Goal: Task Accomplishment & Management: Manage account settings

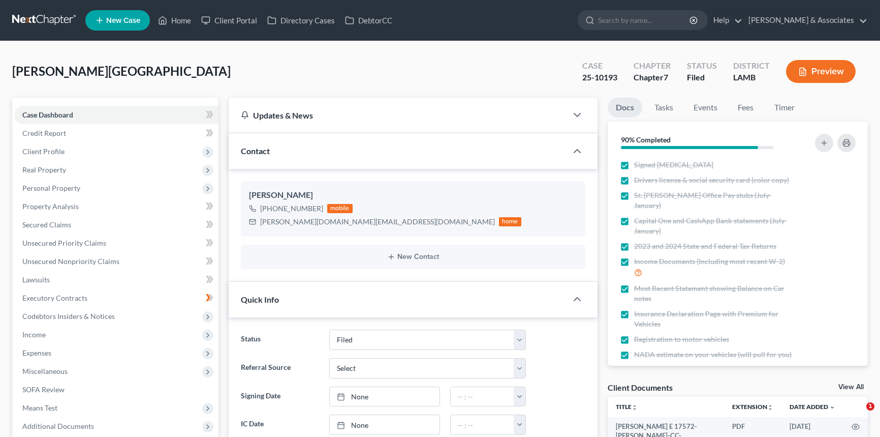
select select "8"
select select "0"
drag, startPoint x: 50, startPoint y: 19, endPoint x: 319, endPoint y: 311, distance: 396.7
click at [49, 19] on link at bounding box center [44, 20] width 65 height 18
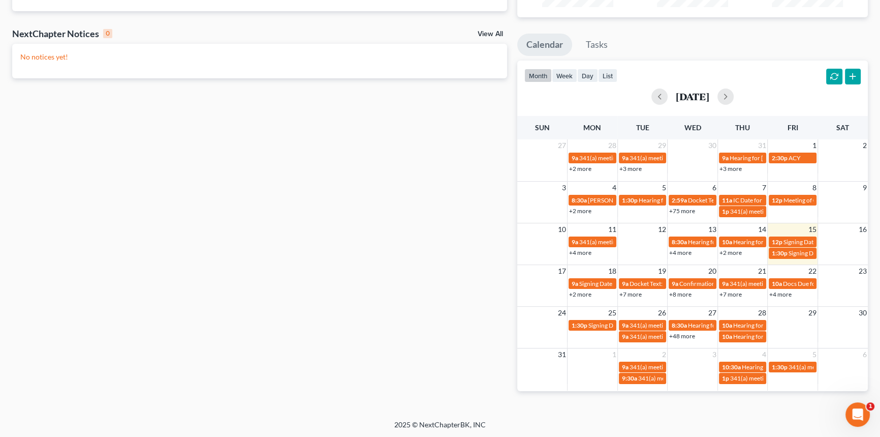
scroll to position [150, 0]
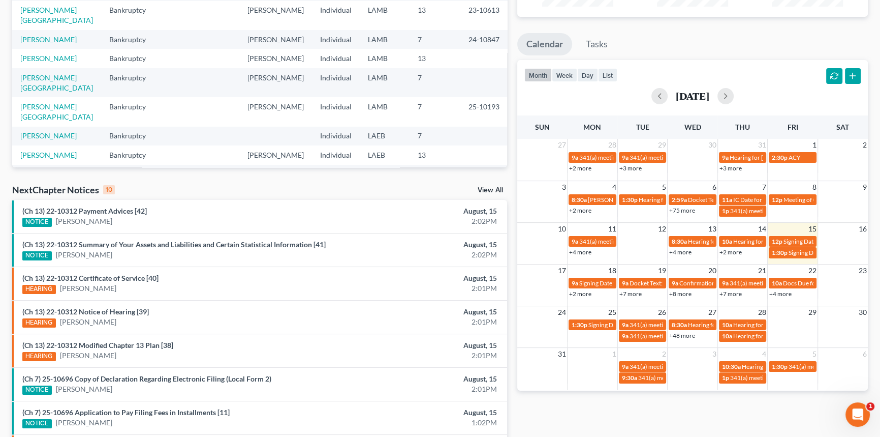
click at [584, 254] on link "+4 more" at bounding box center [580, 252] width 22 height 8
click at [579, 401] on div "Monthly Progress Bankruptcy Bankruptcy Business Formation and Planning Collecti…" at bounding box center [692, 227] width 361 height 648
click at [585, 291] on link "+2 more" at bounding box center [580, 294] width 22 height 8
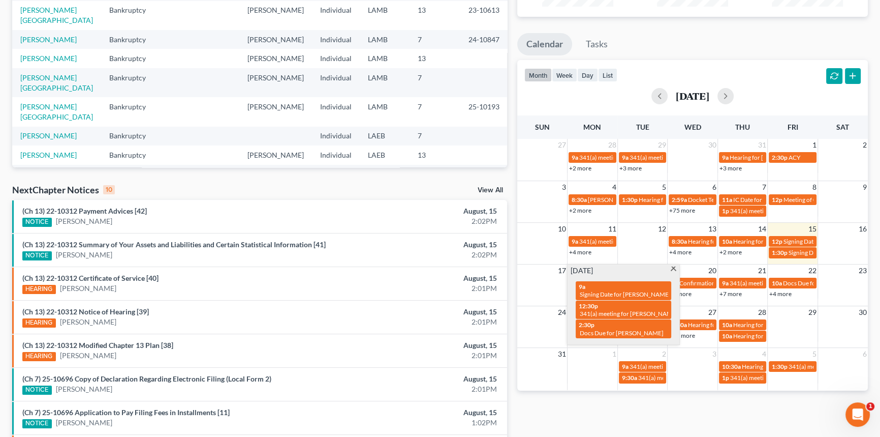
click at [570, 428] on div "Monthly Progress Bankruptcy Bankruptcy Business Formation and Planning Collecti…" at bounding box center [692, 227] width 361 height 648
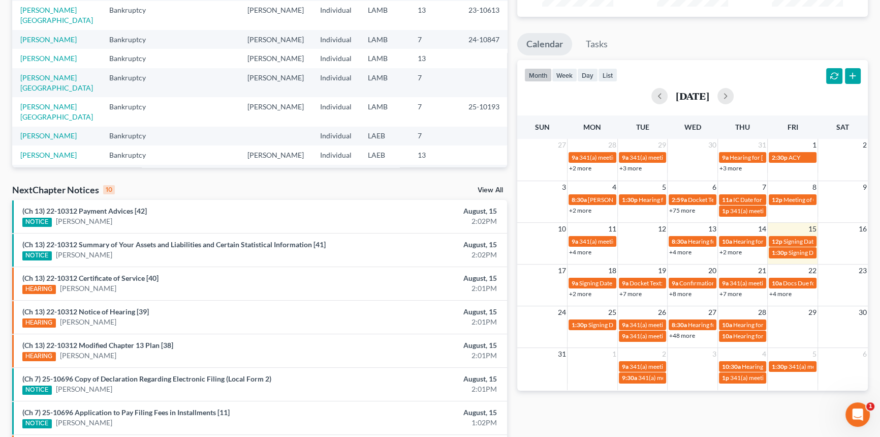
click at [584, 208] on link "+2 more" at bounding box center [580, 210] width 22 height 8
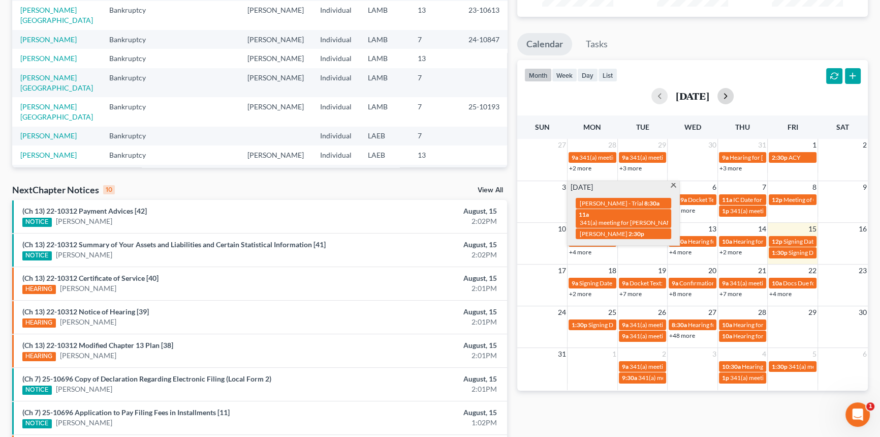
click at [734, 94] on button "button" at bounding box center [726, 96] width 16 height 16
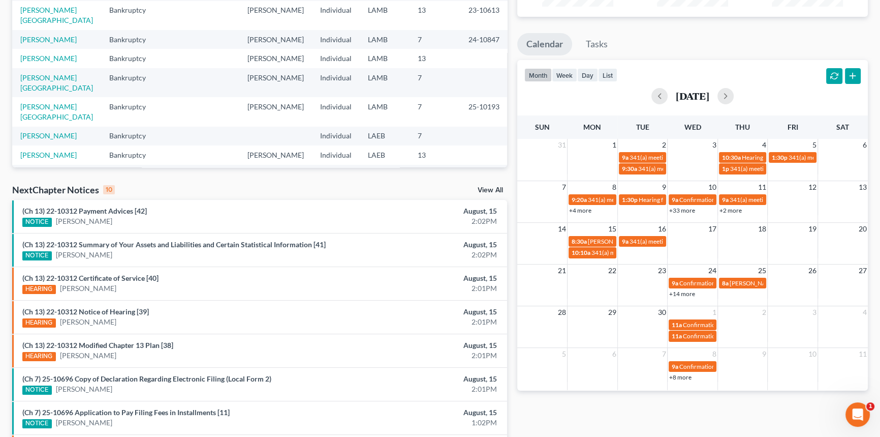
click at [583, 208] on link "+4 more" at bounding box center [580, 210] width 22 height 8
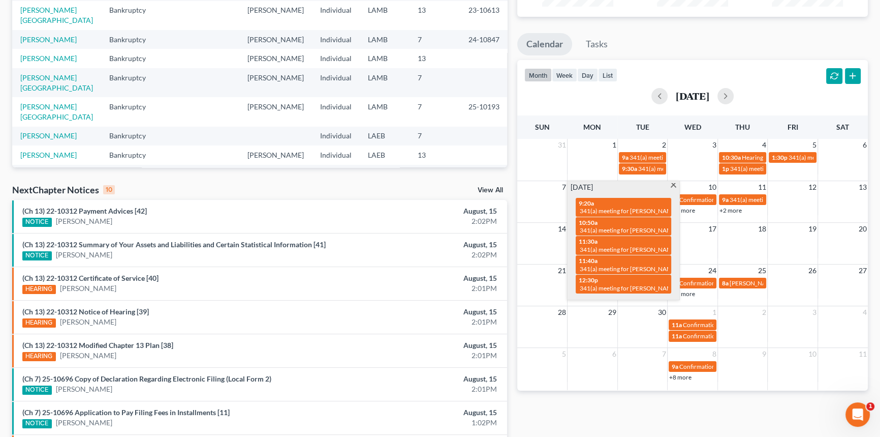
click at [574, 407] on div "Monthly Progress Bankruptcy Bankruptcy Business Formation and Planning Collecti…" at bounding box center [692, 227] width 361 height 648
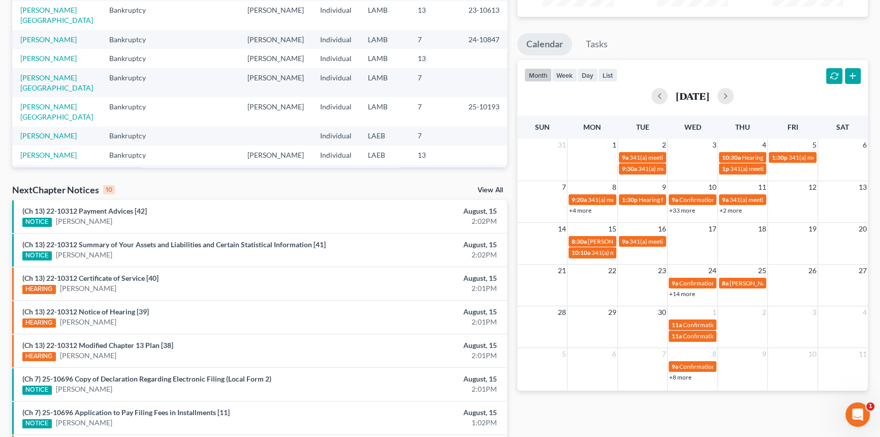
click at [649, 90] on div "September 2025" at bounding box center [693, 96] width 336 height 16
click at [652, 94] on button "button" at bounding box center [660, 96] width 16 height 16
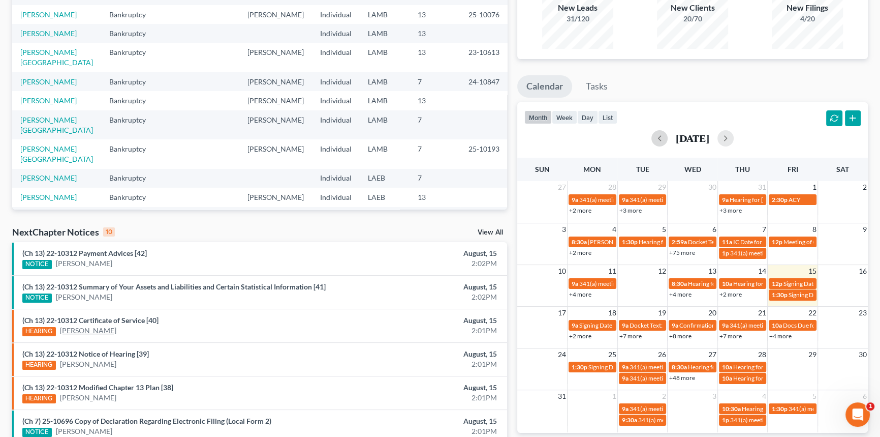
scroll to position [0, 0]
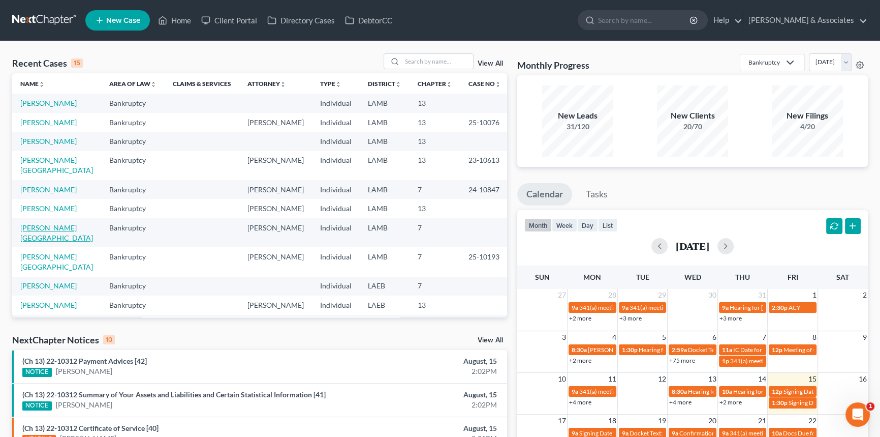
click at [50, 224] on link "[PERSON_NAME][GEOGRAPHIC_DATA]" at bounding box center [56, 232] width 73 height 19
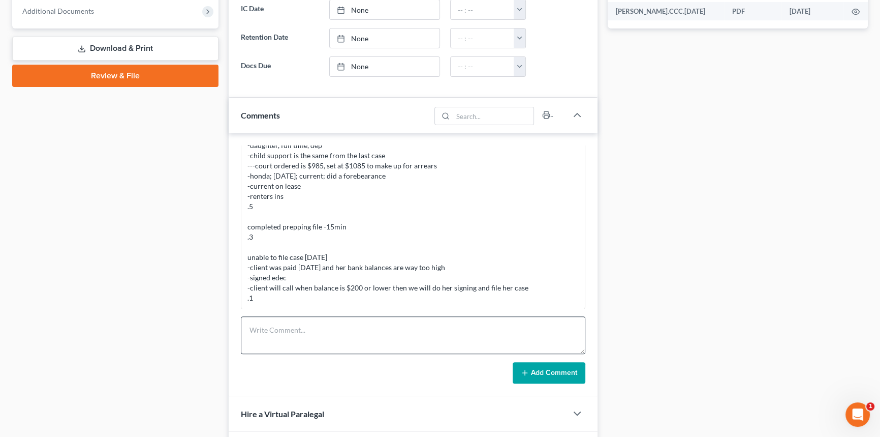
scroll to position [416, 0]
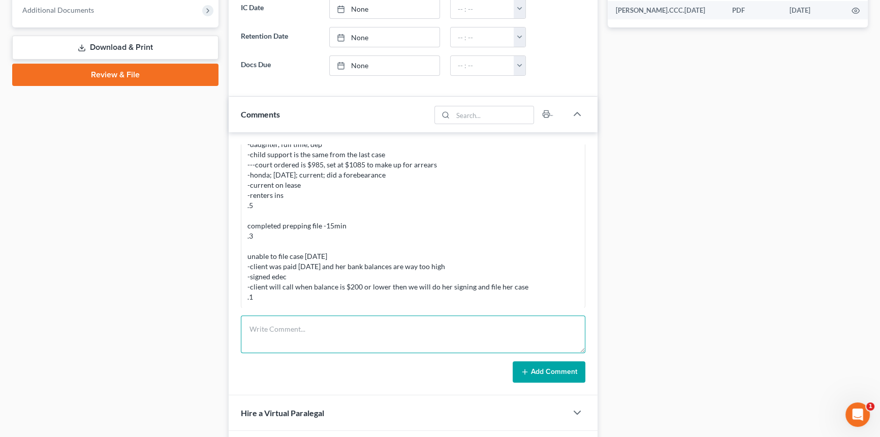
click at [318, 330] on textarea at bounding box center [413, 334] width 345 height 38
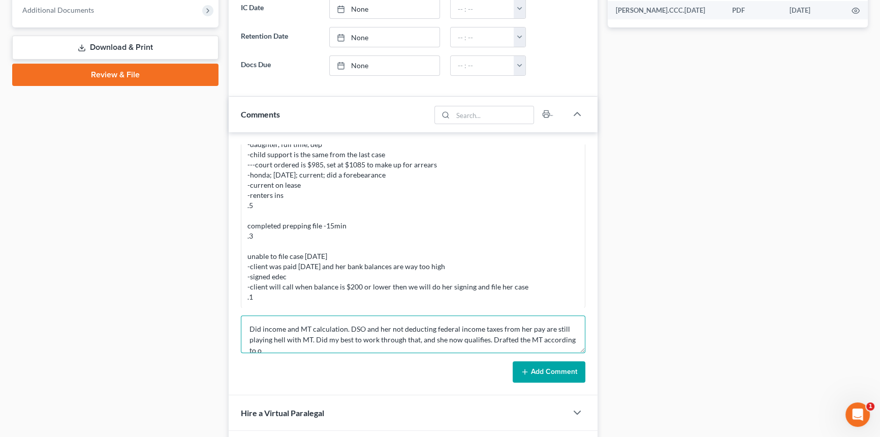
scroll to position [2, 0]
type textarea "Did income and MT calculation. DSO and her not deducting federal income taxes f…"
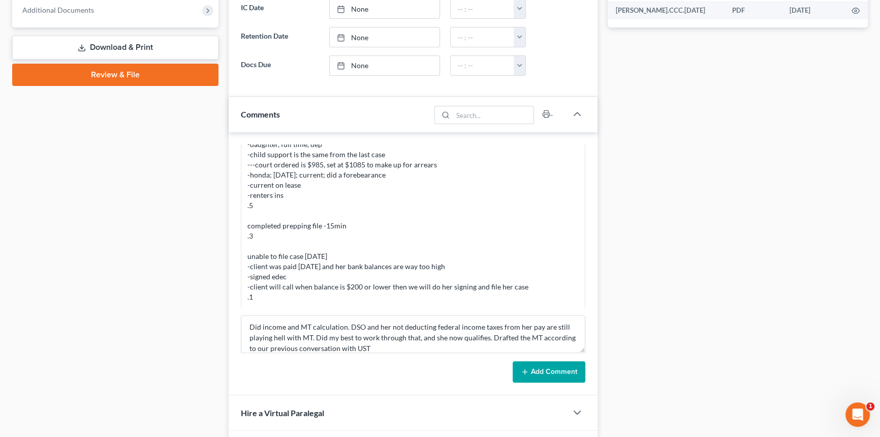
click at [541, 371] on button "Add Comment" at bounding box center [549, 371] width 73 height 21
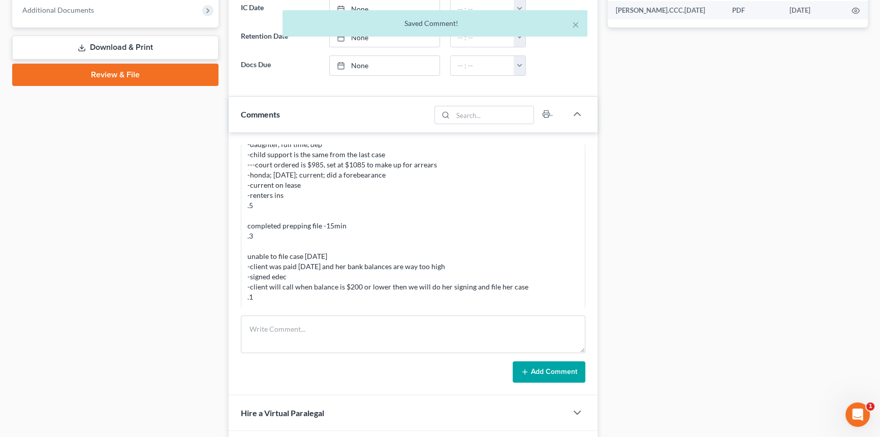
scroll to position [419, 0]
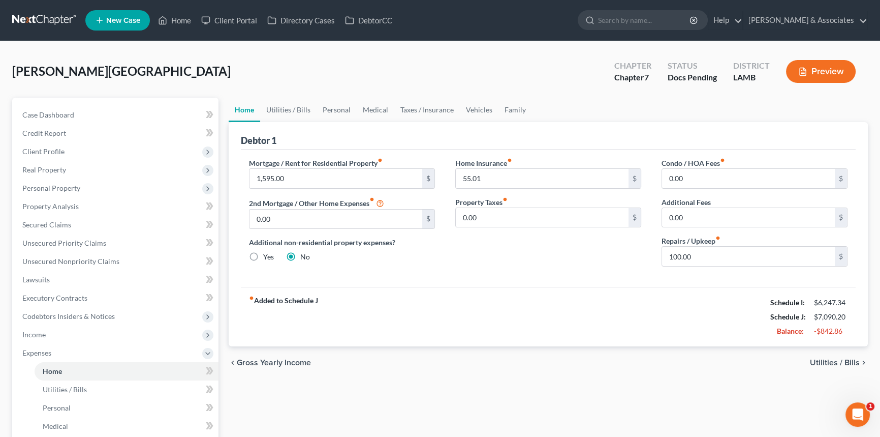
click at [49, 0] on nav "Home New Case Client Portal Directory Cases DebtorCC Diment & Associates postp@…" at bounding box center [440, 20] width 880 height 41
click at [44, 13] on link at bounding box center [44, 20] width 65 height 18
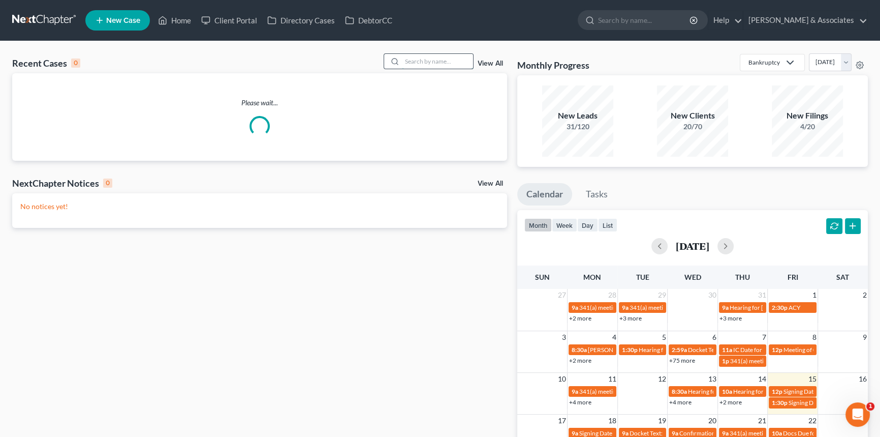
click at [423, 63] on input "search" at bounding box center [437, 61] width 71 height 15
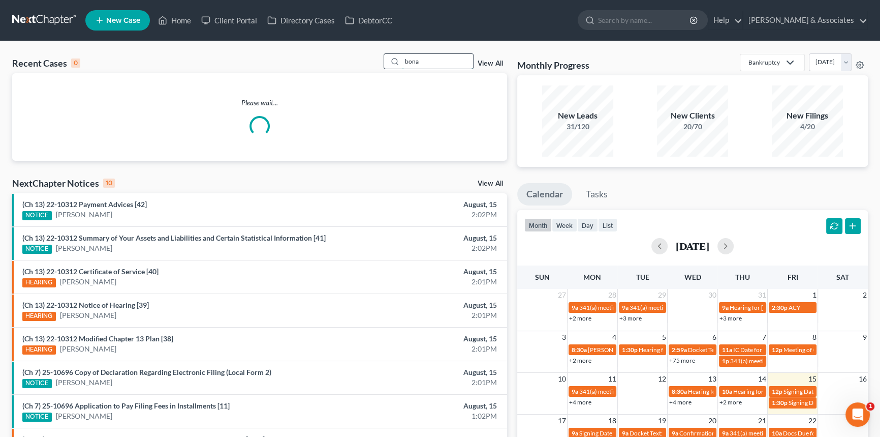
type input "bona"
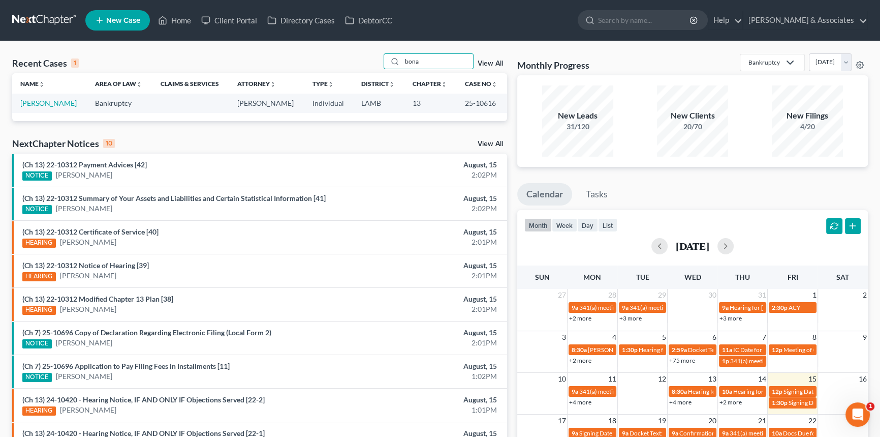
click at [55, 112] on td "Bonadona, Maria" at bounding box center [49, 103] width 75 height 19
click at [54, 107] on link "Bonadona, Maria" at bounding box center [48, 103] width 56 height 9
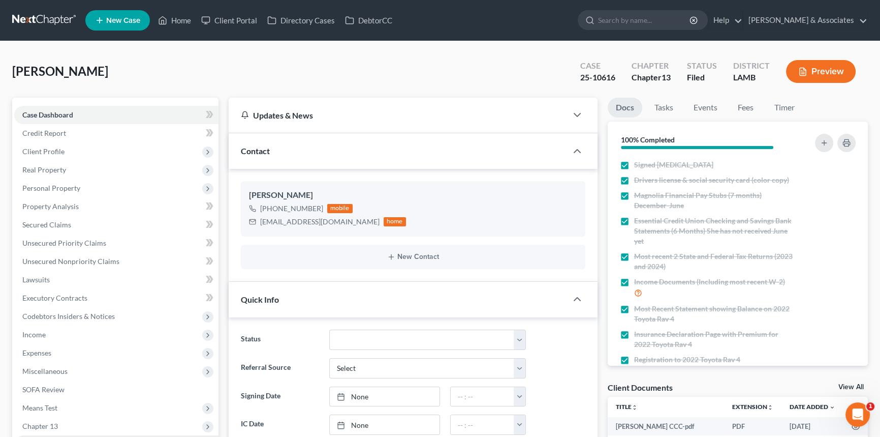
scroll to position [92, 0]
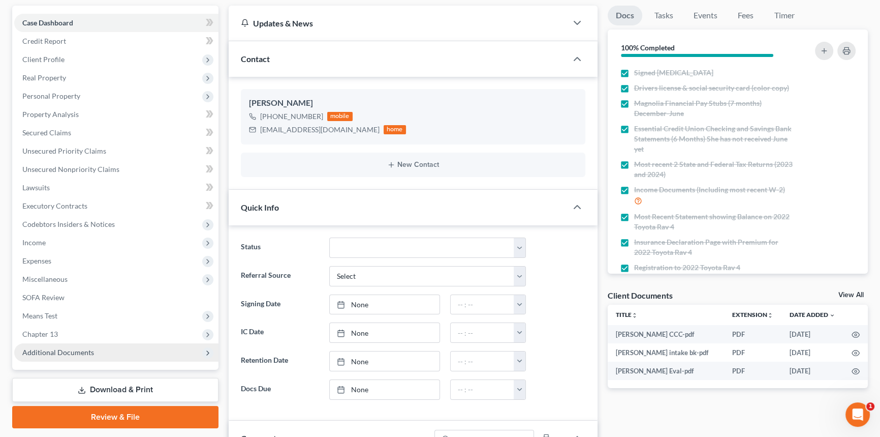
click at [50, 354] on span "Additional Documents" at bounding box center [58, 352] width 72 height 9
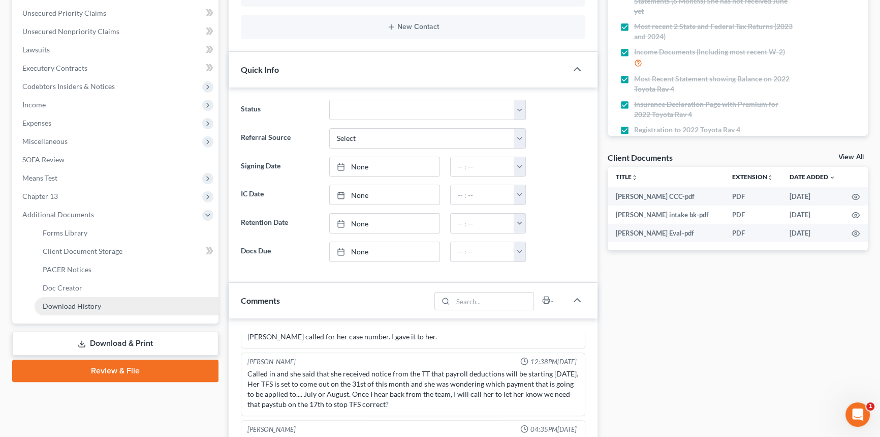
scroll to position [147, 0]
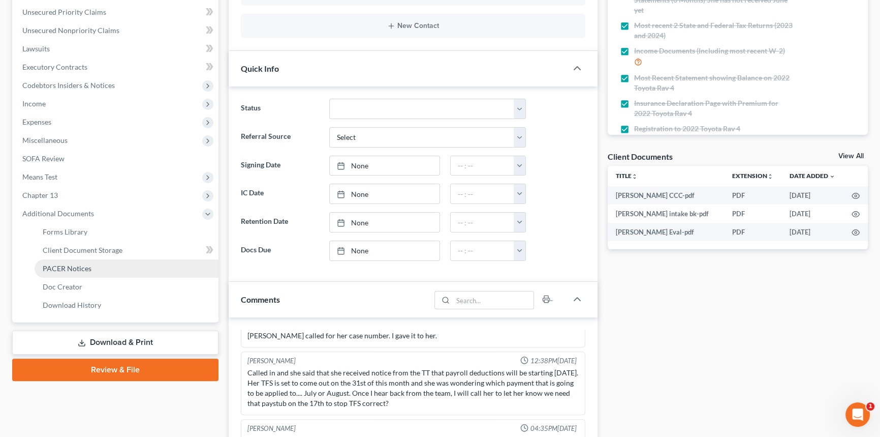
click at [93, 265] on link "PACER Notices" at bounding box center [127, 268] width 184 height 18
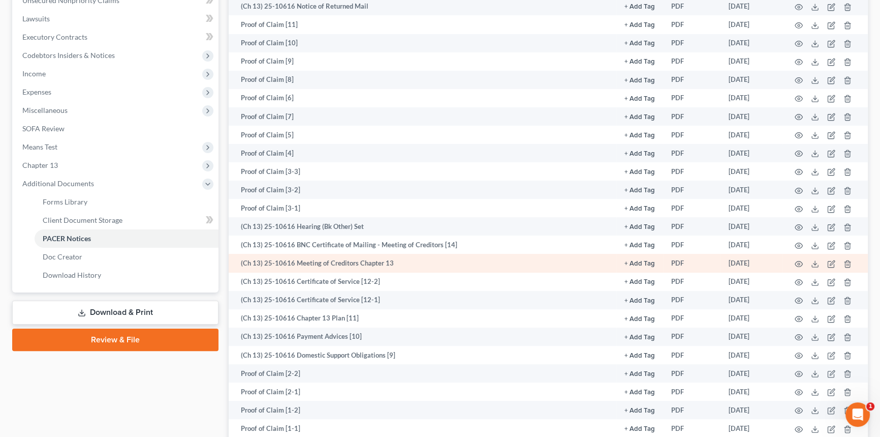
scroll to position [277, 0]
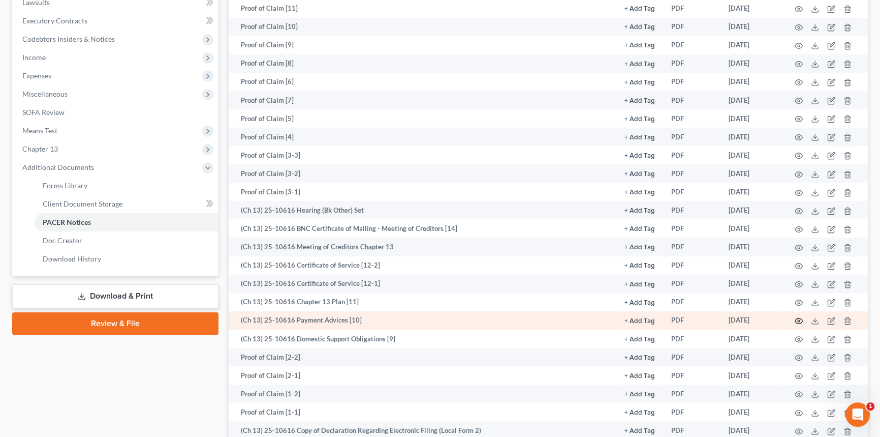
click at [802, 319] on icon "button" at bounding box center [799, 321] width 8 height 6
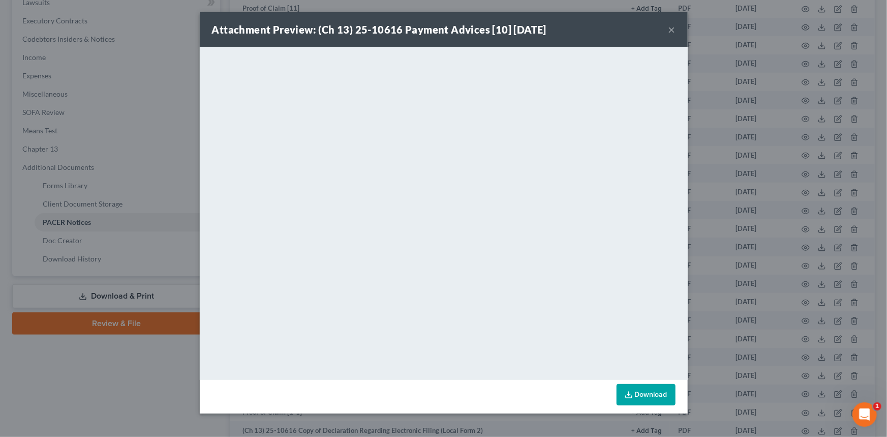
click at [673, 33] on button "×" at bounding box center [671, 29] width 7 height 12
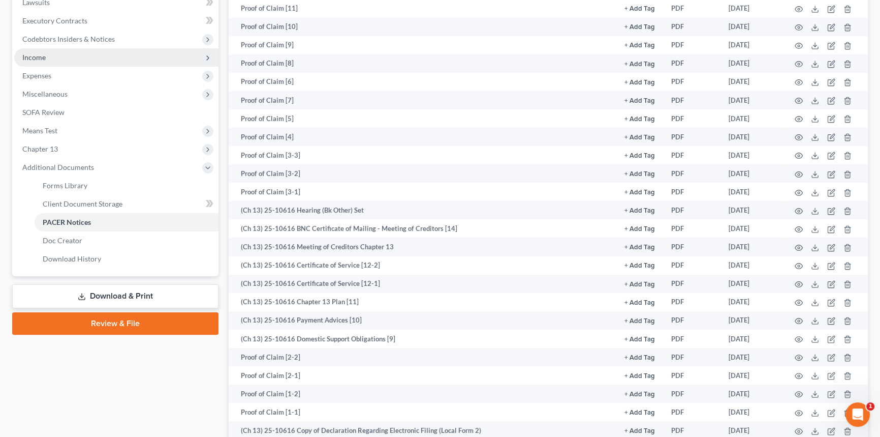
click at [55, 60] on span "Income" at bounding box center [116, 57] width 204 height 18
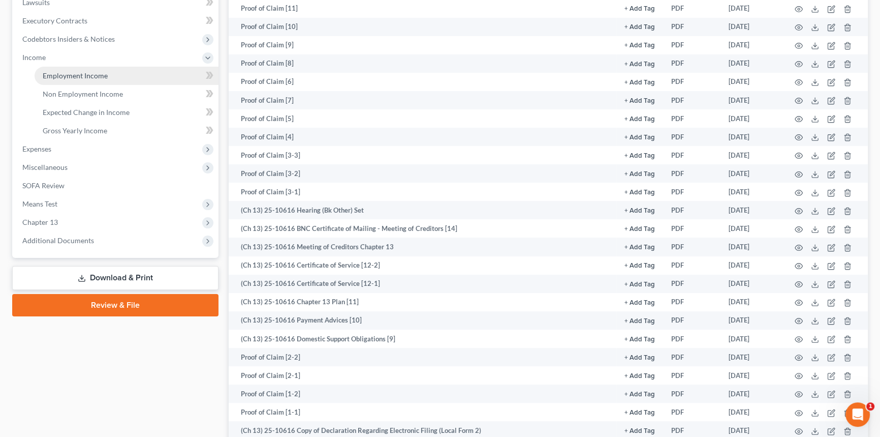
click at [55, 79] on link "Employment Income" at bounding box center [127, 76] width 184 height 18
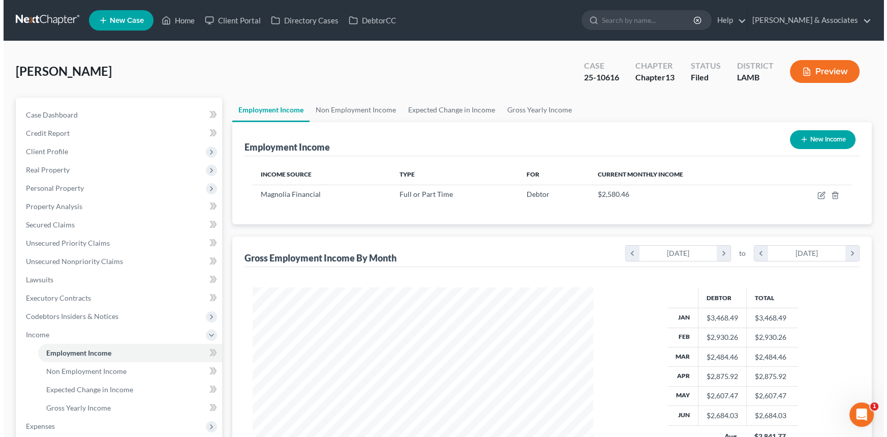
scroll to position [182, 361]
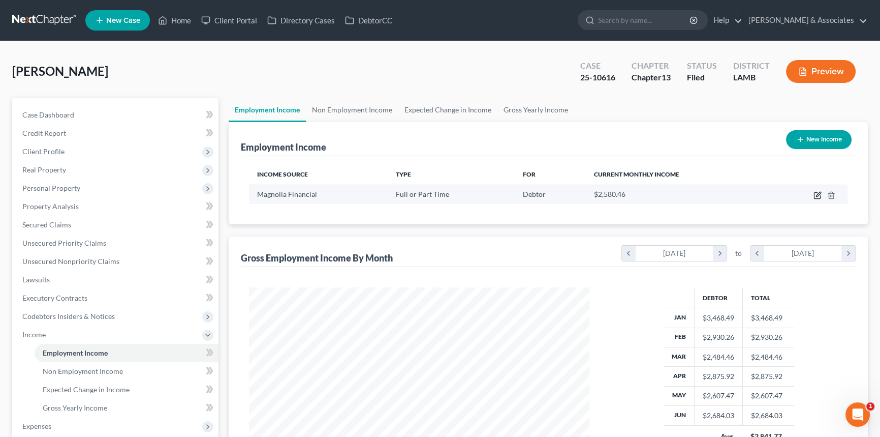
click at [819, 193] on icon "button" at bounding box center [818, 195] width 8 height 8
select select "0"
select select "19"
select select "2"
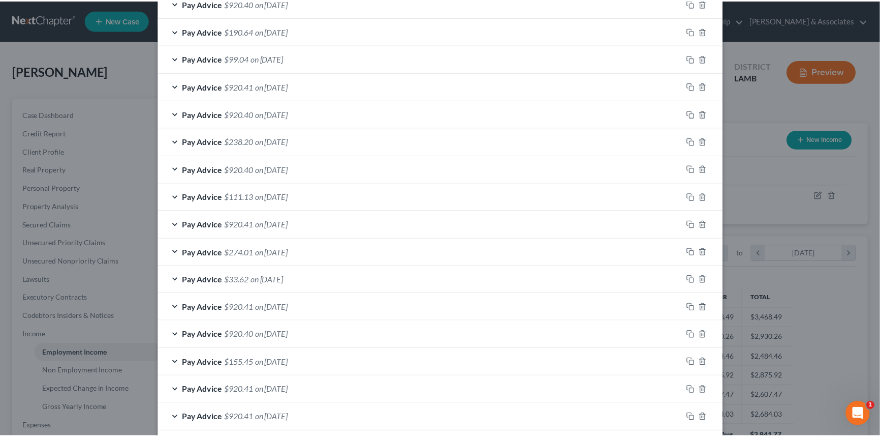
scroll to position [0, 0]
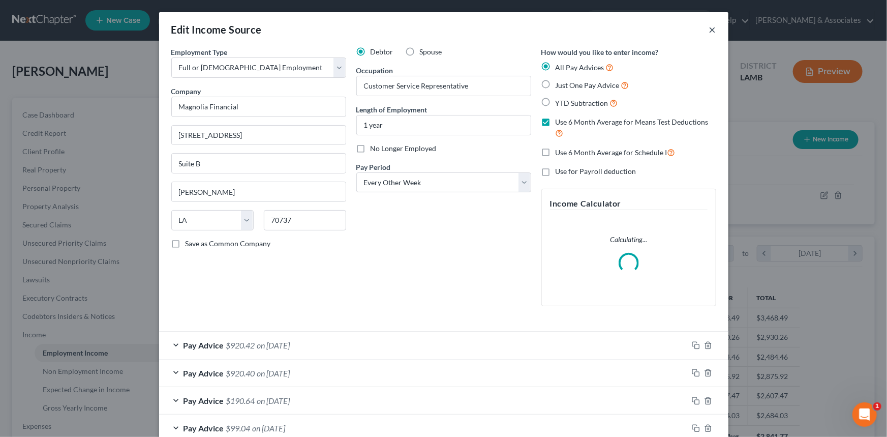
click at [709, 34] on button "×" at bounding box center [712, 29] width 7 height 12
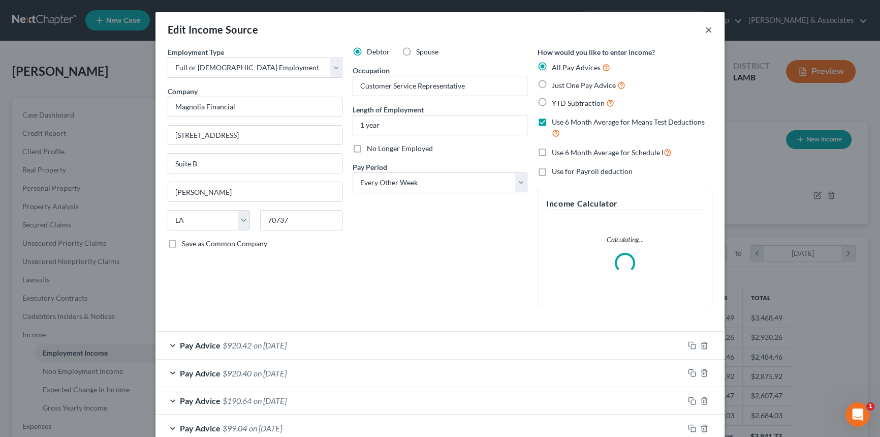
scroll to position [508062, 507883]
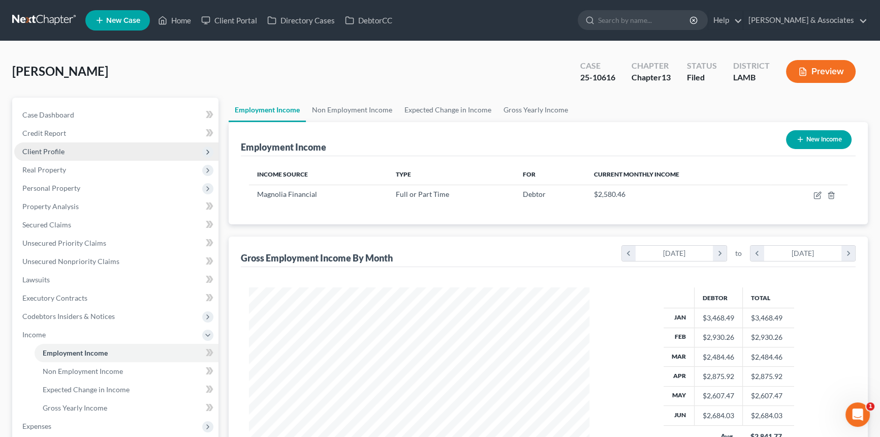
click at [33, 153] on span "Client Profile" at bounding box center [43, 151] width 42 height 9
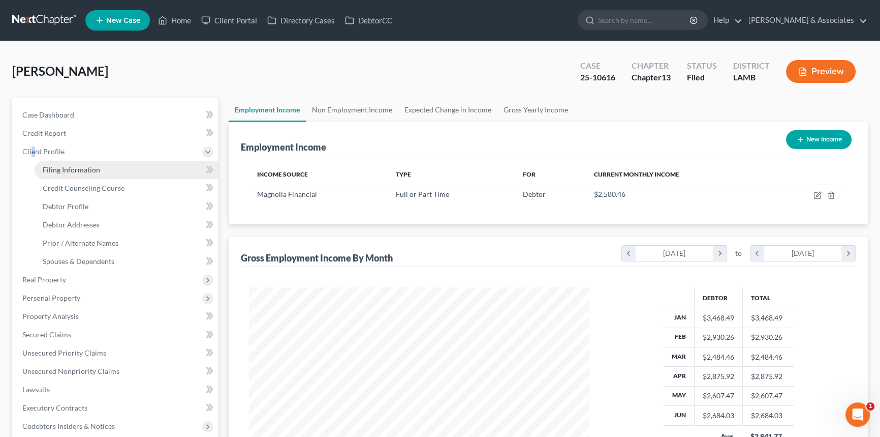
click at [42, 161] on link "Filing Information" at bounding box center [127, 170] width 184 height 18
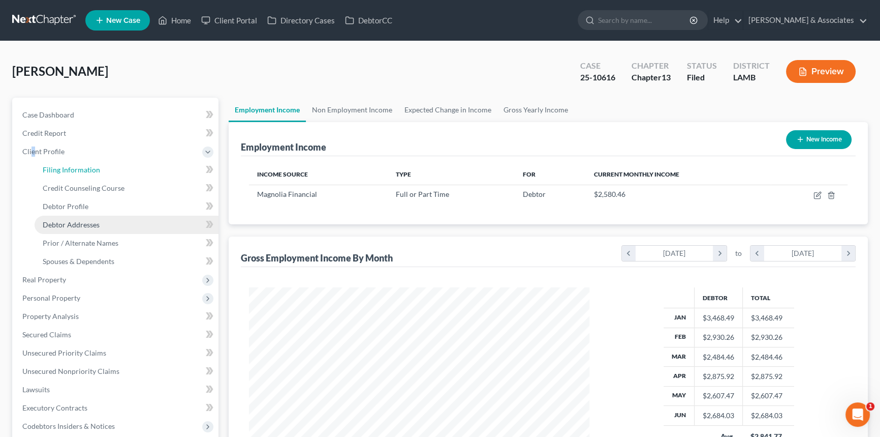
select select "1"
select select "0"
select select "3"
select select "19"
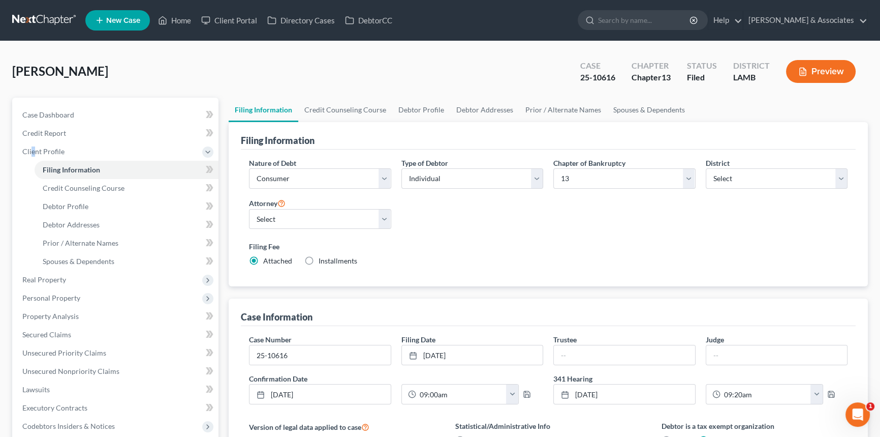
click at [56, 15] on link at bounding box center [44, 20] width 65 height 18
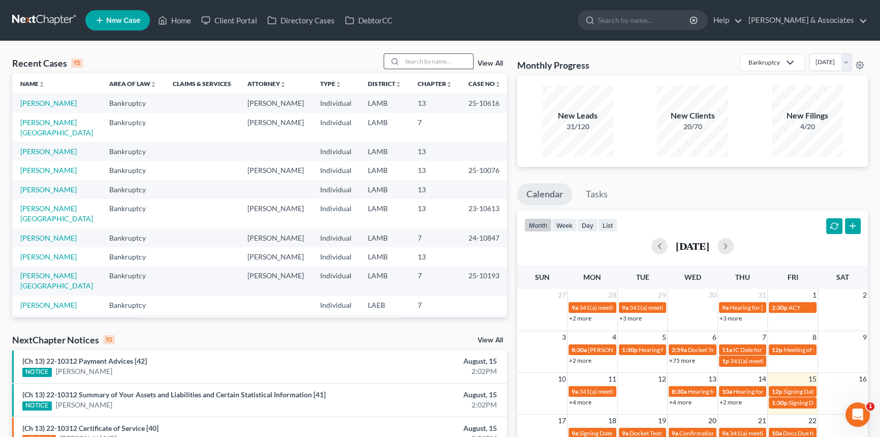
click at [423, 56] on input "search" at bounding box center [437, 61] width 71 height 15
type input "[PERSON_NAME]"
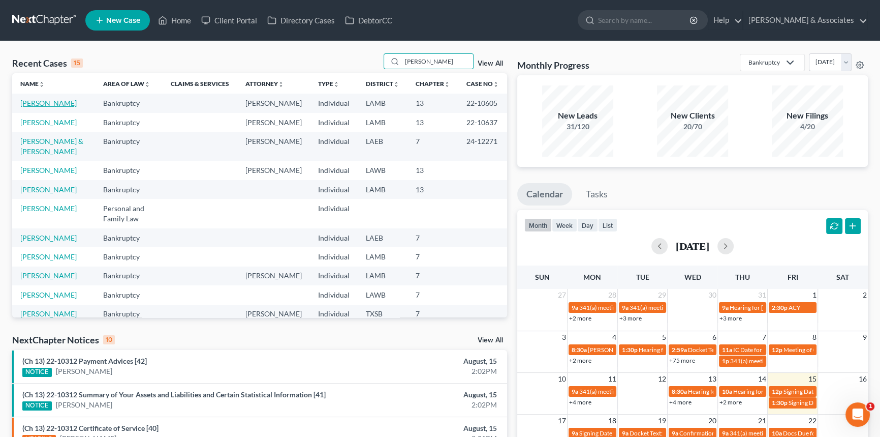
click at [50, 104] on link "[PERSON_NAME]" at bounding box center [48, 103] width 56 height 9
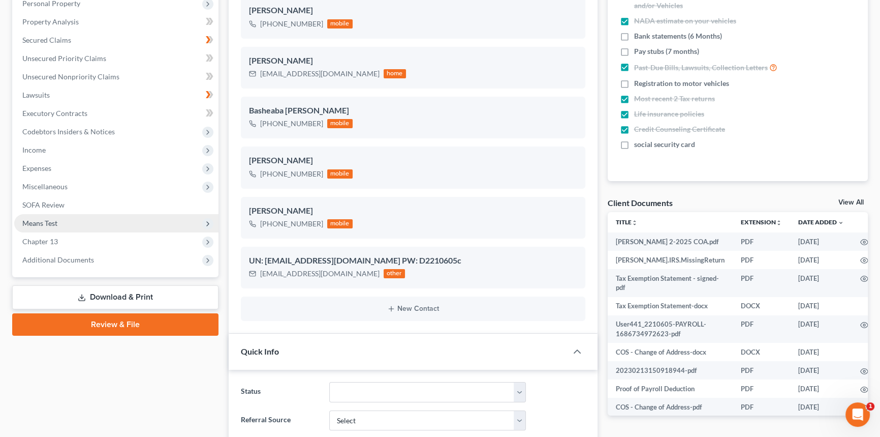
scroll to position [1963, 0]
click at [63, 243] on span "Chapter 13" at bounding box center [116, 241] width 204 height 18
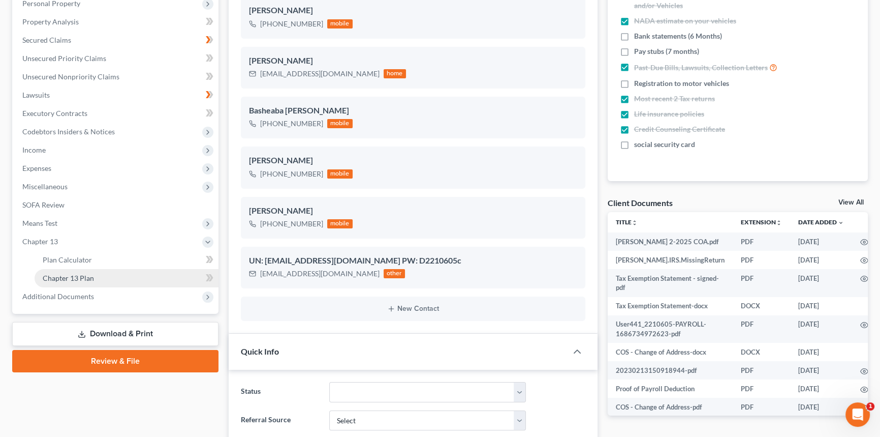
click at [78, 270] on link "Chapter 13 Plan" at bounding box center [127, 278] width 184 height 18
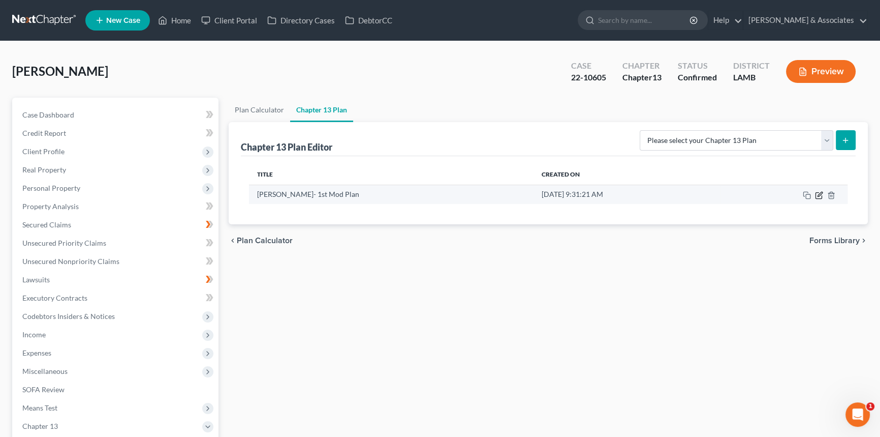
click at [818, 196] on icon "button" at bounding box center [819, 195] width 8 height 8
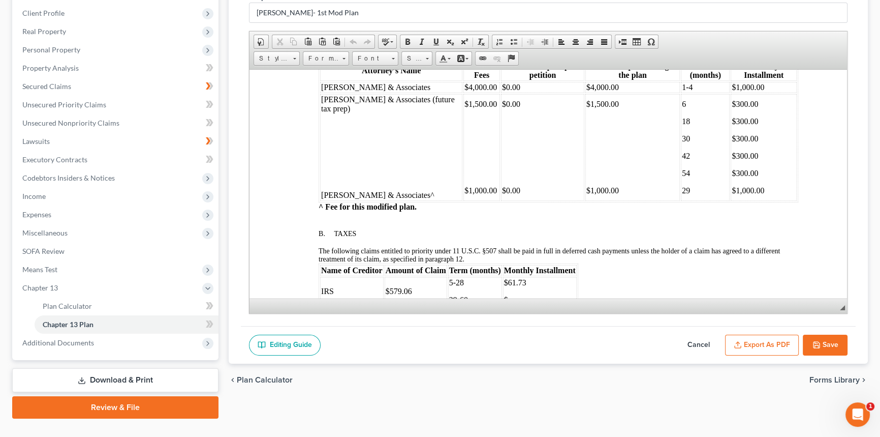
scroll to position [646, 0]
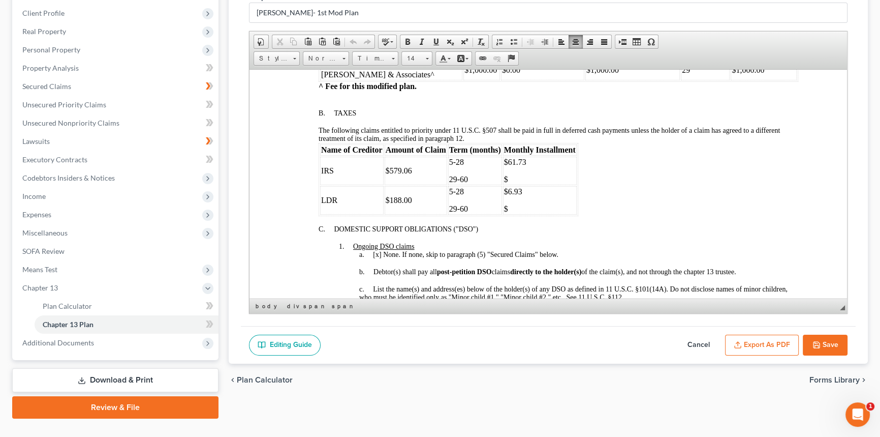
click at [534, 233] on div "C. DOMESTIC SUPPORT OBLIGATIONS ("DSO")" at bounding box center [559, 229] width 480 height 8
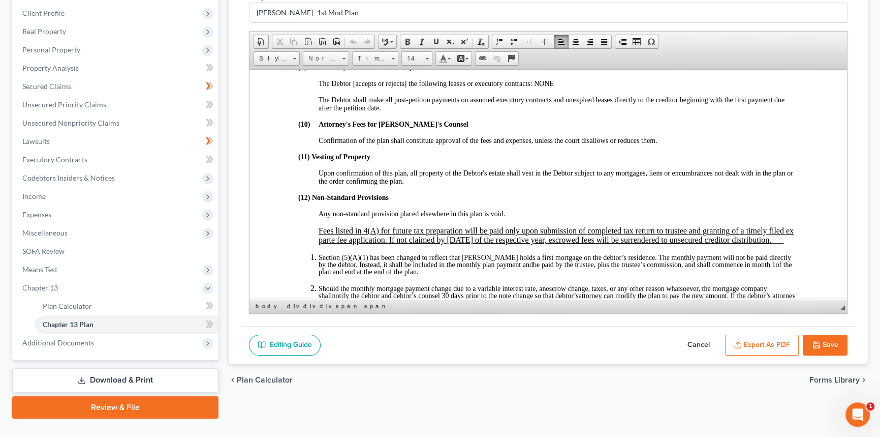
scroll to position [2264, 0]
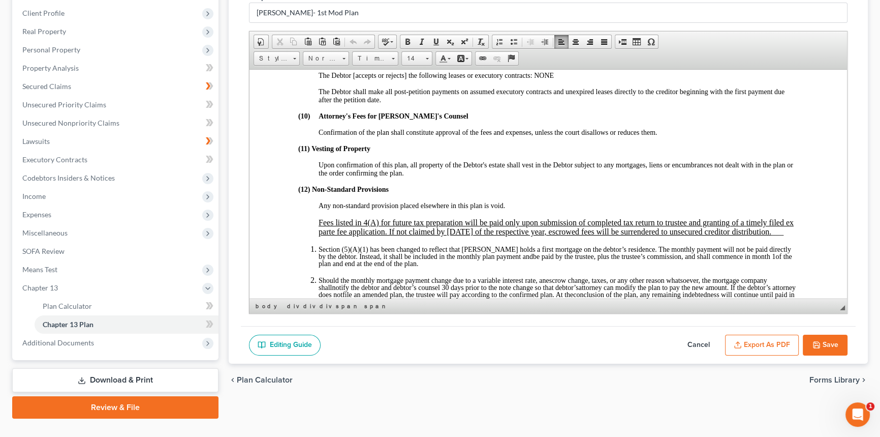
click at [693, 345] on button "Cancel" at bounding box center [698, 344] width 45 height 21
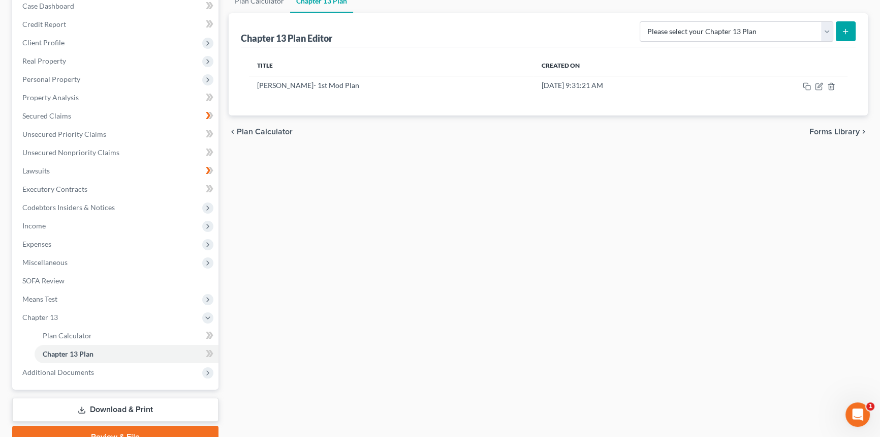
scroll to position [0, 0]
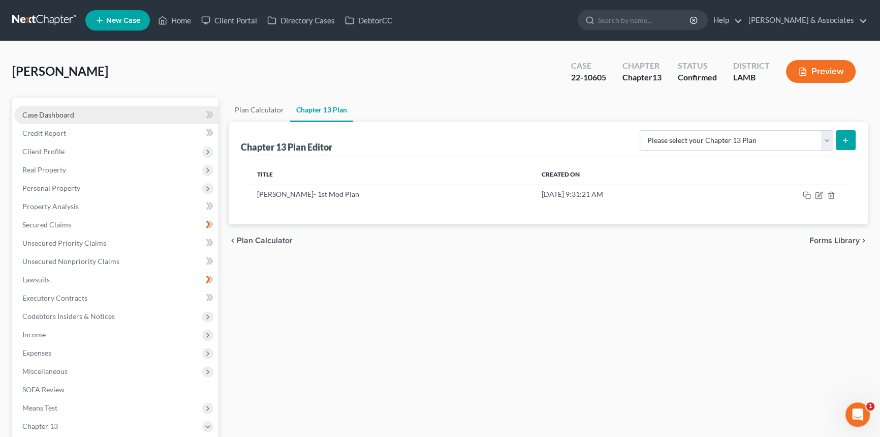
click at [121, 112] on link "Case Dashboard" at bounding box center [116, 115] width 204 height 18
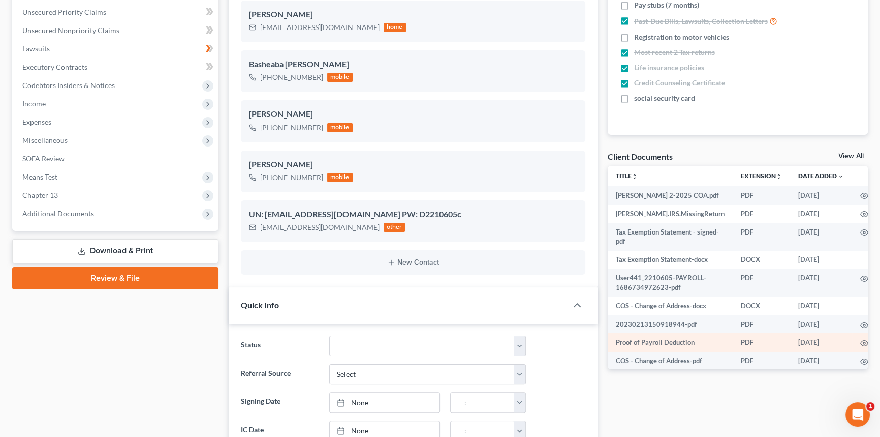
scroll to position [1963, 0]
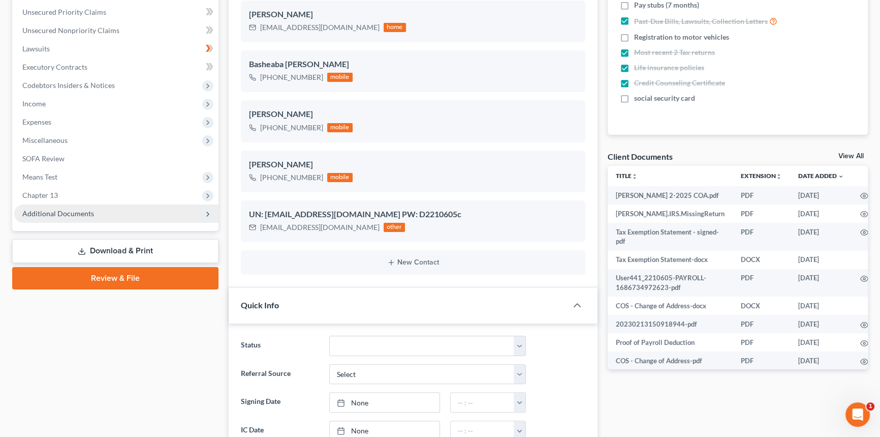
drag, startPoint x: 112, startPoint y: 212, endPoint x: 108, endPoint y: 216, distance: 5.4
click at [112, 212] on span "Additional Documents" at bounding box center [116, 213] width 204 height 18
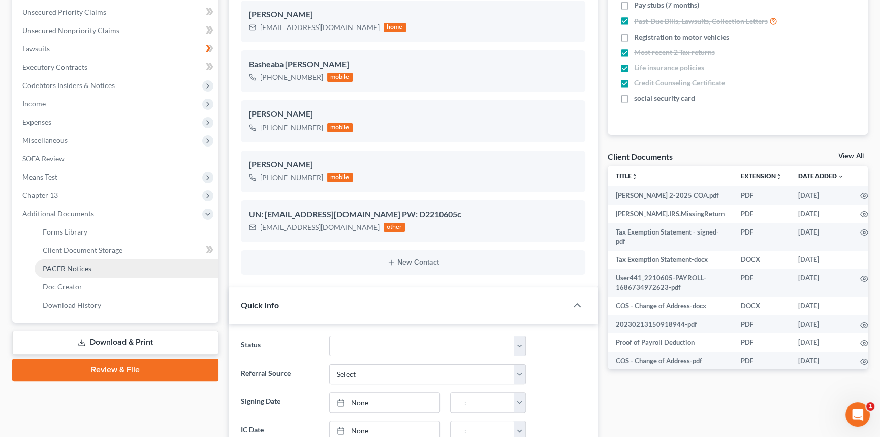
click at [71, 259] on link "PACER Notices" at bounding box center [127, 268] width 184 height 18
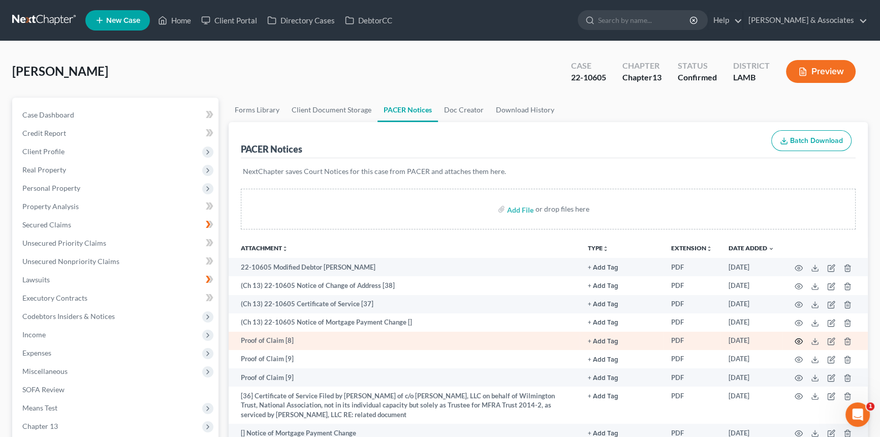
click at [797, 340] on icon "button" at bounding box center [799, 341] width 8 height 8
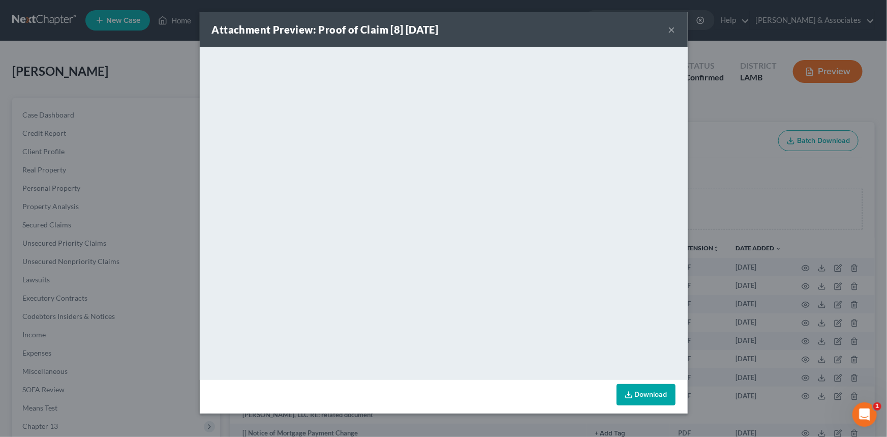
click at [671, 30] on button "×" at bounding box center [671, 29] width 7 height 12
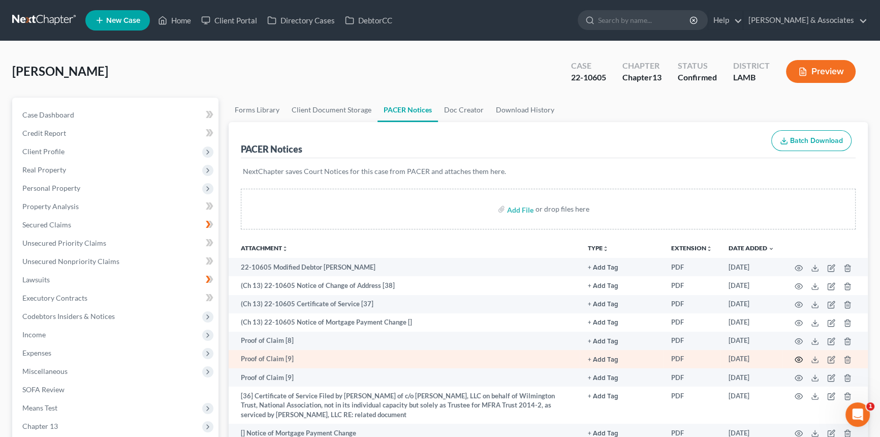
click at [796, 356] on icon "button" at bounding box center [799, 359] width 8 height 8
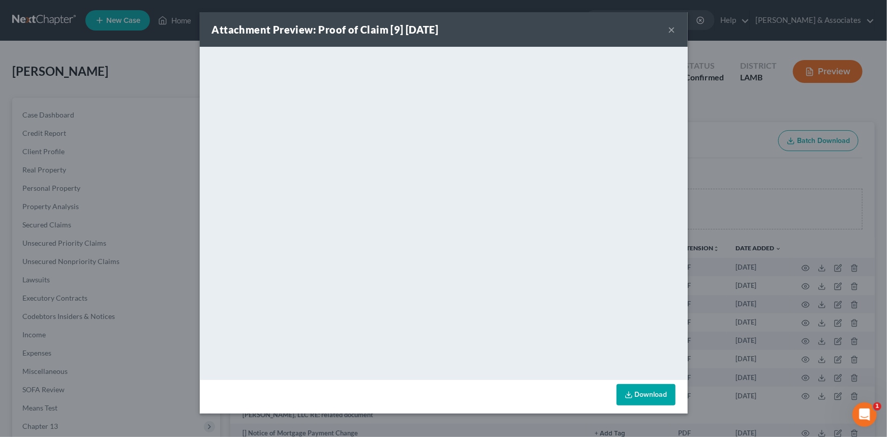
click at [670, 26] on button "×" at bounding box center [671, 29] width 7 height 12
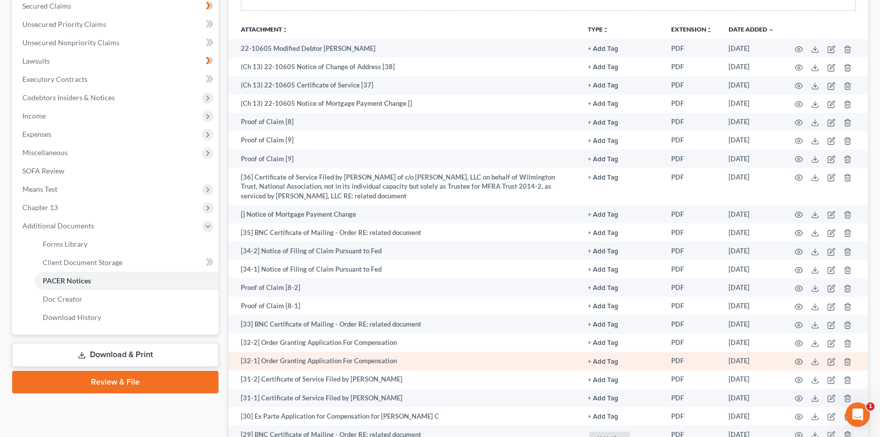
scroll to position [231, 0]
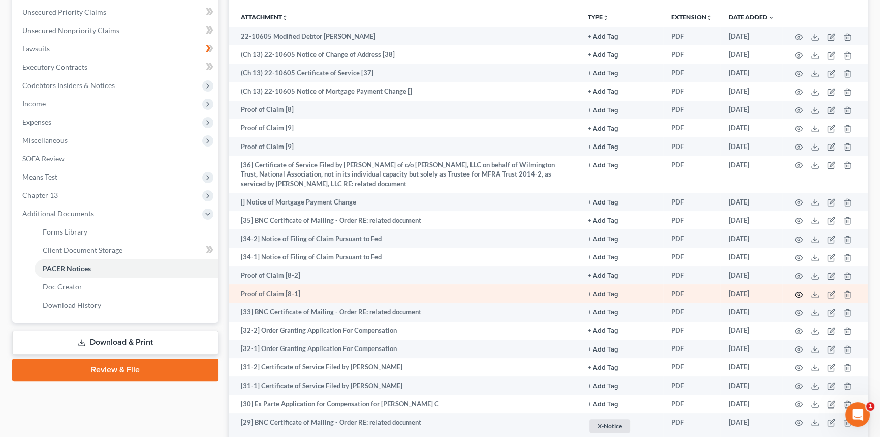
click at [798, 295] on icon "button" at bounding box center [799, 294] width 8 height 8
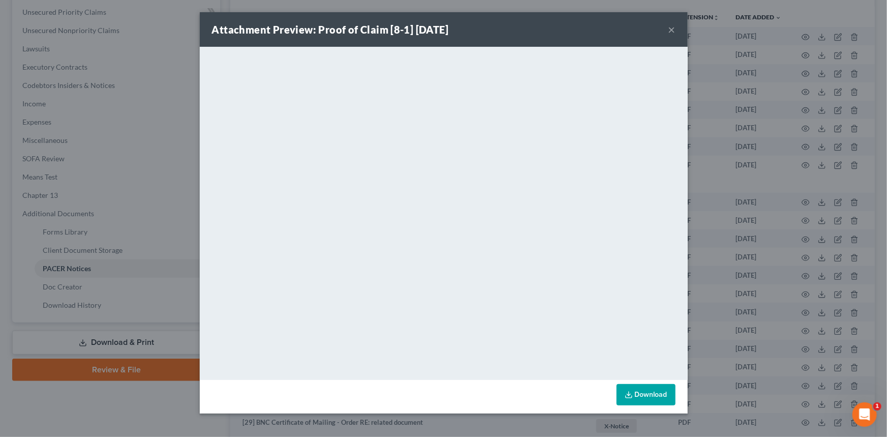
click at [669, 30] on button "×" at bounding box center [671, 29] width 7 height 12
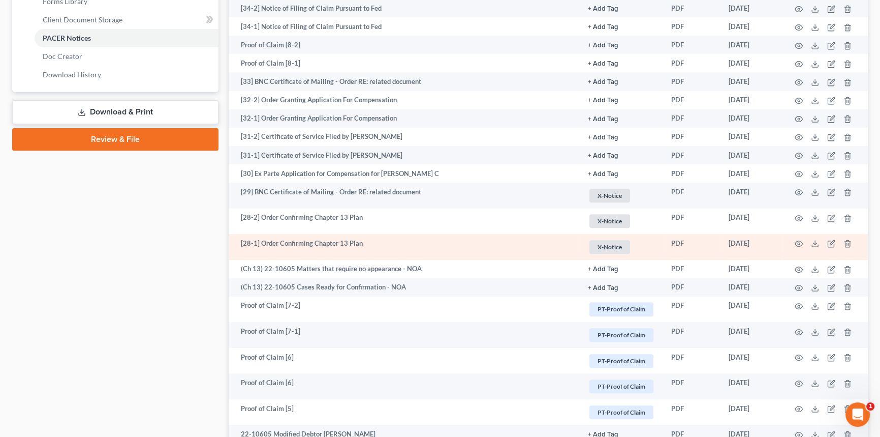
scroll to position [462, 0]
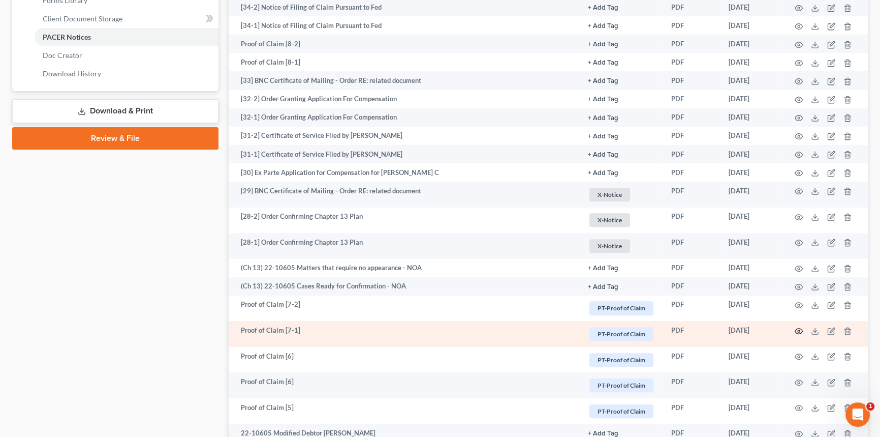
click at [801, 327] on icon "button" at bounding box center [799, 331] width 8 height 8
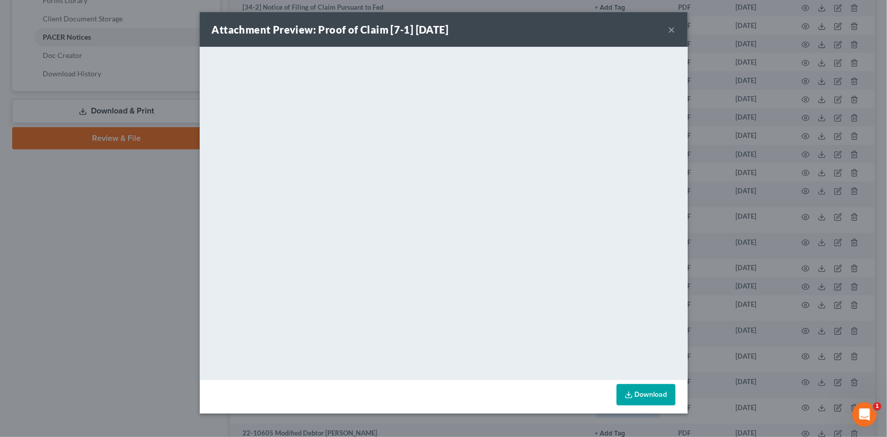
click at [671, 26] on button "×" at bounding box center [671, 29] width 7 height 12
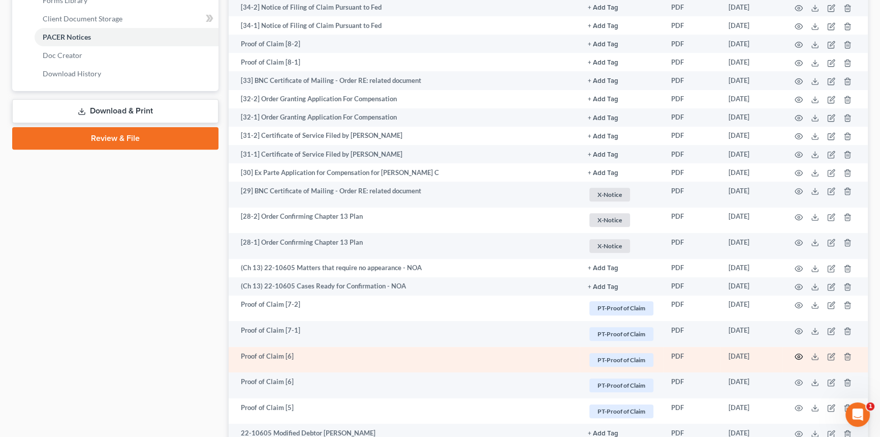
click at [795, 352] on icon "button" at bounding box center [799, 356] width 8 height 8
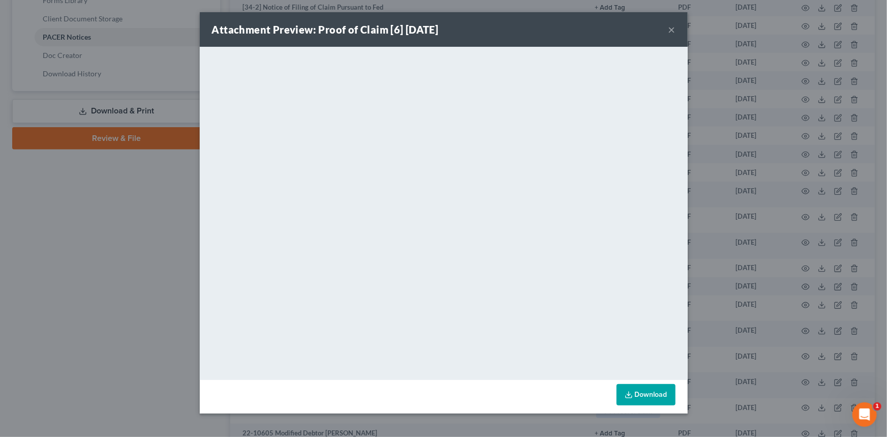
click at [668, 28] on button "×" at bounding box center [671, 29] width 7 height 12
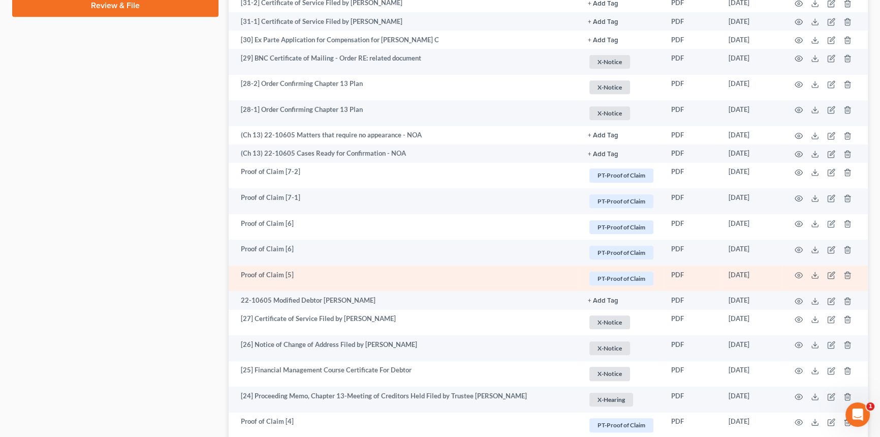
scroll to position [600, 0]
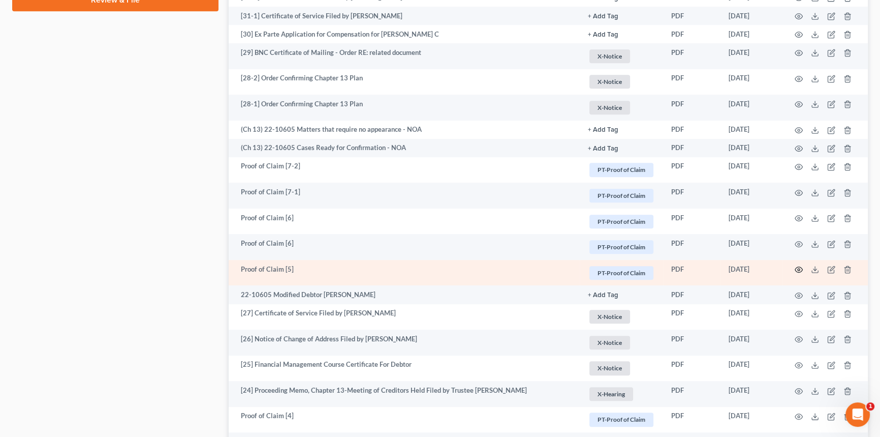
click at [798, 266] on icon "button" at bounding box center [799, 269] width 8 height 8
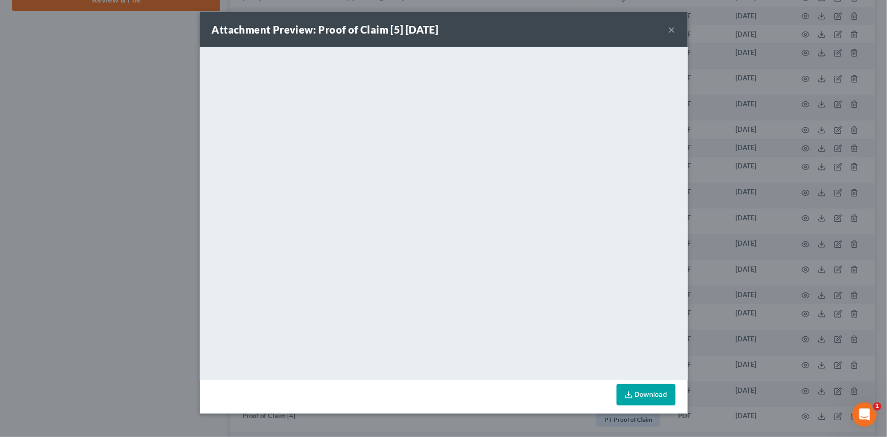
click at [674, 30] on div "Attachment Preview: Proof of Claim [5] 01/25/2023 ×" at bounding box center [444, 29] width 488 height 35
click at [672, 31] on button "×" at bounding box center [671, 29] width 7 height 12
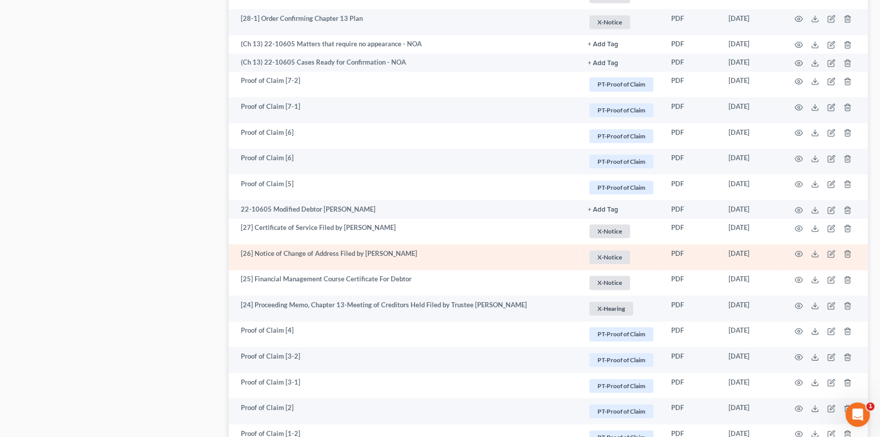
scroll to position [739, 0]
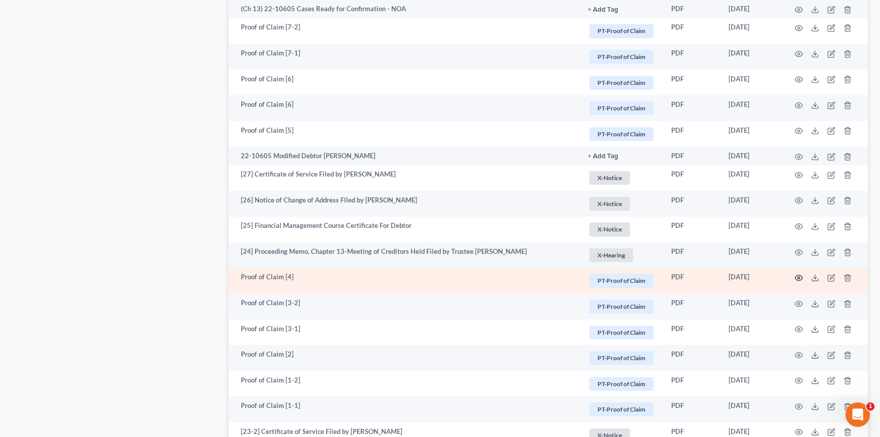
click at [796, 275] on icon "button" at bounding box center [799, 277] width 8 height 8
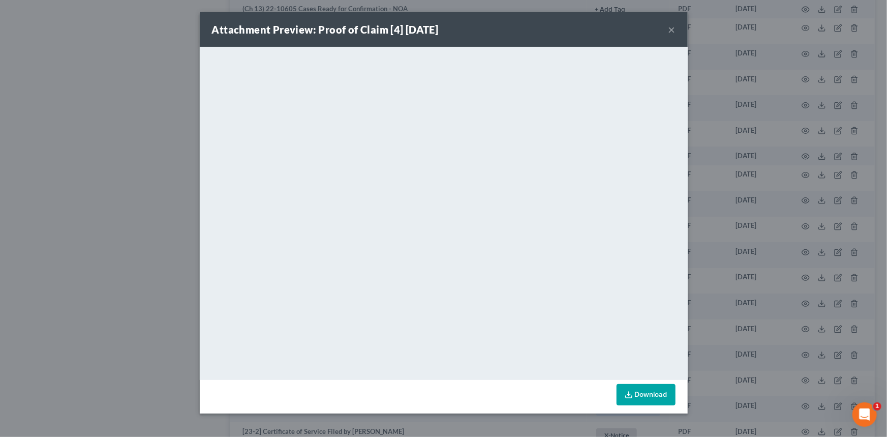
click at [670, 27] on button "×" at bounding box center [671, 29] width 7 height 12
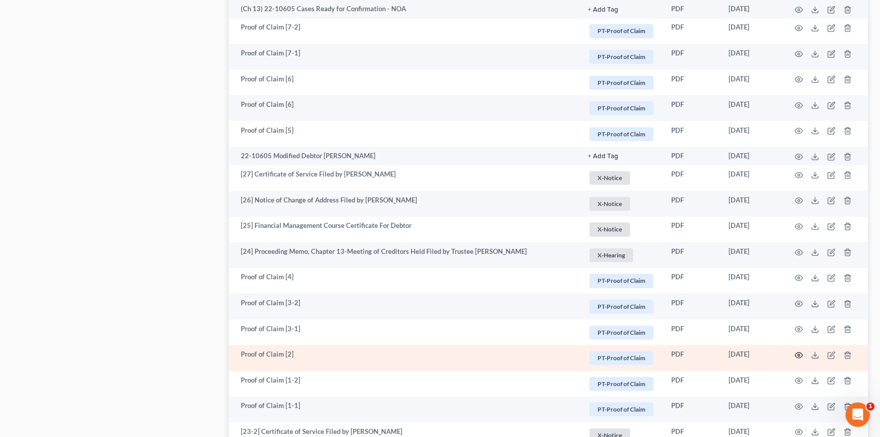
click at [800, 352] on icon "button" at bounding box center [799, 355] width 8 height 8
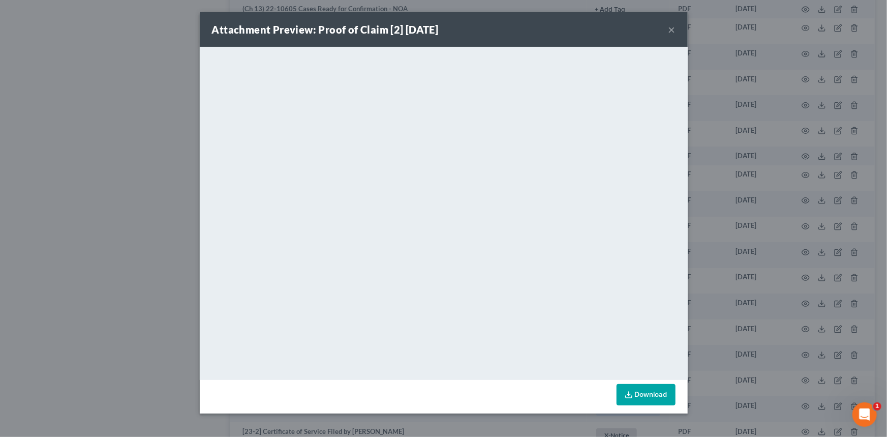
click at [673, 29] on button "×" at bounding box center [671, 29] width 7 height 12
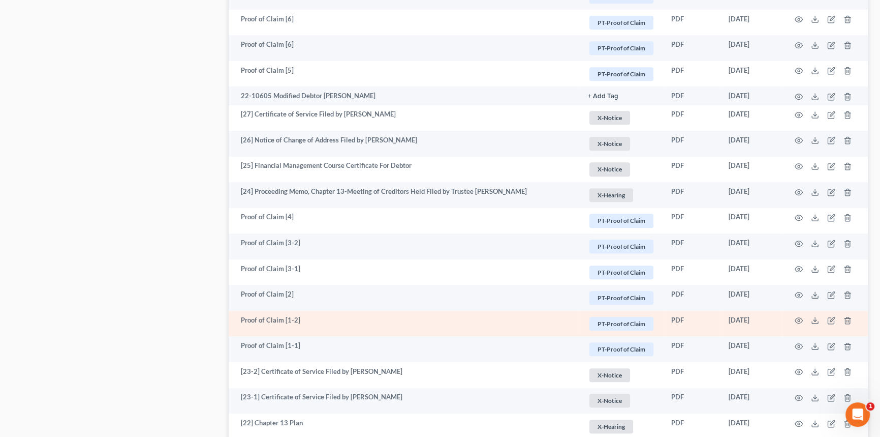
scroll to position [831, 0]
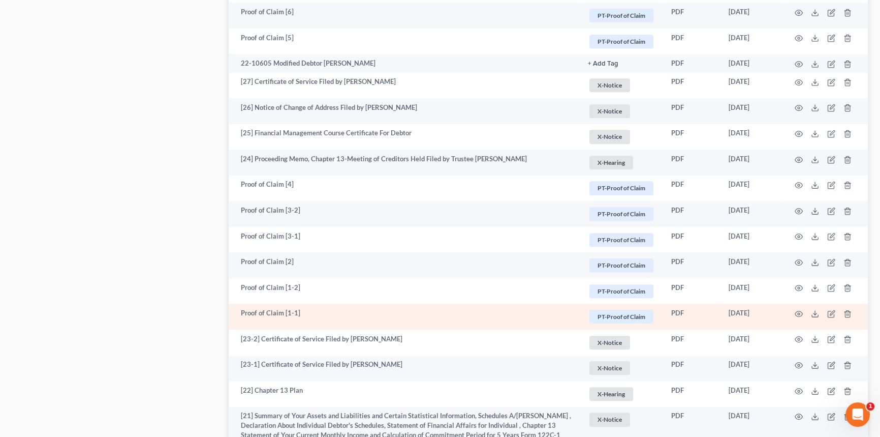
click at [796, 306] on td at bounding box center [825, 316] width 85 height 26
click at [796, 310] on icon "button" at bounding box center [799, 314] width 8 height 8
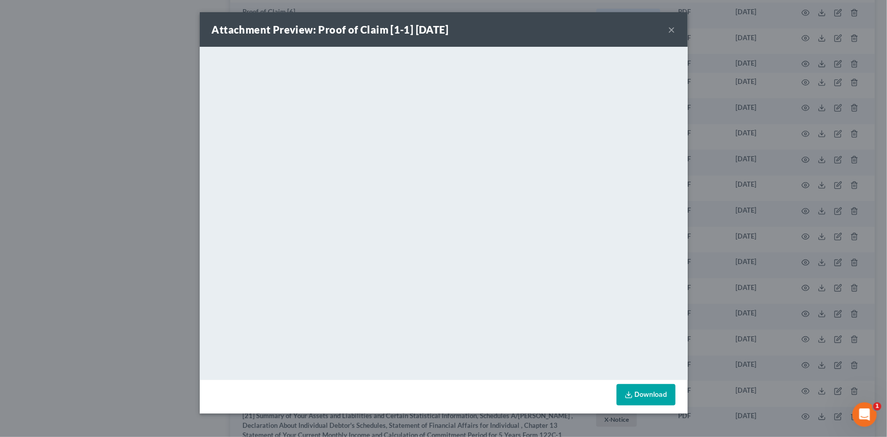
click at [669, 32] on button "×" at bounding box center [671, 29] width 7 height 12
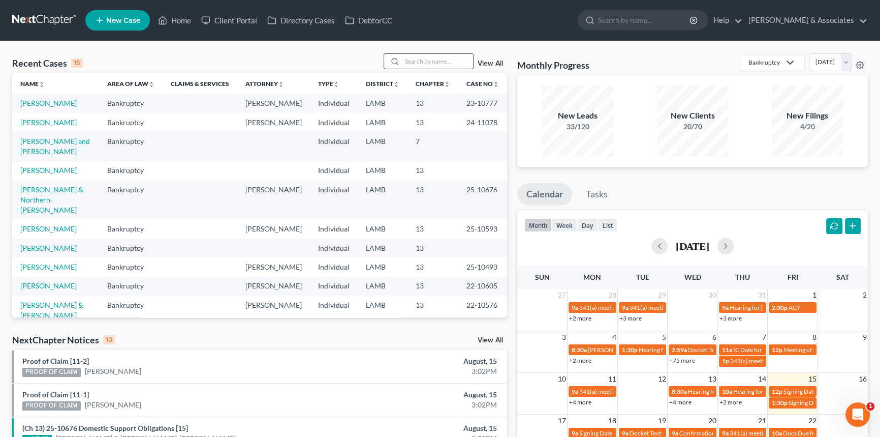
click at [410, 54] on input "search" at bounding box center [437, 61] width 71 height 15
click at [412, 58] on input "search" at bounding box center [437, 61] width 71 height 15
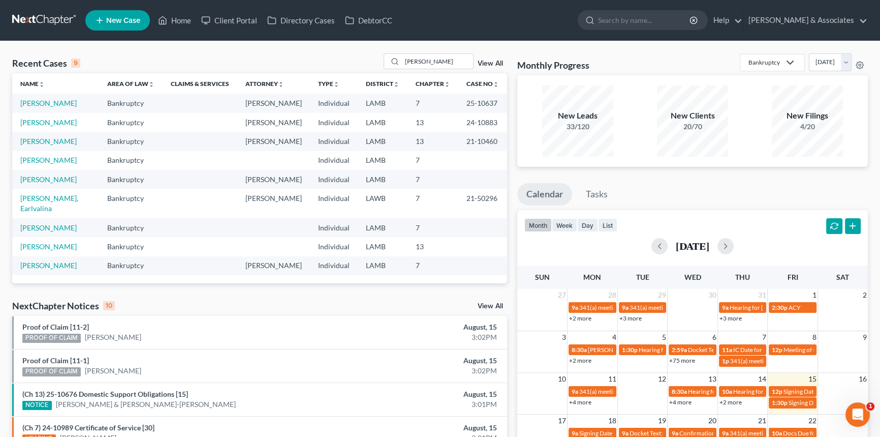
click at [506, 11] on ul "New Case Home Client Portal Directory Cases DebtorCC - No Result - See all resu…" at bounding box center [476, 20] width 783 height 26
click at [450, 62] on input "dunn" at bounding box center [437, 61] width 71 height 15
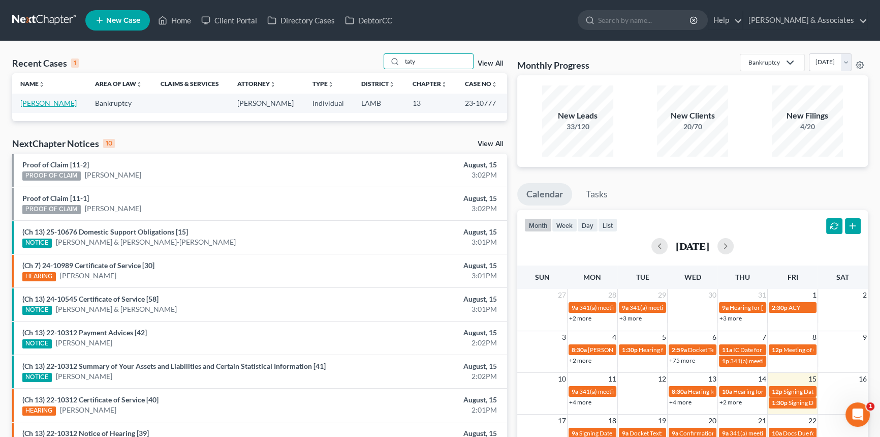
click at [55, 103] on link "Williams, Tatyana" at bounding box center [48, 103] width 56 height 9
drag, startPoint x: 411, startPoint y: 74, endPoint x: 419, endPoint y: 64, distance: 13.0
click at [411, 74] on th "Chapter unfold_more expand_more expand_less" at bounding box center [431, 83] width 52 height 20
click at [422, 61] on input "taty" at bounding box center [437, 61] width 71 height 15
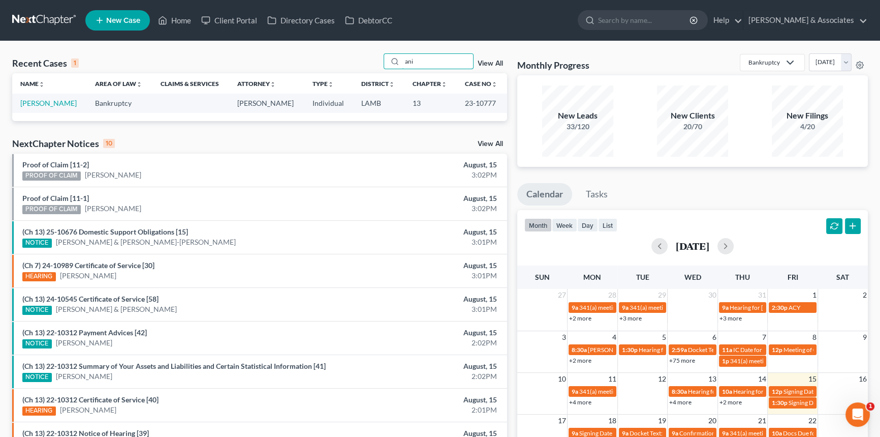
type input "ani"
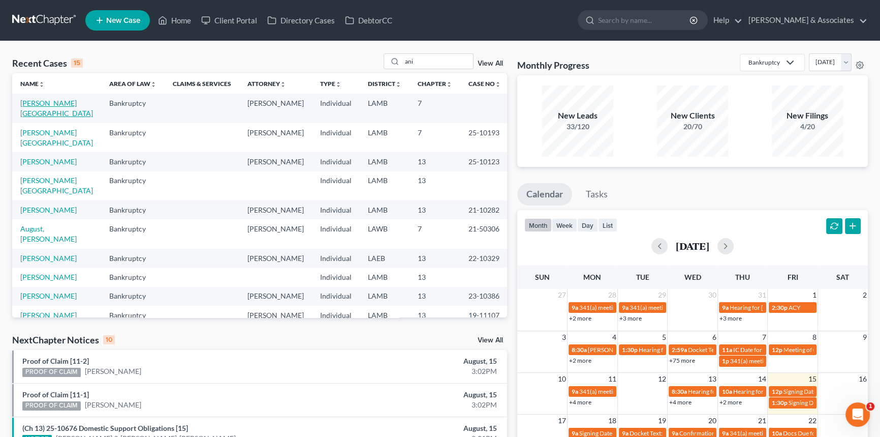
click at [41, 105] on link "Saul, Anissa" at bounding box center [56, 108] width 73 height 19
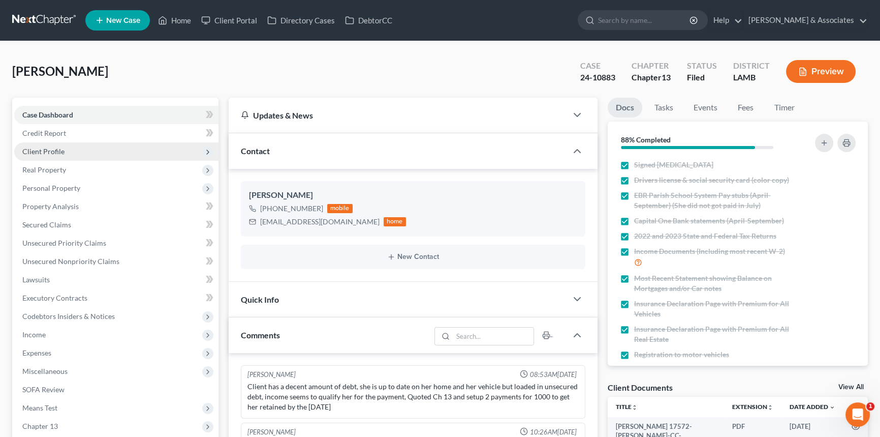
scroll to position [1245, 0]
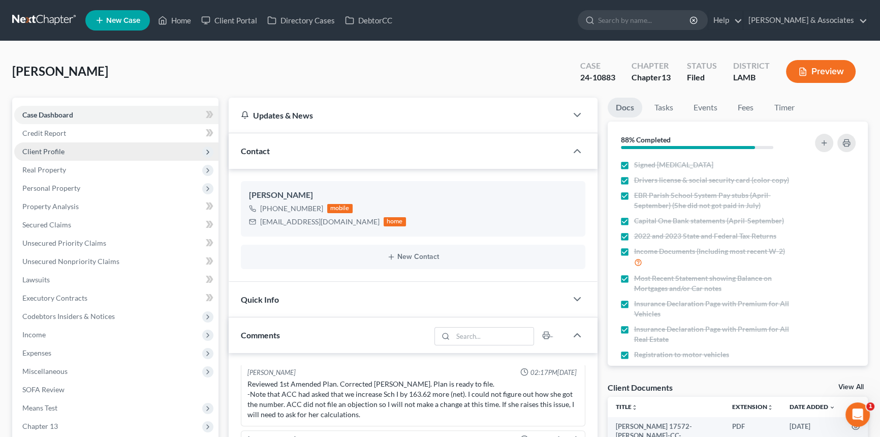
click at [63, 147] on span "Client Profile" at bounding box center [43, 151] width 42 height 9
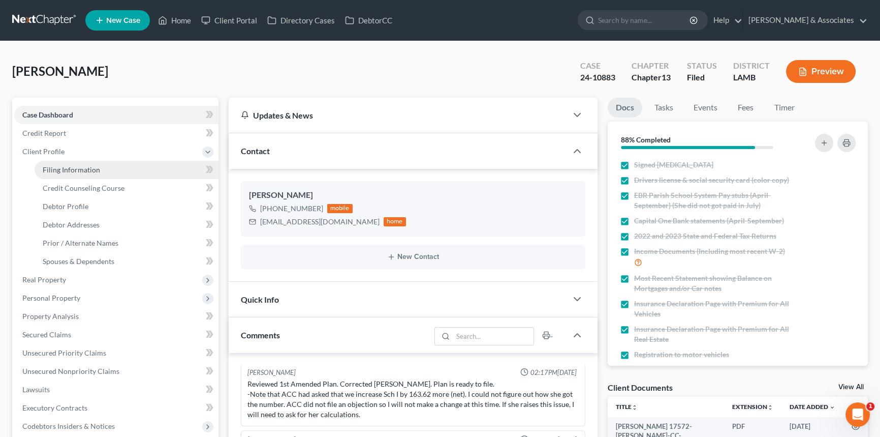
click at [83, 172] on span "Filing Information" at bounding box center [71, 169] width 57 height 9
select select "1"
select select "0"
select select "3"
select select "19"
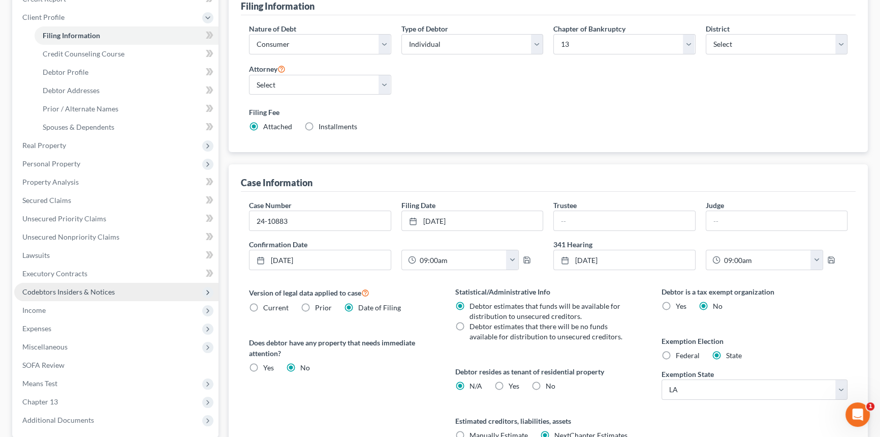
scroll to position [138, 0]
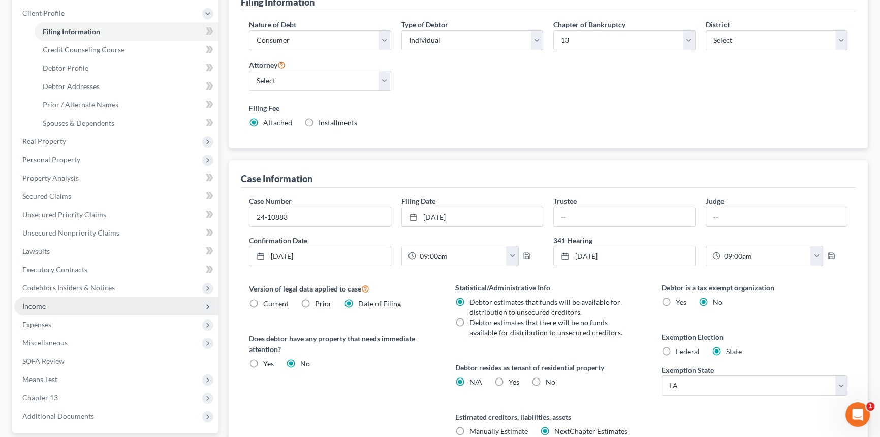
click at [68, 305] on span "Income" at bounding box center [116, 306] width 204 height 18
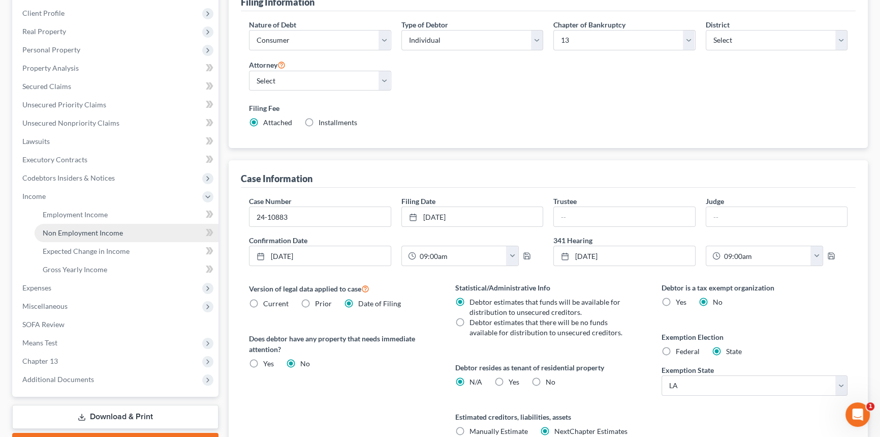
click at [97, 233] on span "Non Employment Income" at bounding box center [83, 232] width 80 height 9
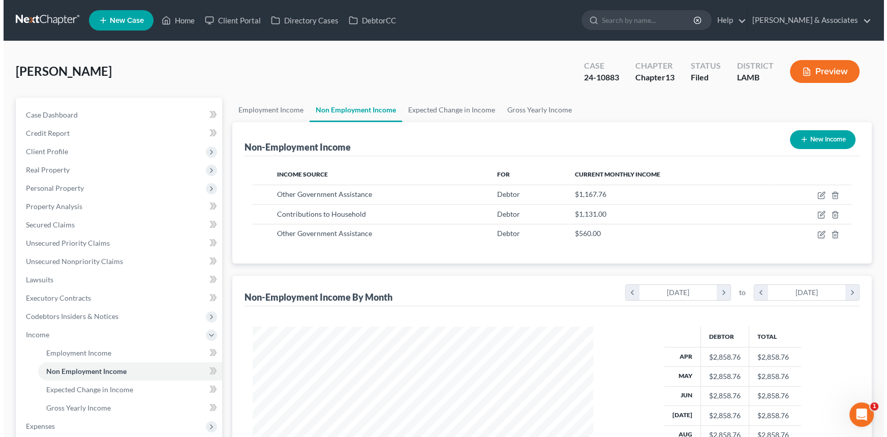
scroll to position [182, 361]
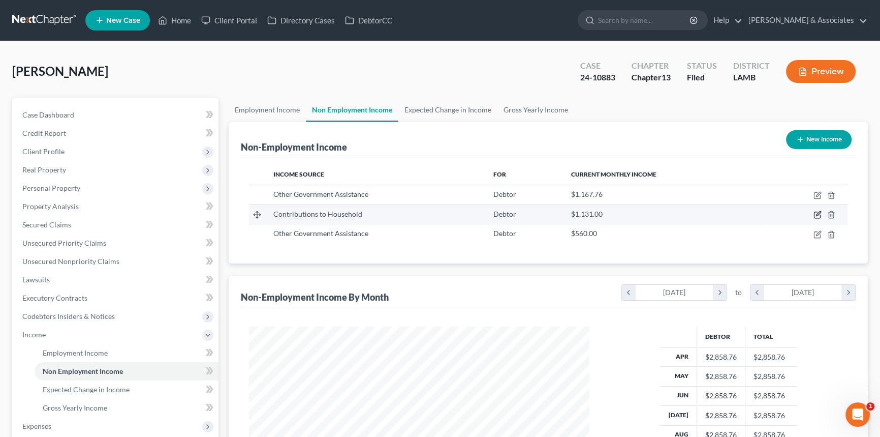
click at [817, 213] on icon "button" at bounding box center [818, 213] width 5 height 5
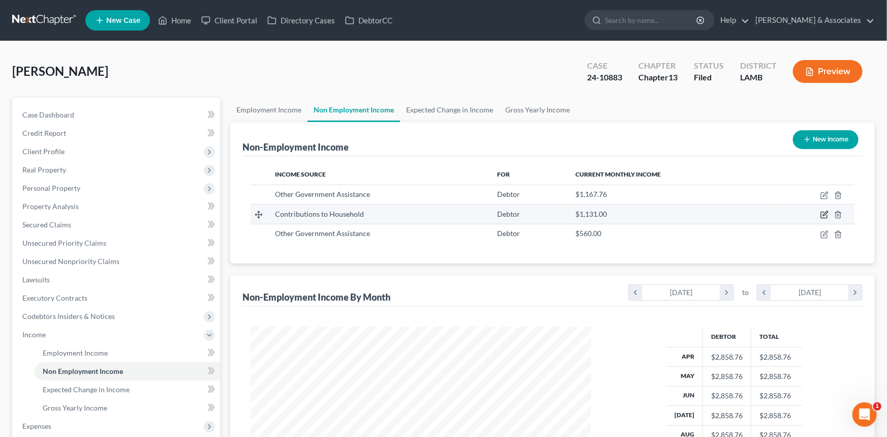
select select "8"
select select "0"
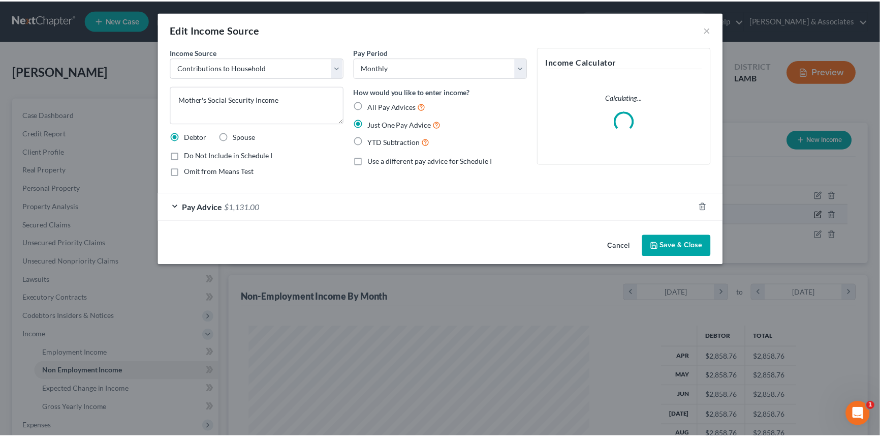
scroll to position [182, 364]
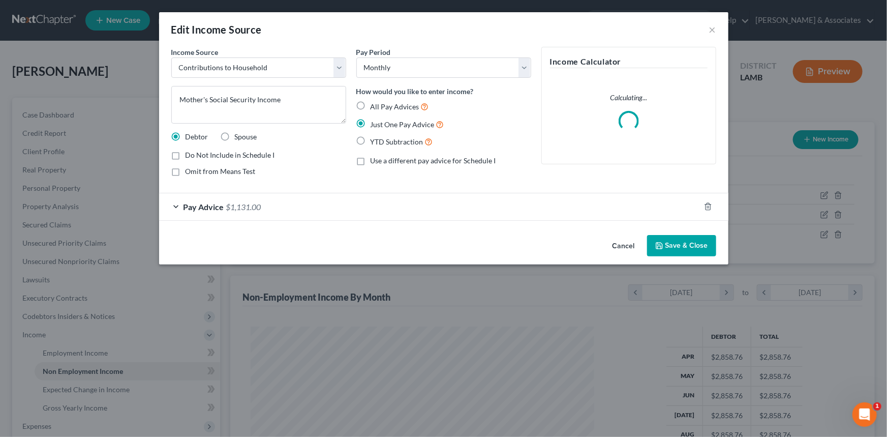
click at [251, 159] on label "Do Not Include in Schedule I" at bounding box center [230, 155] width 89 height 10
click at [196, 157] on input "Do Not Include in Schedule I" at bounding box center [193, 153] width 7 height 7
checkbox input "true"
click at [683, 238] on button "Save & Close" at bounding box center [681, 245] width 69 height 21
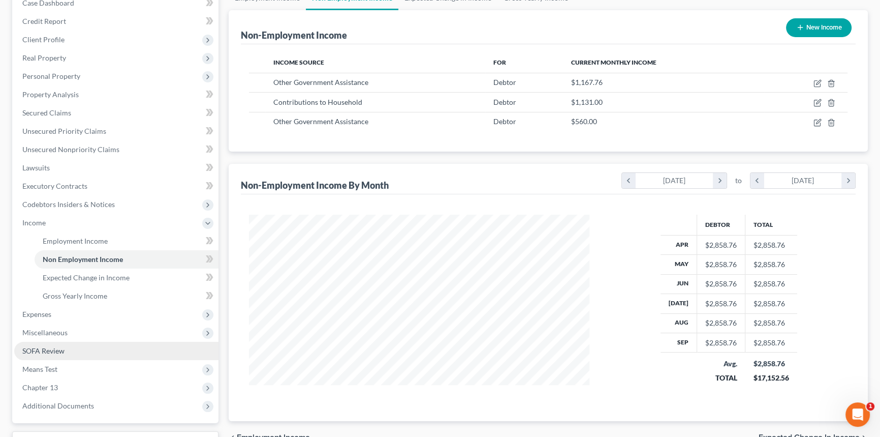
scroll to position [138, 0]
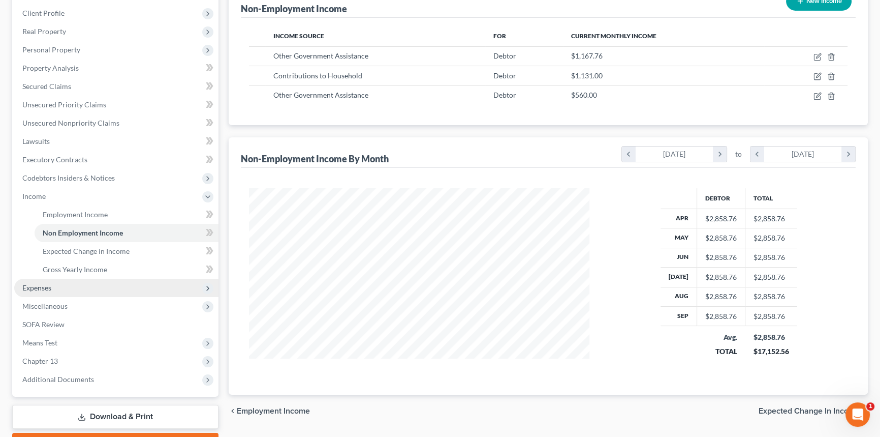
click at [60, 285] on span "Expenses" at bounding box center [116, 288] width 204 height 18
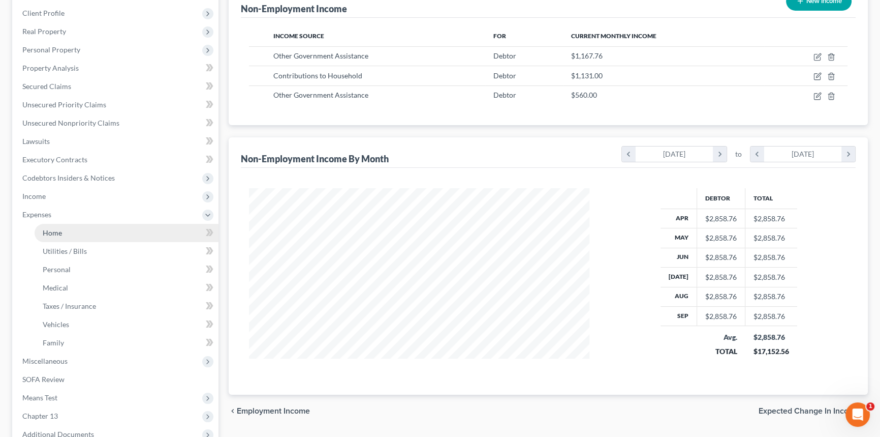
click at [65, 233] on link "Home" at bounding box center [127, 233] width 184 height 18
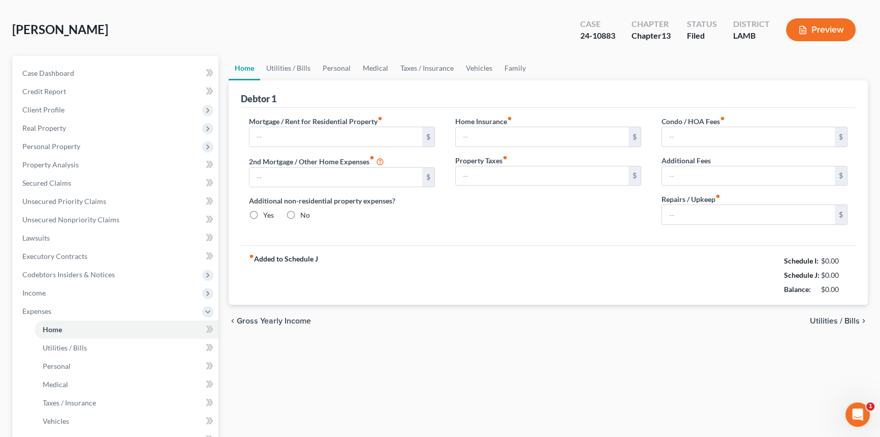
type input "1,090.51"
type input "0.00"
radio input "true"
type input "0.00"
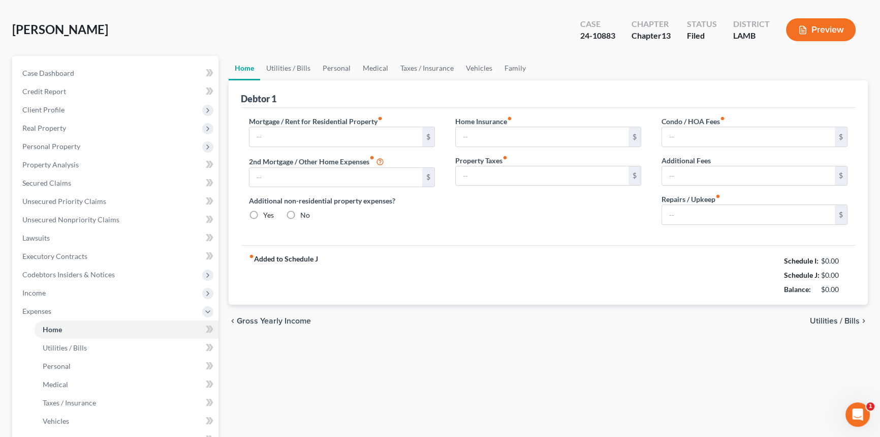
type input "0.00"
type input "50.00"
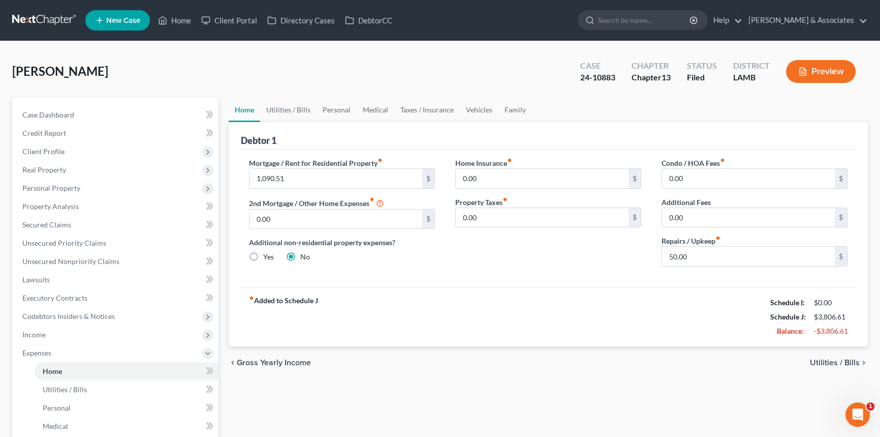
click at [708, 379] on div "Home Utilities / Bills Personal Medical Taxes / Insurance Vehicles Family Debto…" at bounding box center [549, 373] width 650 height 550
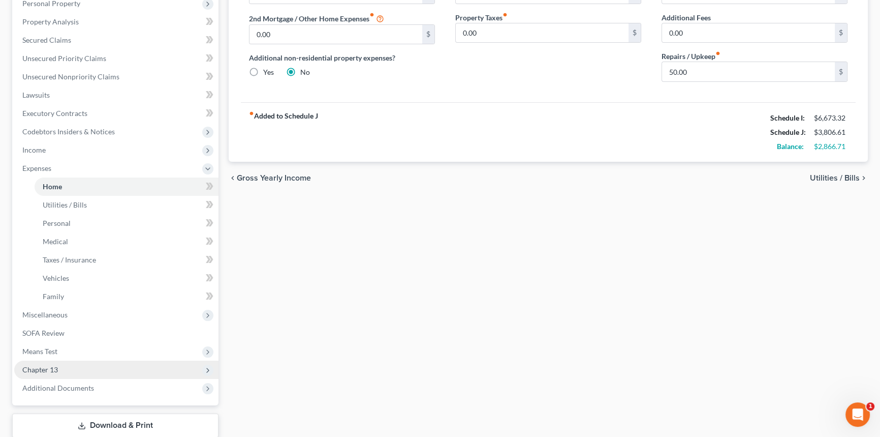
click at [66, 362] on span "Chapter 13" at bounding box center [116, 369] width 204 height 18
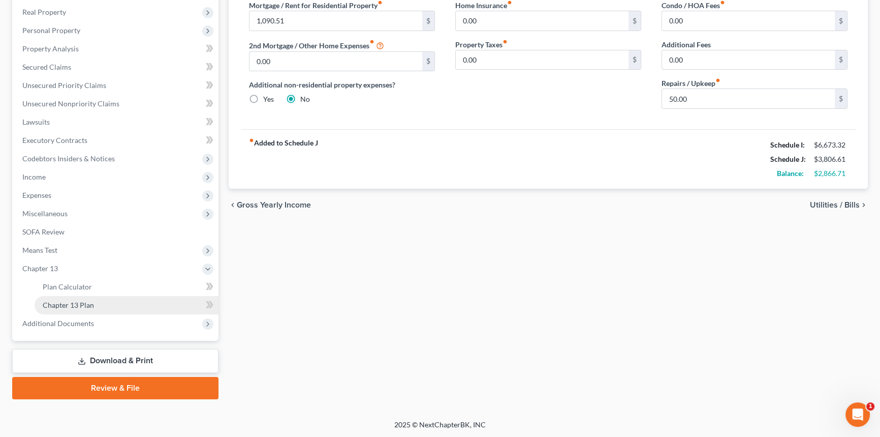
click at [84, 305] on span "Chapter 13 Plan" at bounding box center [68, 304] width 51 height 9
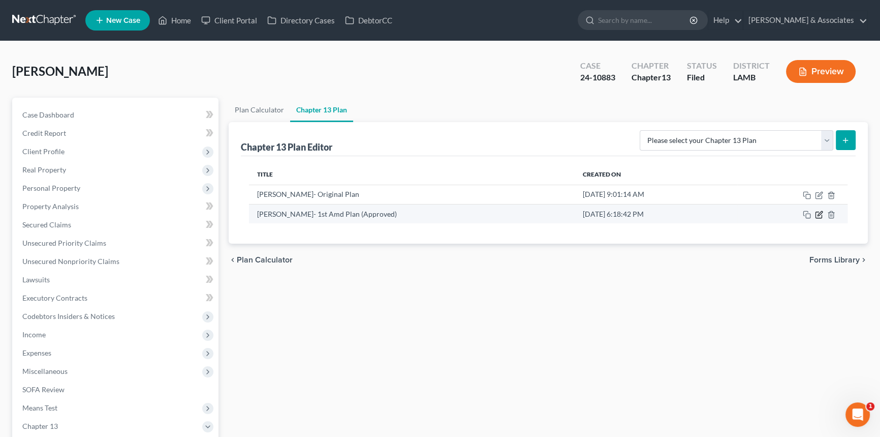
click at [819, 215] on icon "button" at bounding box center [819, 214] width 8 height 8
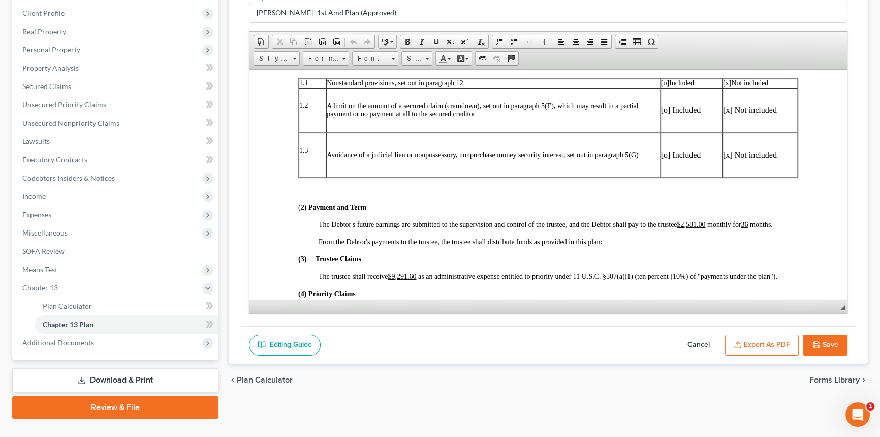
scroll to position [277, 0]
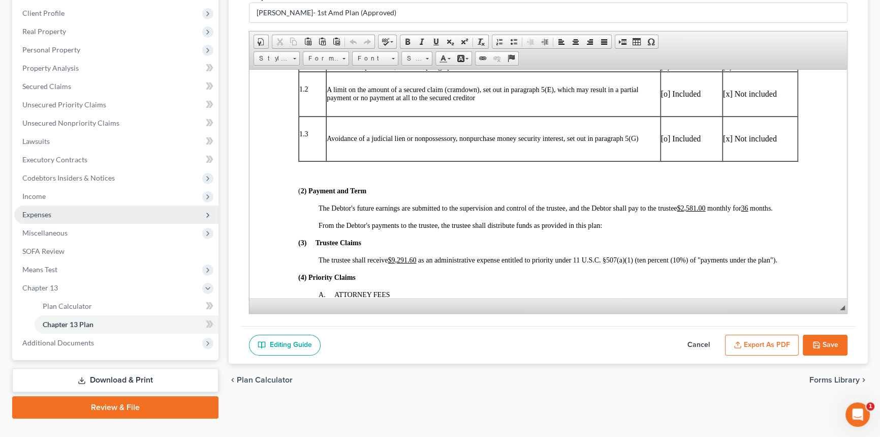
click at [58, 215] on span "Expenses" at bounding box center [116, 214] width 204 height 18
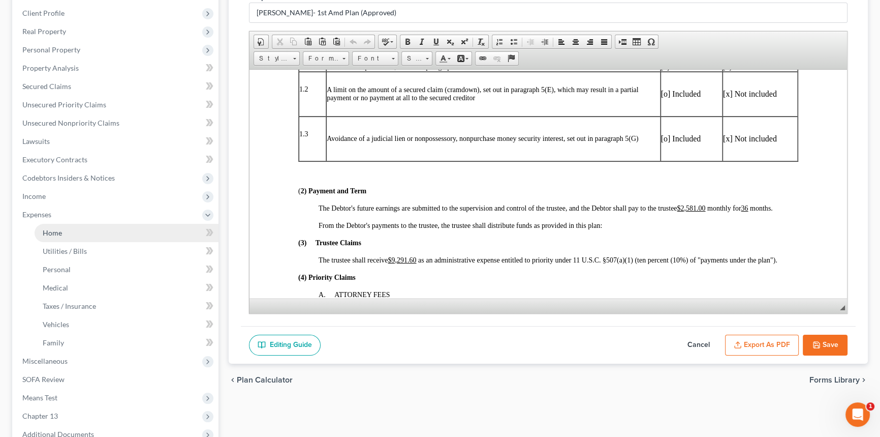
click at [60, 228] on span "Home" at bounding box center [52, 232] width 19 height 9
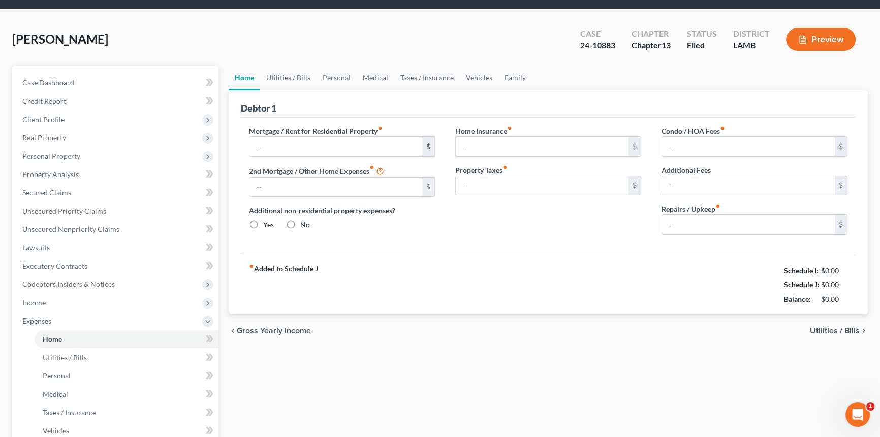
type input "1,090.51"
type input "0.00"
radio input "true"
type input "0.00"
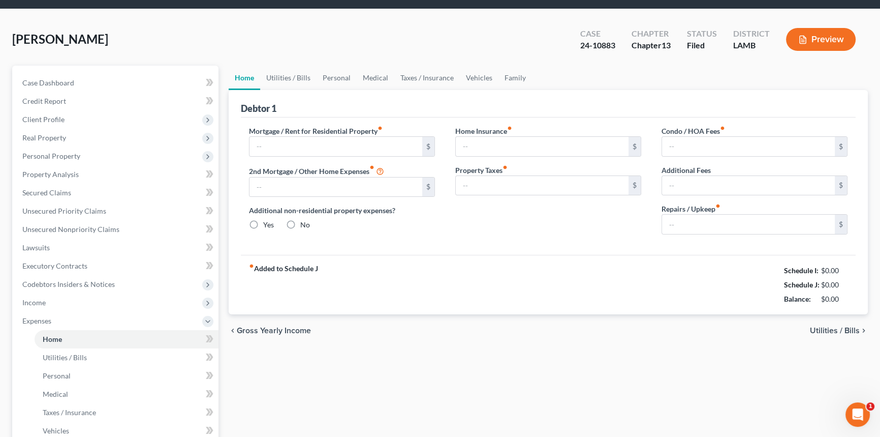
type input "0.00"
type input "50.00"
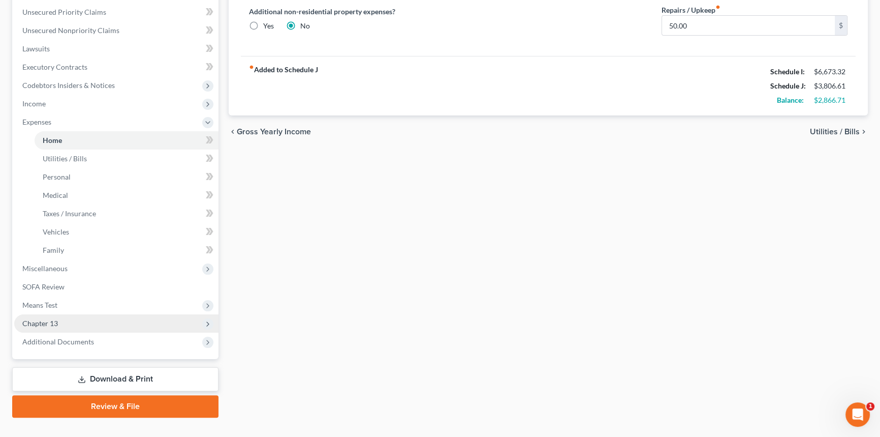
click at [60, 324] on span "Chapter 13" at bounding box center [116, 323] width 204 height 18
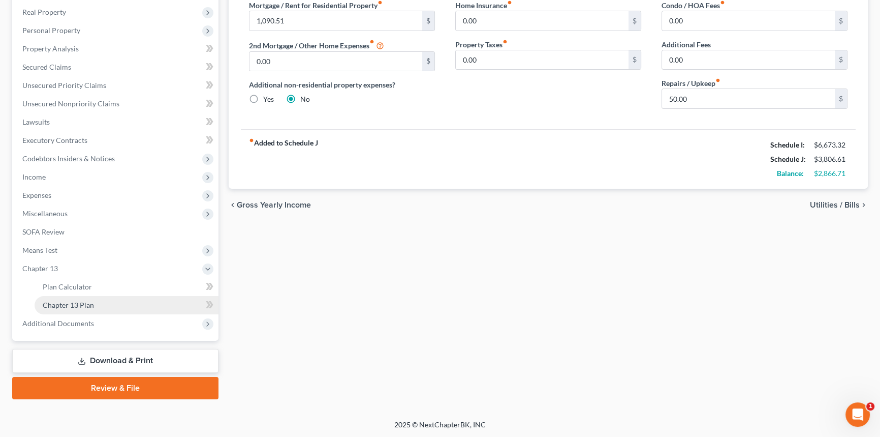
click at [91, 303] on span "Chapter 13 Plan" at bounding box center [68, 304] width 51 height 9
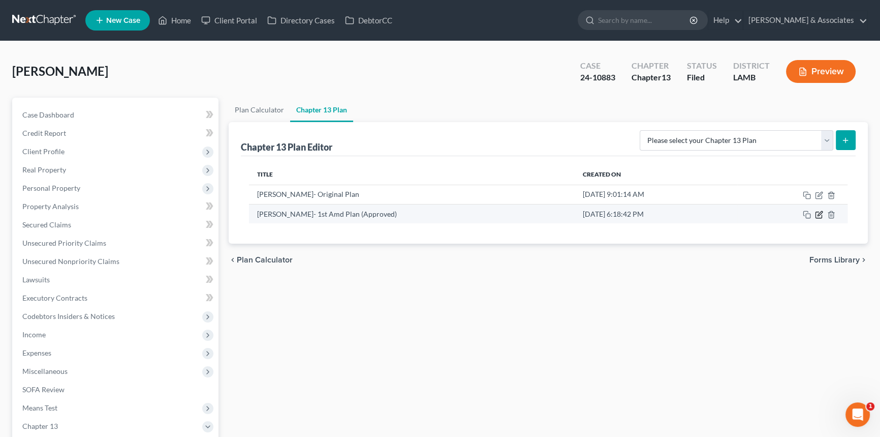
click at [815, 212] on icon "button" at bounding box center [819, 214] width 8 height 8
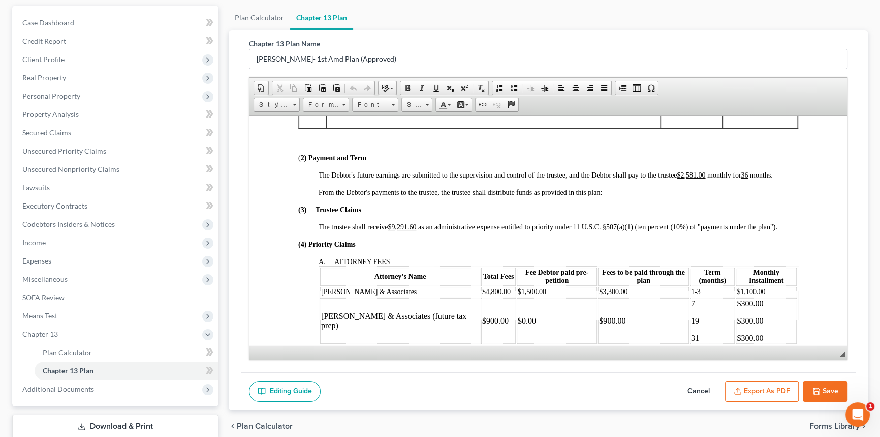
scroll to position [391, 0]
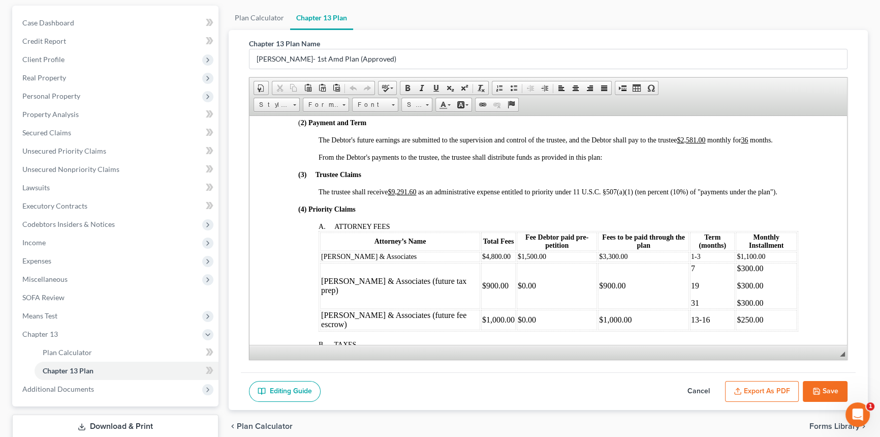
click at [696, 390] on button "Cancel" at bounding box center [698, 391] width 45 height 21
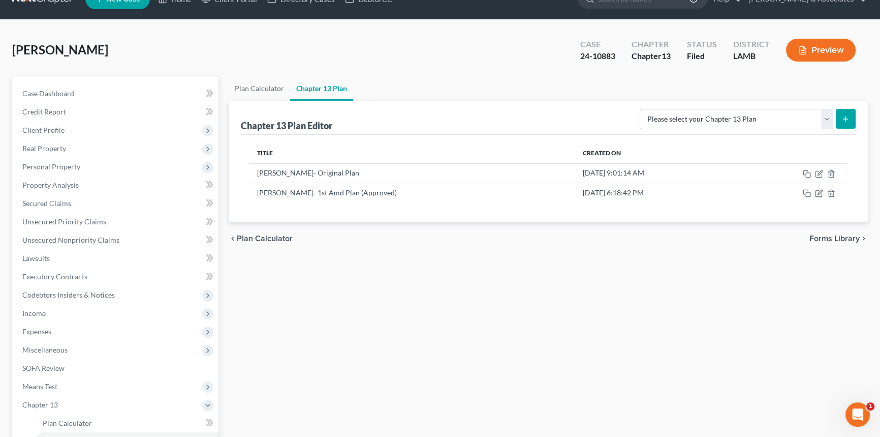
scroll to position [0, 0]
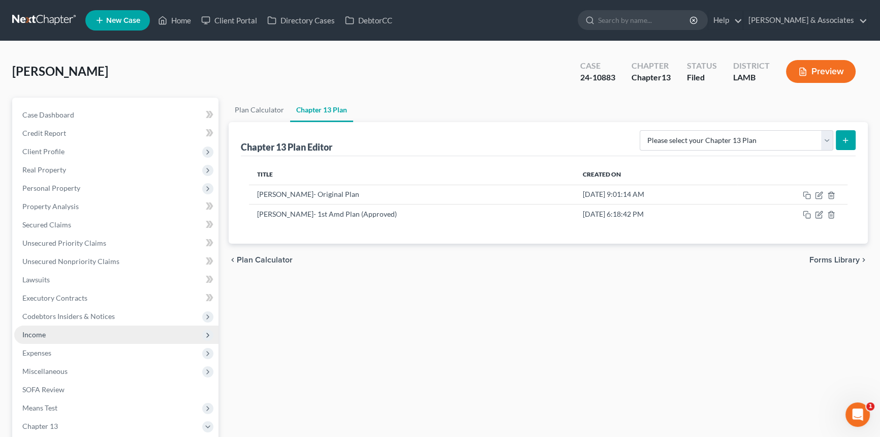
click at [79, 337] on span "Income" at bounding box center [116, 334] width 204 height 18
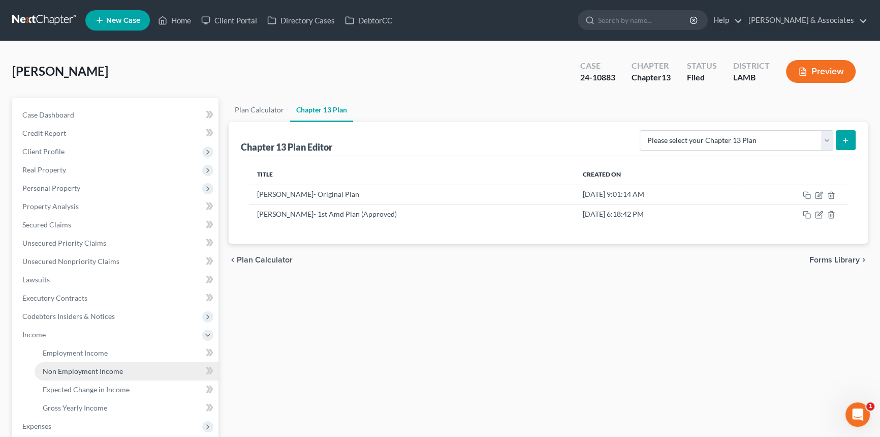
click at [83, 366] on span "Non Employment Income" at bounding box center [83, 370] width 80 height 9
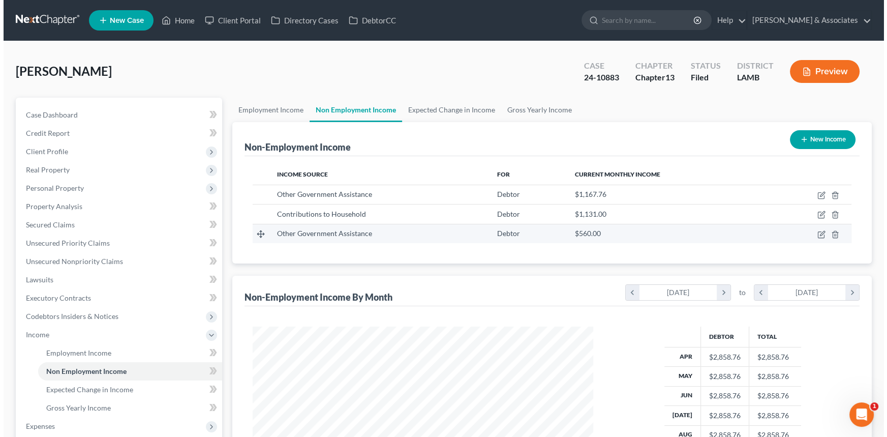
scroll to position [182, 361]
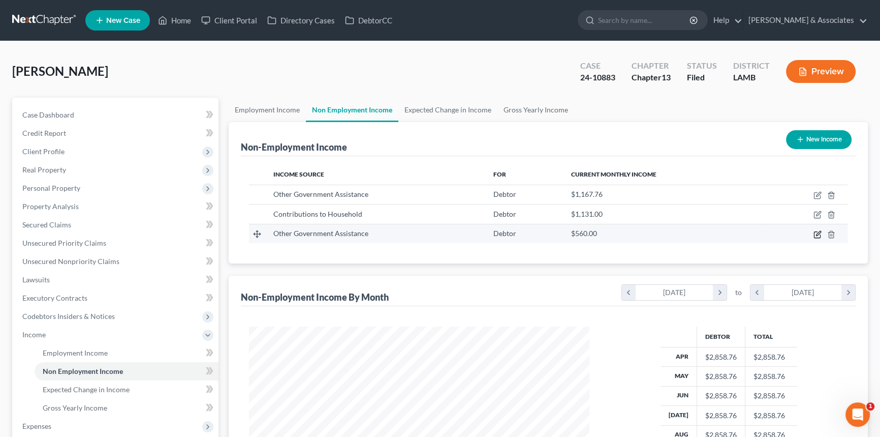
click at [817, 233] on icon "button" at bounding box center [818, 233] width 5 height 5
select select "5"
select select "0"
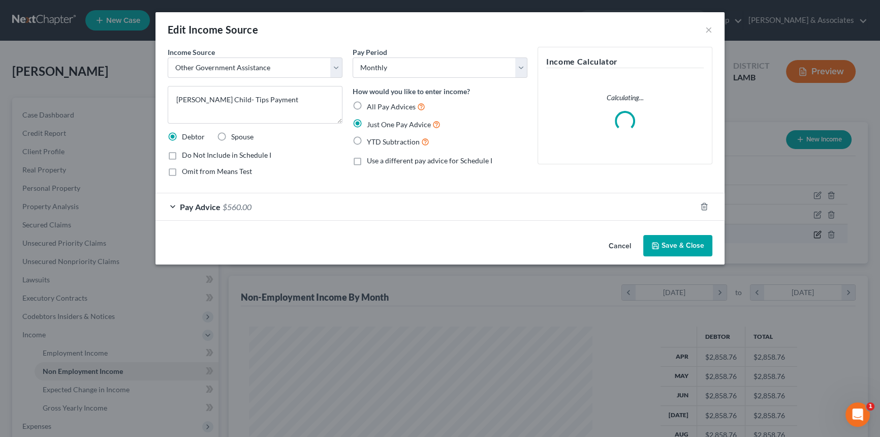
scroll to position [182, 364]
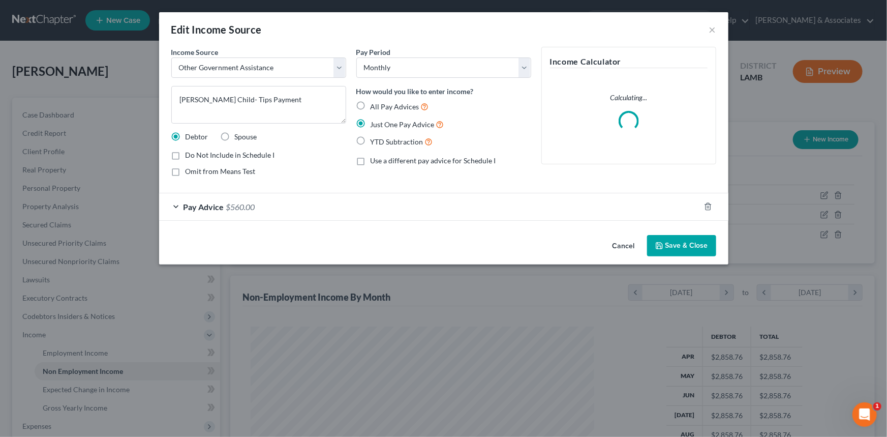
click at [211, 155] on span "Do Not Include in Schedule I" at bounding box center [230, 154] width 89 height 9
click at [196, 155] on input "Do Not Include in Schedule I" at bounding box center [193, 153] width 7 height 7
checkbox input "true"
click at [688, 245] on button "Save & Close" at bounding box center [681, 245] width 69 height 21
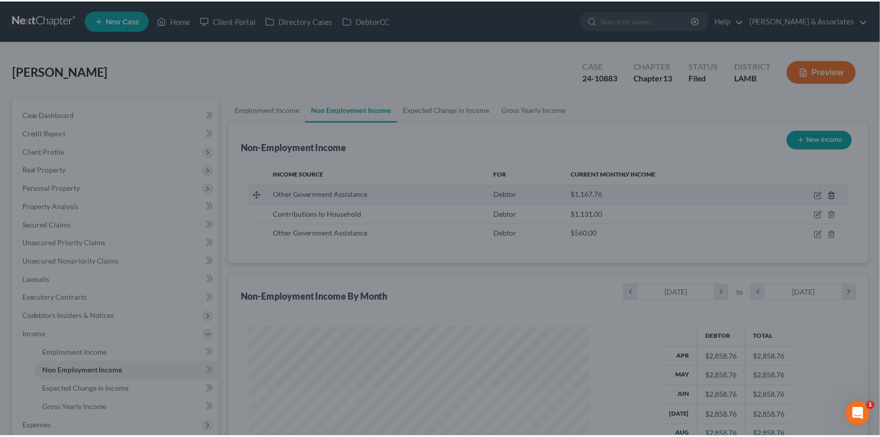
scroll to position [182, 361]
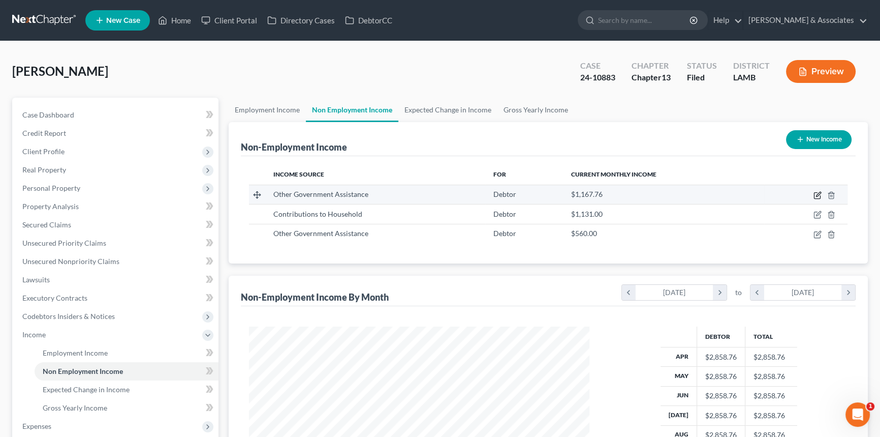
click at [817, 191] on icon "button" at bounding box center [818, 195] width 8 height 8
select select "5"
select select "0"
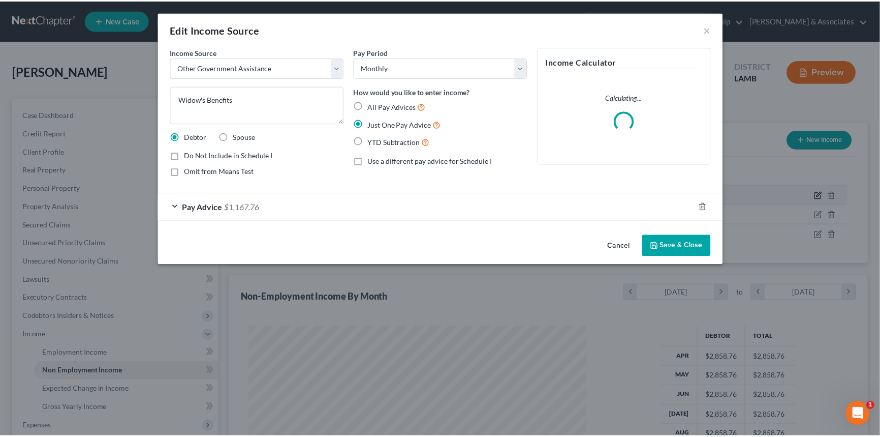
scroll to position [182, 364]
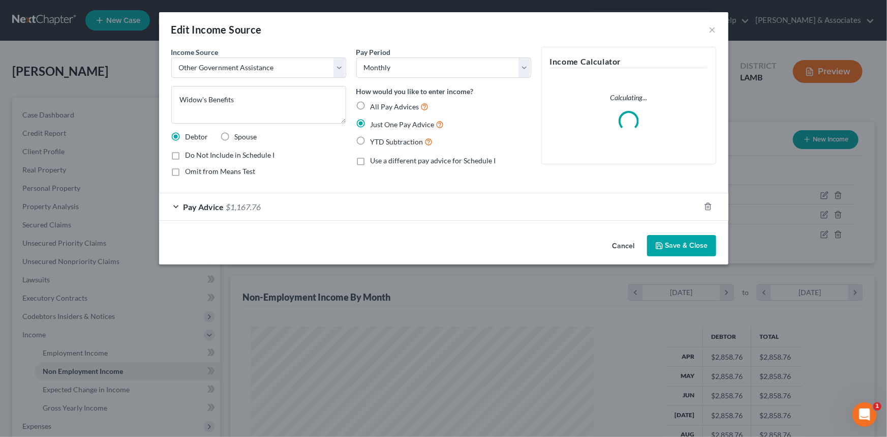
click at [626, 243] on button "Cancel" at bounding box center [623, 246] width 39 height 20
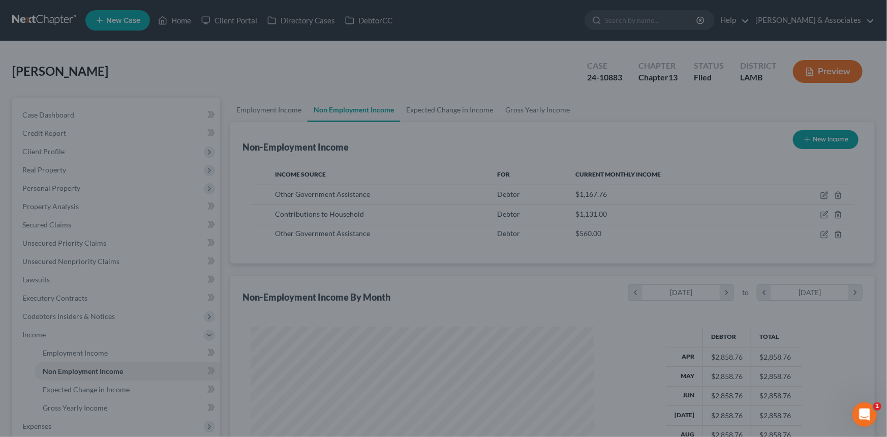
scroll to position [508062, 507883]
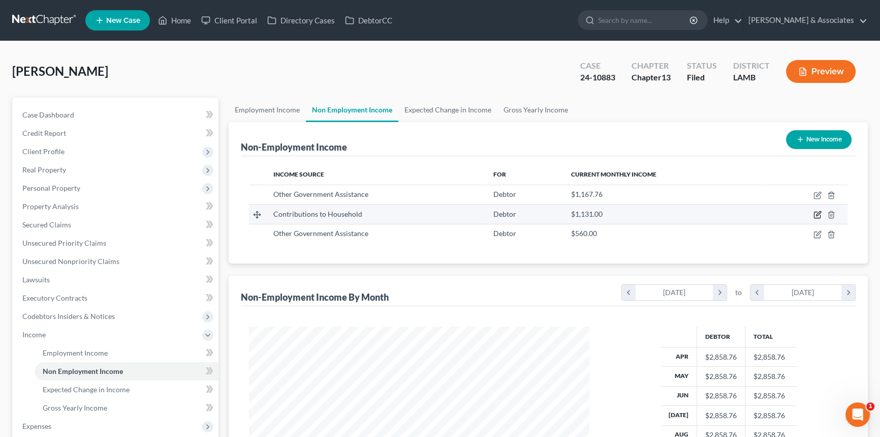
click at [820, 214] on icon "button" at bounding box center [818, 214] width 8 height 8
select select "8"
select select "0"
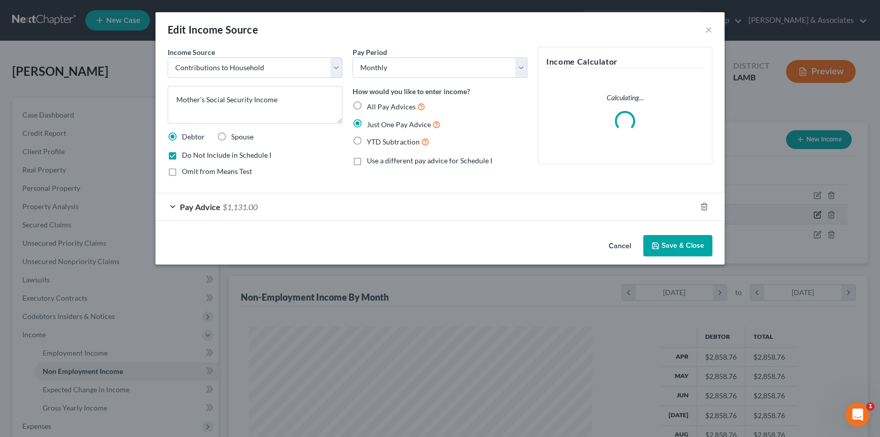
scroll to position [182, 364]
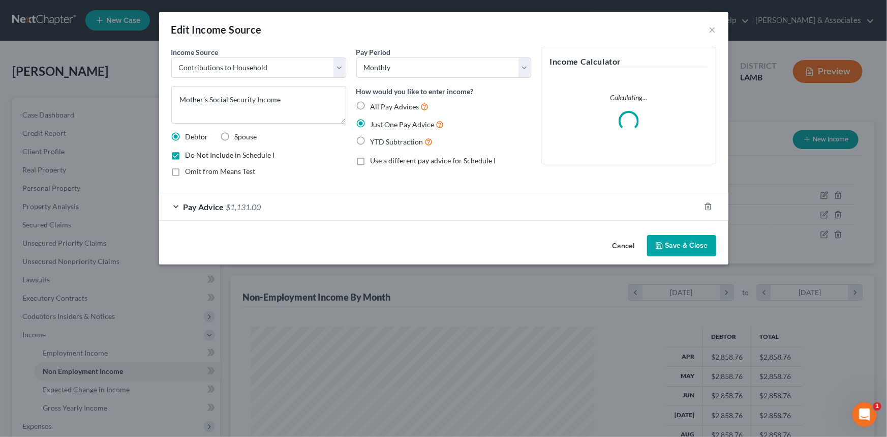
click at [608, 249] on button "Cancel" at bounding box center [623, 246] width 39 height 20
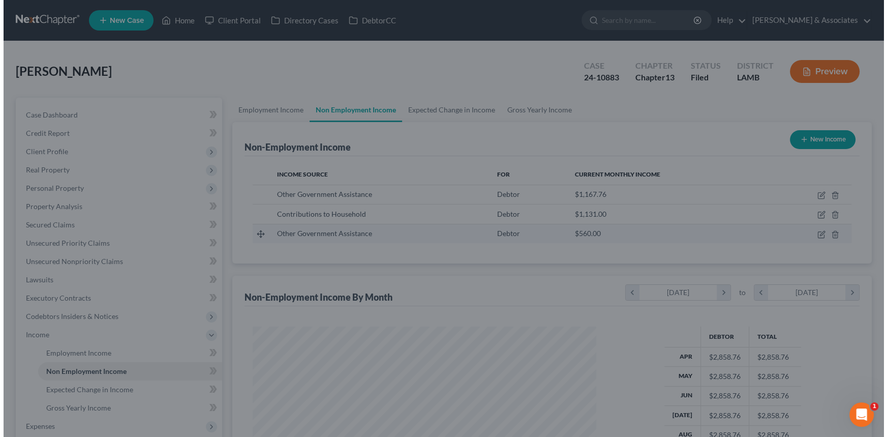
scroll to position [508062, 507883]
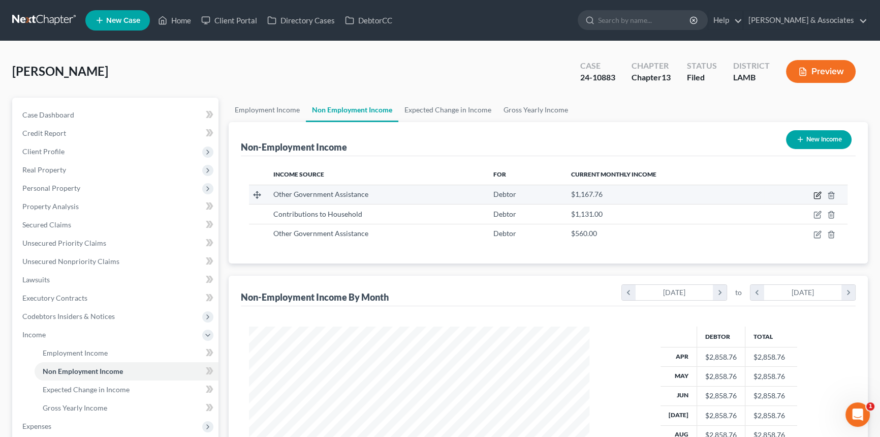
click at [818, 191] on icon "button" at bounding box center [818, 195] width 8 height 8
select select "5"
select select "0"
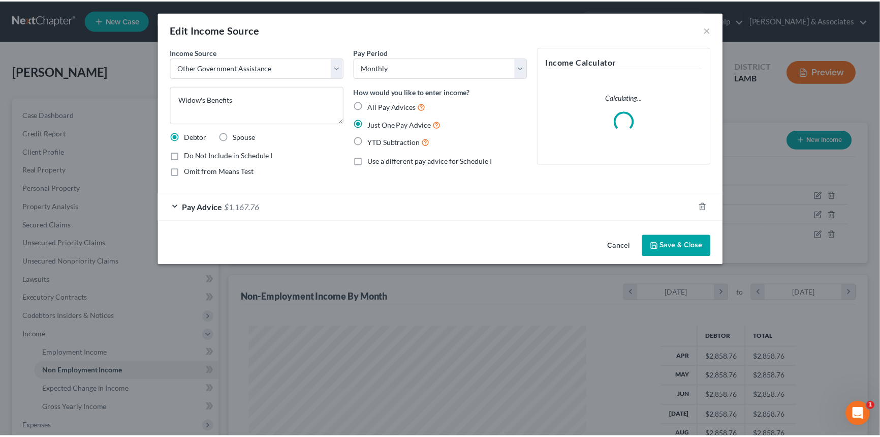
scroll to position [182, 364]
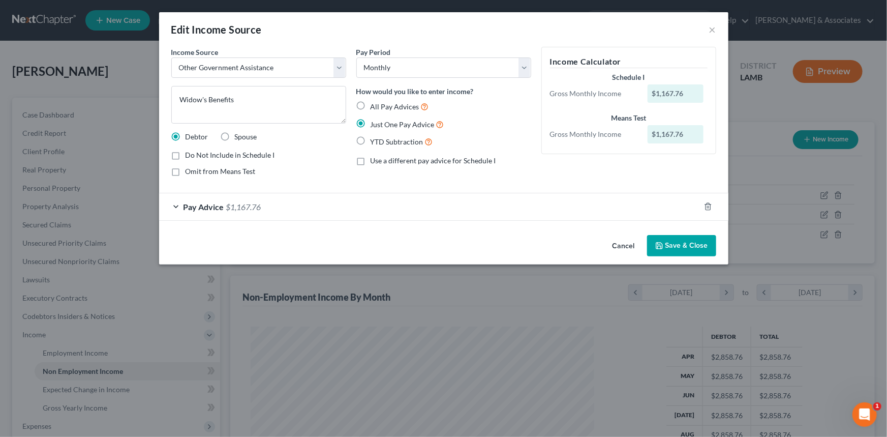
click at [625, 253] on button "Cancel" at bounding box center [623, 246] width 39 height 20
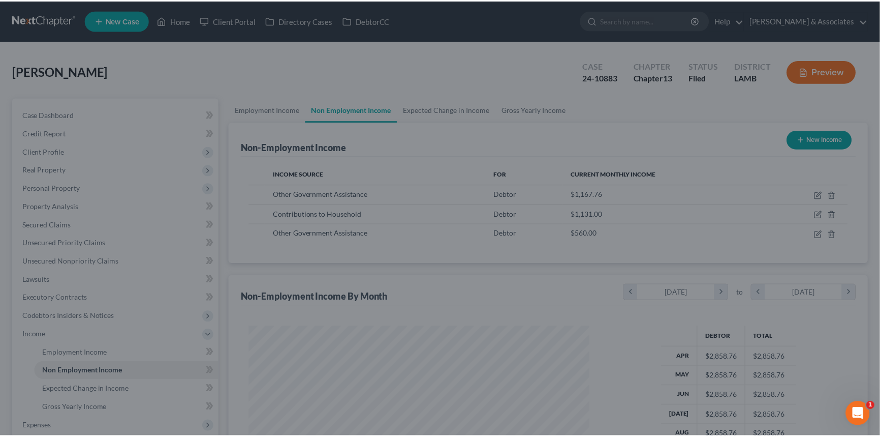
scroll to position [508062, 507883]
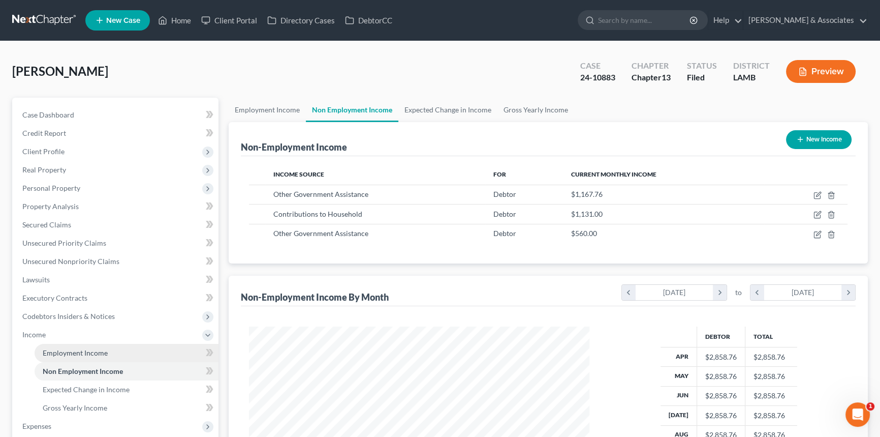
click at [107, 348] on link "Employment Income" at bounding box center [127, 353] width 184 height 18
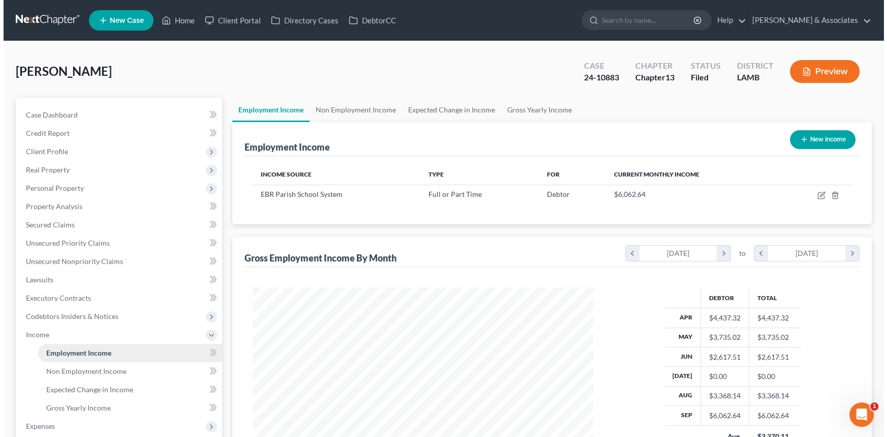
scroll to position [182, 361]
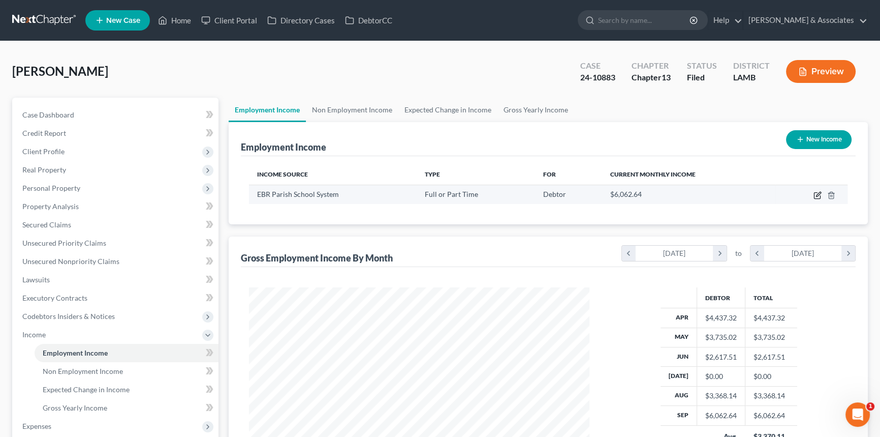
click at [817, 197] on icon "button" at bounding box center [818, 195] width 8 height 8
select select "0"
select select "19"
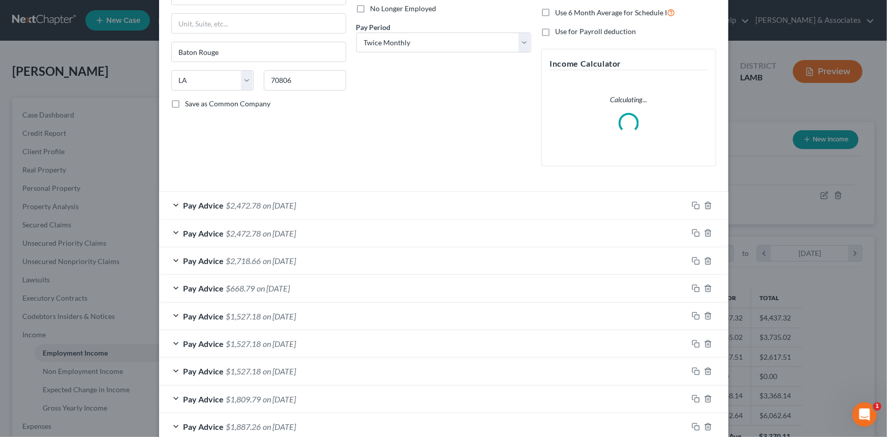
scroll to position [198, 0]
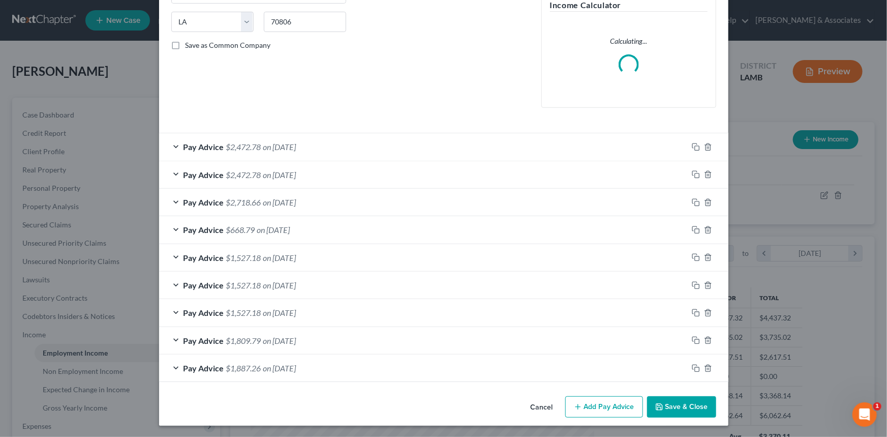
click at [604, 404] on button "Add Pay Advice" at bounding box center [604, 406] width 78 height 21
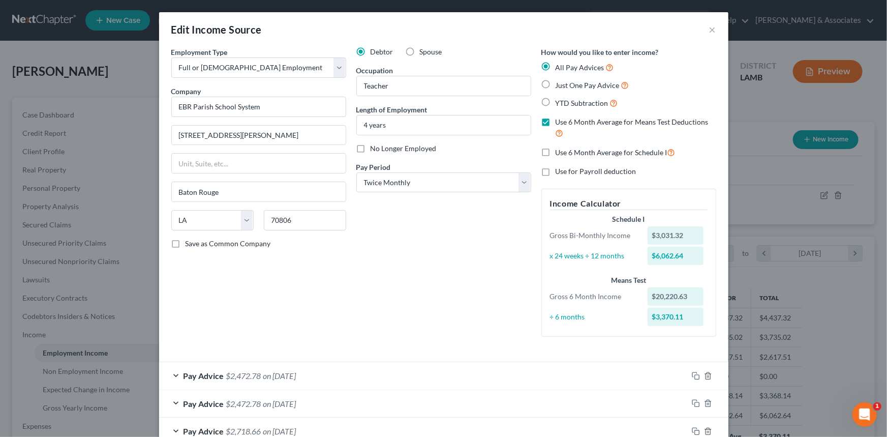
scroll to position [0, 0]
click at [405, 175] on select "Select Monthly Twice Monthly Every Other Week Weekly" at bounding box center [443, 182] width 175 height 20
click at [412, 187] on select "Select Monthly Twice Monthly Every Other Week Weekly" at bounding box center [443, 182] width 175 height 20
select select "0"
click at [356, 172] on select "Select Monthly Twice Monthly Every Other Week Weekly" at bounding box center [443, 182] width 175 height 20
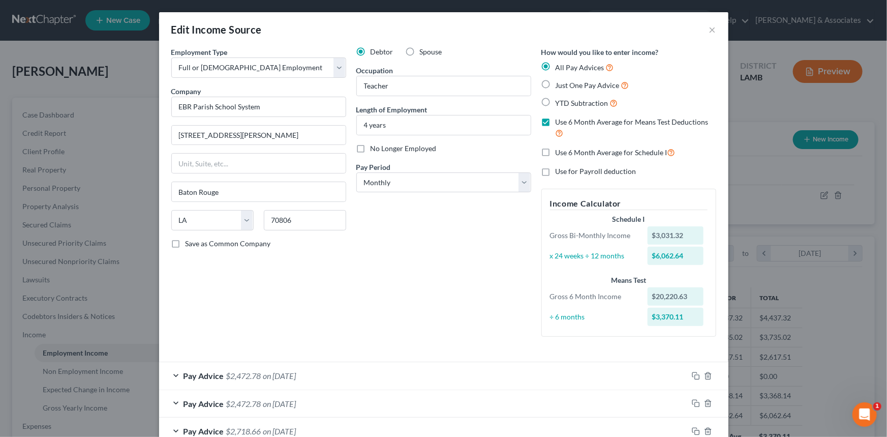
click at [379, 248] on div "Debtor Spouse Occupation Teacher Length of Employment 4 years No Longer Employe…" at bounding box center [443, 196] width 185 height 298
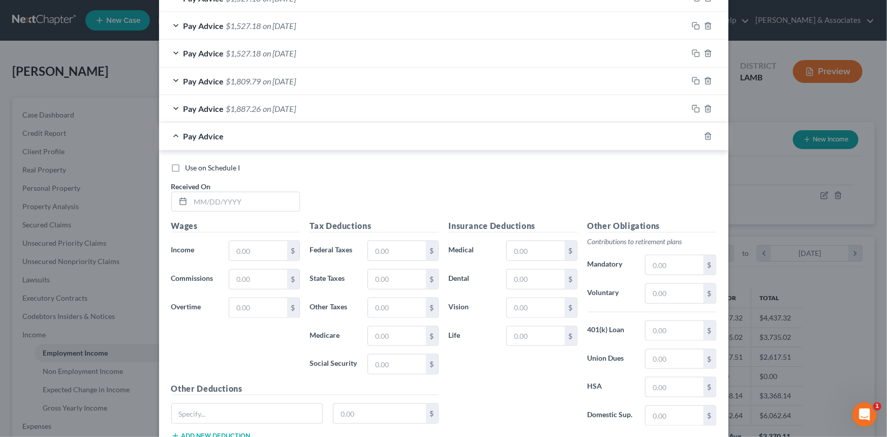
scroll to position [561, 0]
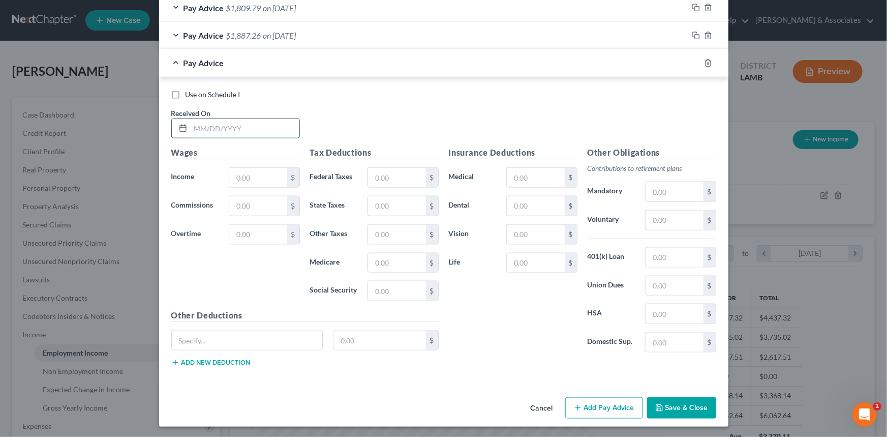
click at [235, 127] on input "text" at bounding box center [245, 128] width 109 height 19
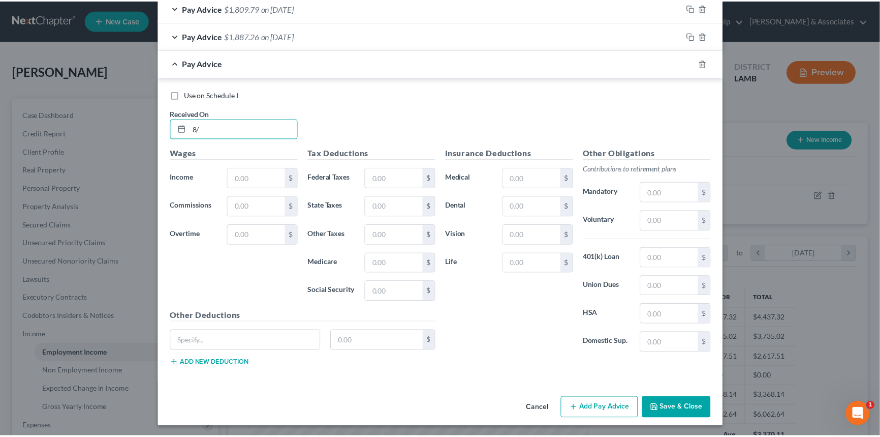
scroll to position [541, 0]
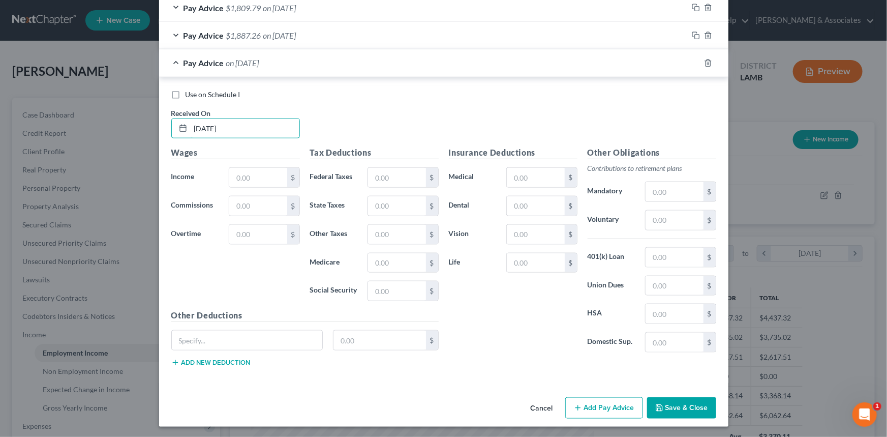
type input "[DATE]"
click at [223, 94] on span "Use on Schedule I" at bounding box center [213, 94] width 55 height 9
click at [196, 94] on input "Use on Schedule I" at bounding box center [193, 92] width 7 height 7
checkbox input "true"
click at [243, 158] on div "Wages Income * $ Commissions $ Overtime $" at bounding box center [235, 227] width 139 height 163
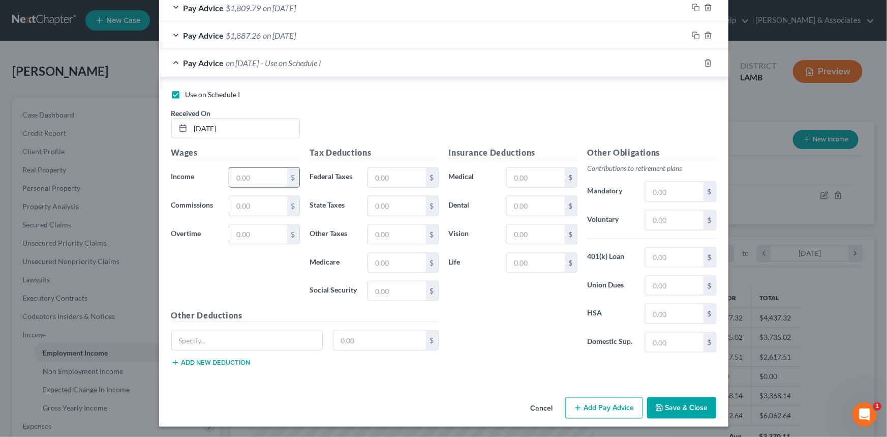
click at [249, 171] on input "text" at bounding box center [257, 177] width 57 height 19
type input "5,133.33"
click at [671, 190] on input "text" at bounding box center [673, 191] width 57 height 19
type input "6"
click at [684, 191] on input "text" at bounding box center [673, 191] width 57 height 19
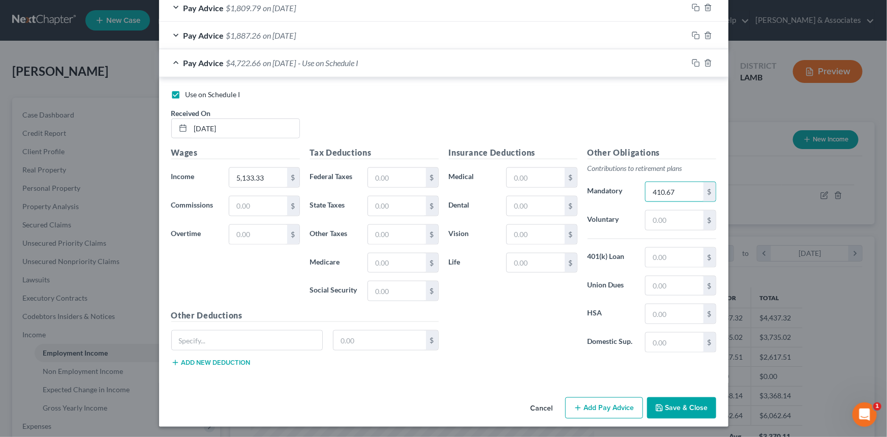
type input "410.67"
click at [407, 178] on input "text" at bounding box center [396, 177] width 57 height 19
type input "481.36"
click at [484, 316] on div "Insurance Deductions Medical $ Dental $ Vision $ Life $" at bounding box center [513, 253] width 139 height 214
click at [696, 400] on button "Save & Close" at bounding box center [681, 407] width 69 height 21
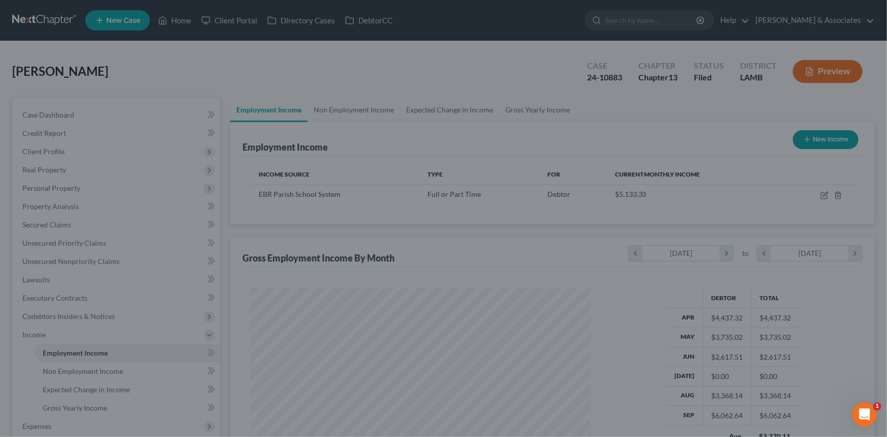
scroll to position [508062, 507883]
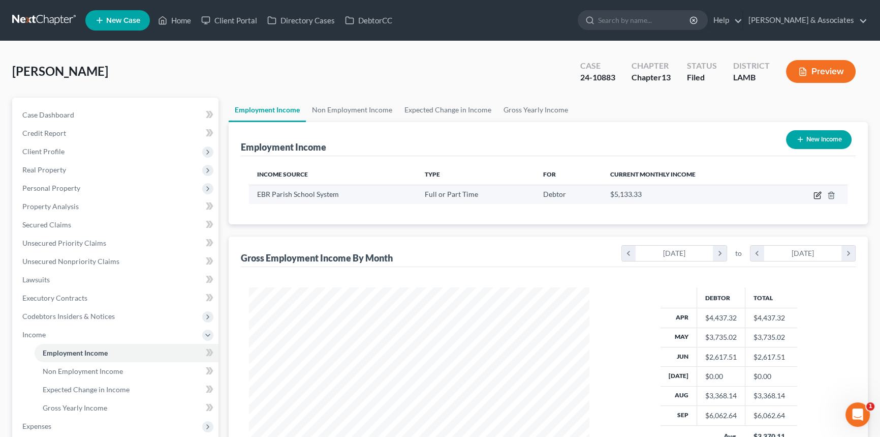
click at [814, 196] on icon "button" at bounding box center [817, 196] width 6 height 6
select select "0"
select select "19"
select select "0"
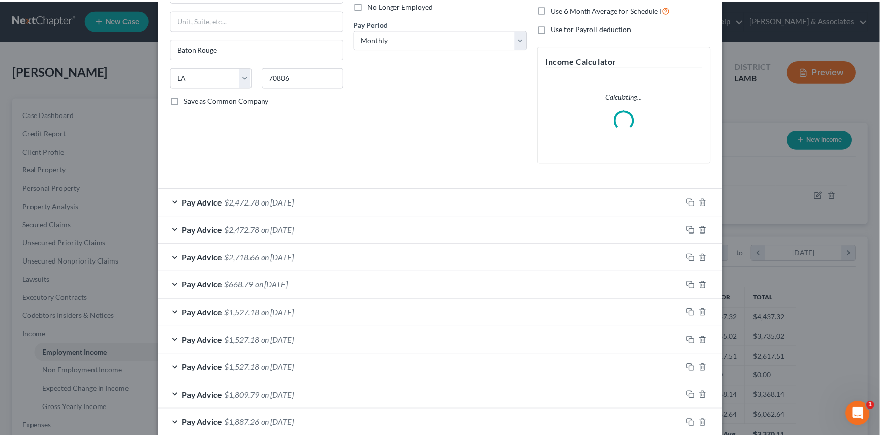
scroll to position [226, 0]
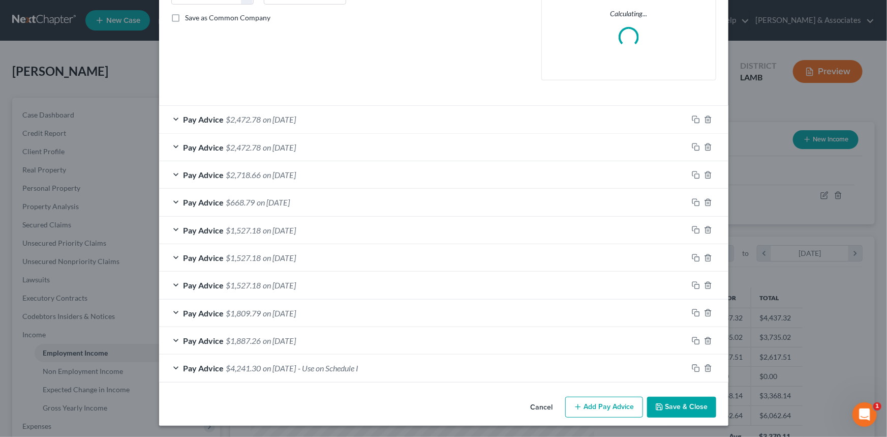
click at [669, 403] on button "Save & Close" at bounding box center [681, 406] width 69 height 21
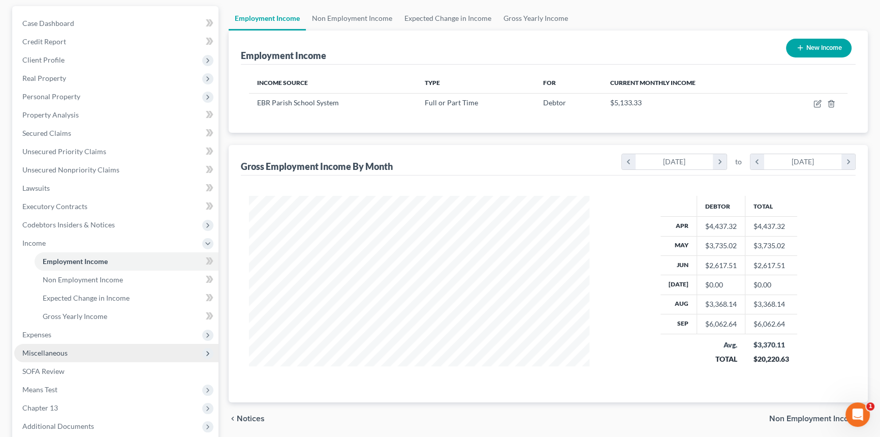
scroll to position [92, 0]
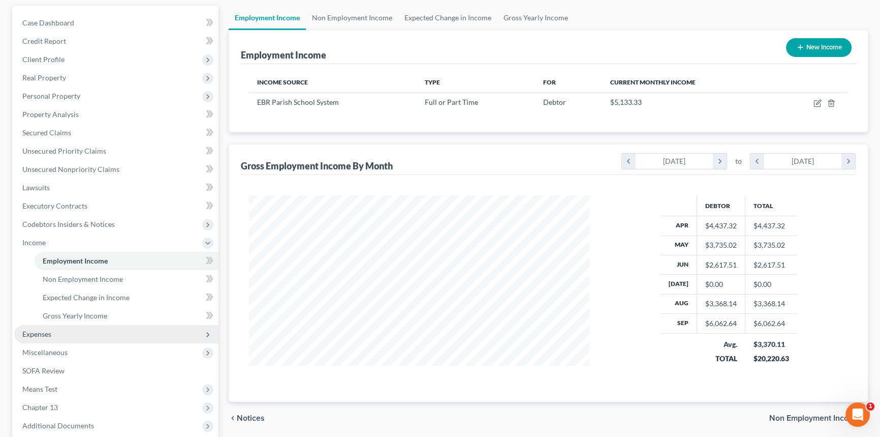
click at [64, 333] on span "Expenses" at bounding box center [116, 334] width 204 height 18
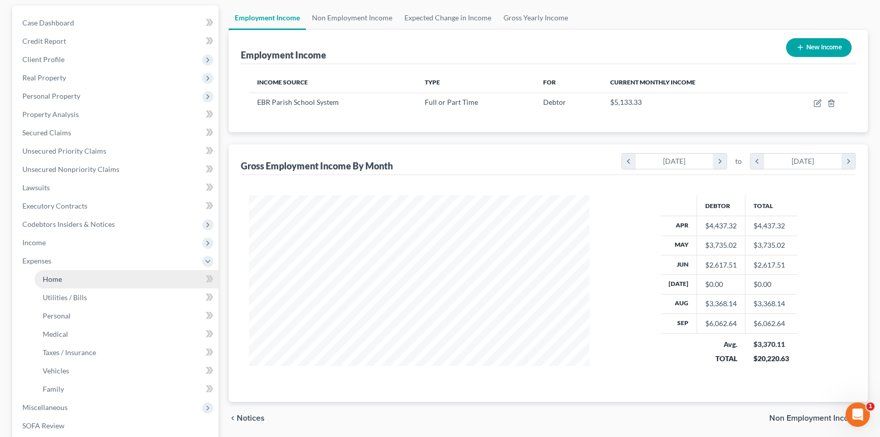
click at [65, 272] on link "Home" at bounding box center [127, 279] width 184 height 18
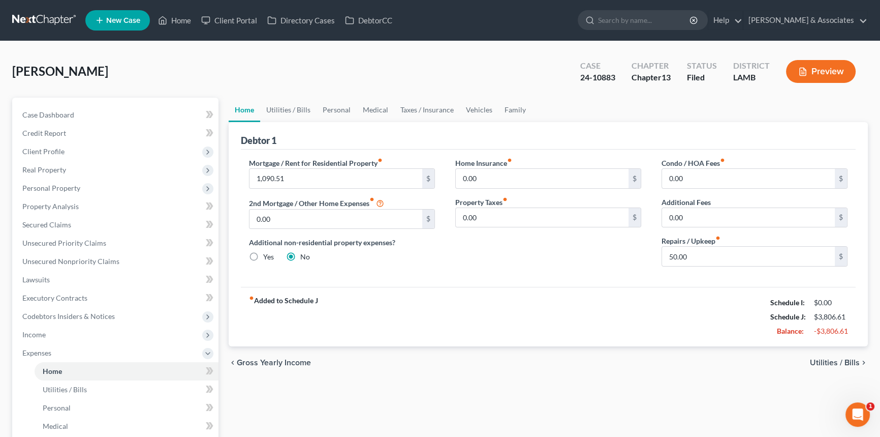
click at [615, 330] on div "fiber_manual_record Added to Schedule J Schedule I: $0.00 Schedule J: $3,806.61…" at bounding box center [548, 316] width 615 height 59
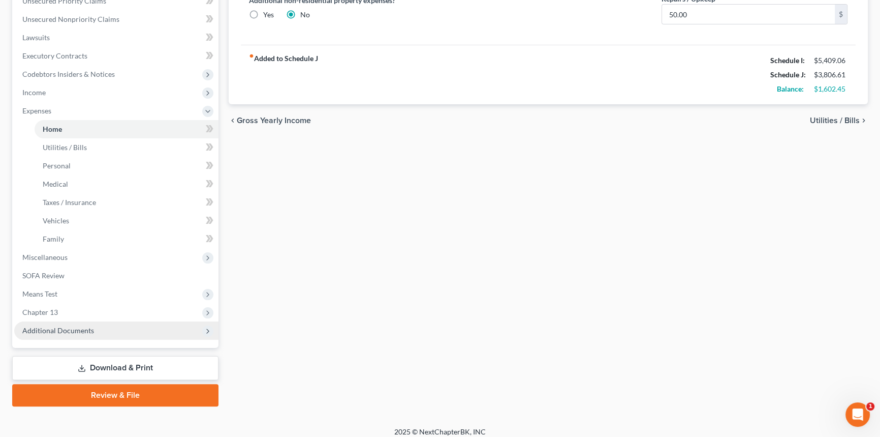
scroll to position [249, 0]
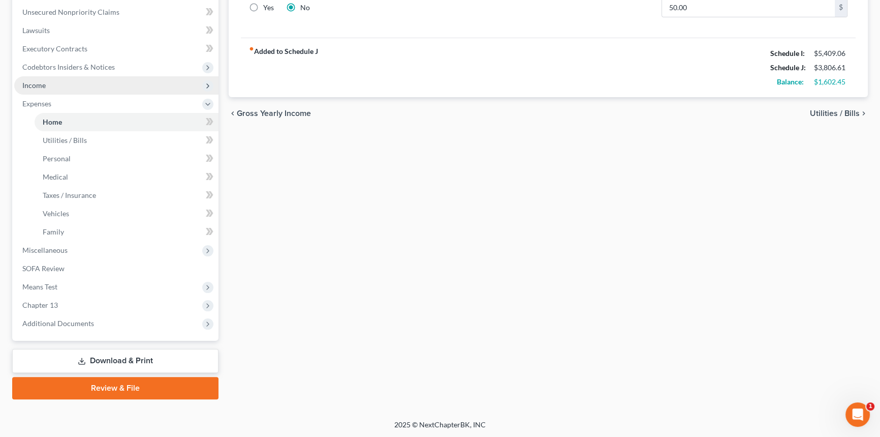
click at [52, 84] on span "Income" at bounding box center [116, 85] width 204 height 18
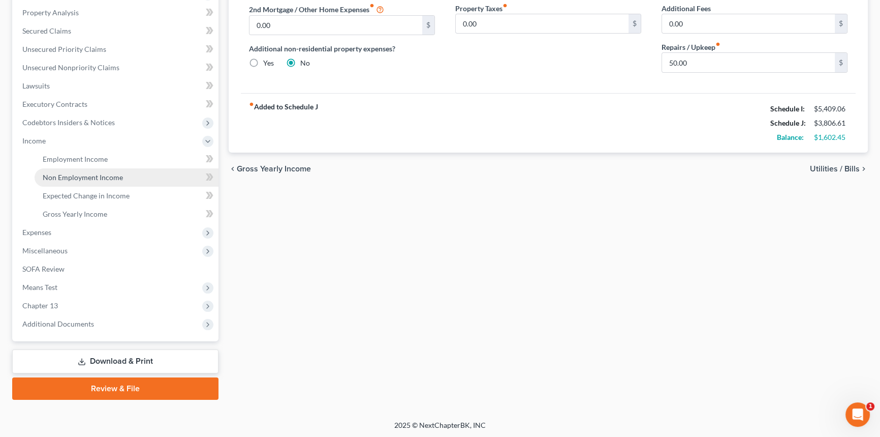
drag, startPoint x: 86, startPoint y: 173, endPoint x: 298, endPoint y: 202, distance: 213.8
click at [87, 173] on span "Non Employment Income" at bounding box center [83, 177] width 80 height 9
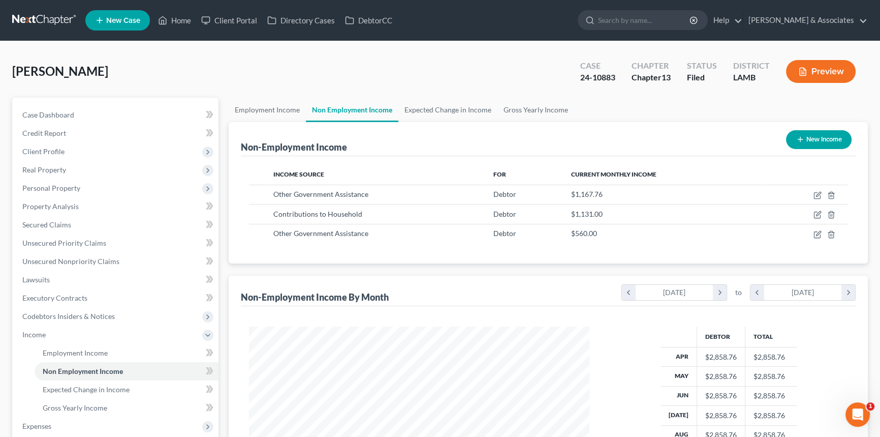
scroll to position [182, 361]
click at [811, 144] on button "New Income" at bounding box center [819, 139] width 66 height 19
select select "0"
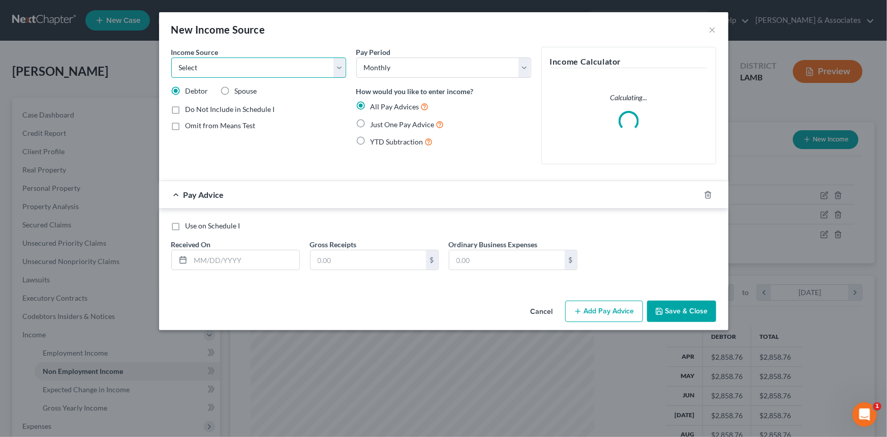
click at [265, 67] on select "Select Unemployment Disability (from employer) Pension Retirement Social Securi…" at bounding box center [258, 67] width 175 height 20
select select "3"
click at [171, 57] on select "Select Unemployment Disability (from employer) Pension Retirement Social Securi…" at bounding box center [258, 67] width 175 height 20
click at [238, 252] on input "text" at bounding box center [245, 259] width 109 height 19
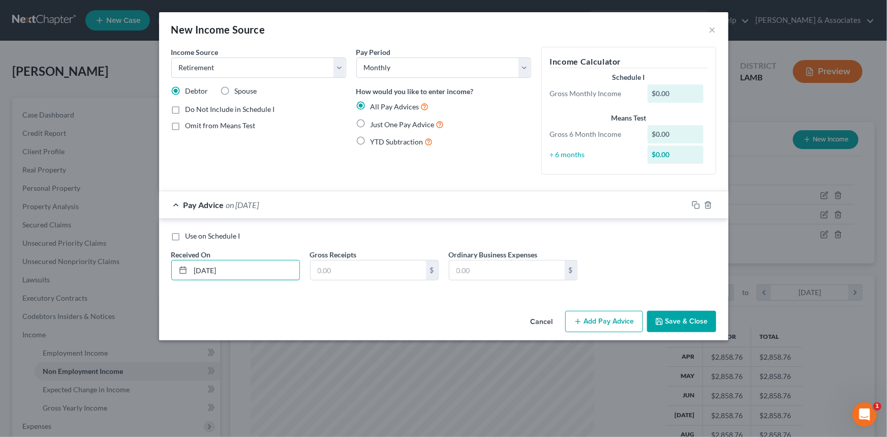
type input "[DATE]"
click at [344, 272] on input "text" at bounding box center [368, 269] width 115 height 19
type input "1,077"
click at [188, 233] on span "Use on Schedule I" at bounding box center [213, 235] width 55 height 9
click at [190, 233] on input "Use on Schedule I" at bounding box center [193, 234] width 7 height 7
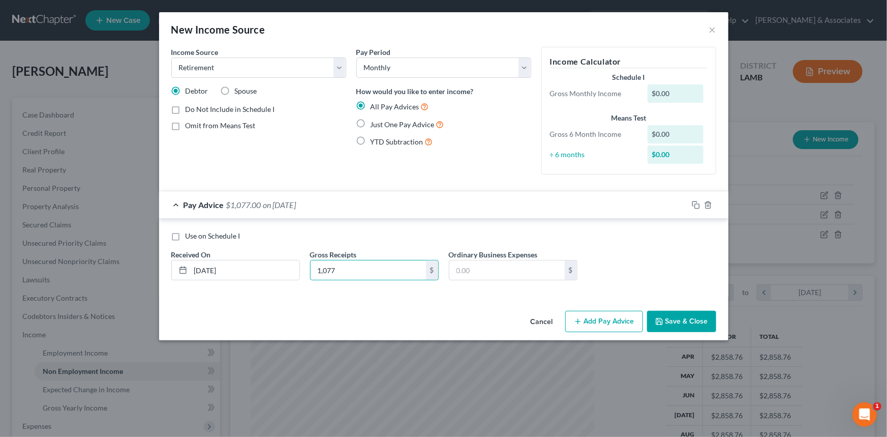
checkbox input "true"
click at [699, 318] on button "Save & Close" at bounding box center [681, 321] width 69 height 21
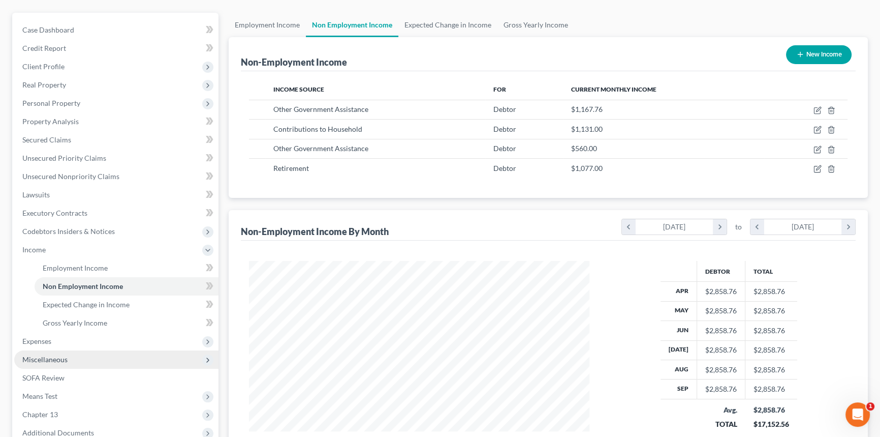
scroll to position [92, 0]
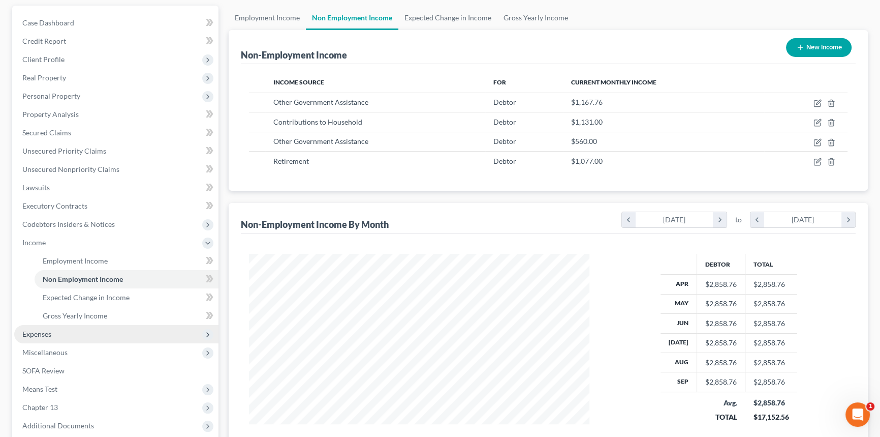
click at [65, 339] on span "Expenses" at bounding box center [116, 334] width 204 height 18
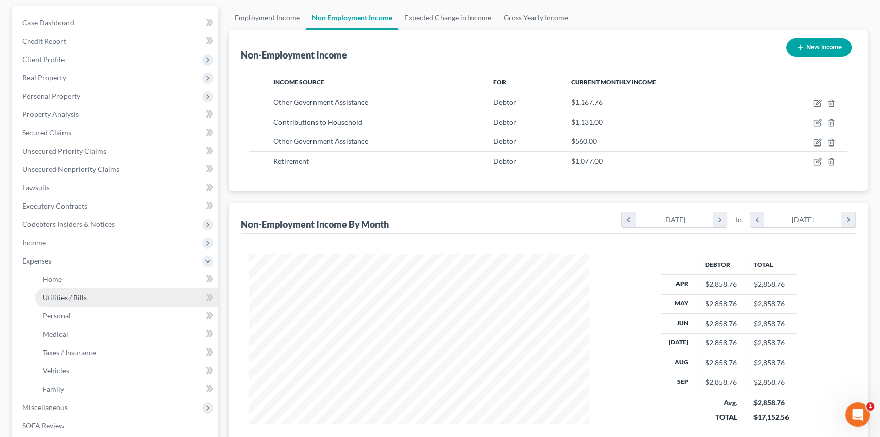
click at [73, 288] on link "Utilities / Bills" at bounding box center [127, 297] width 184 height 18
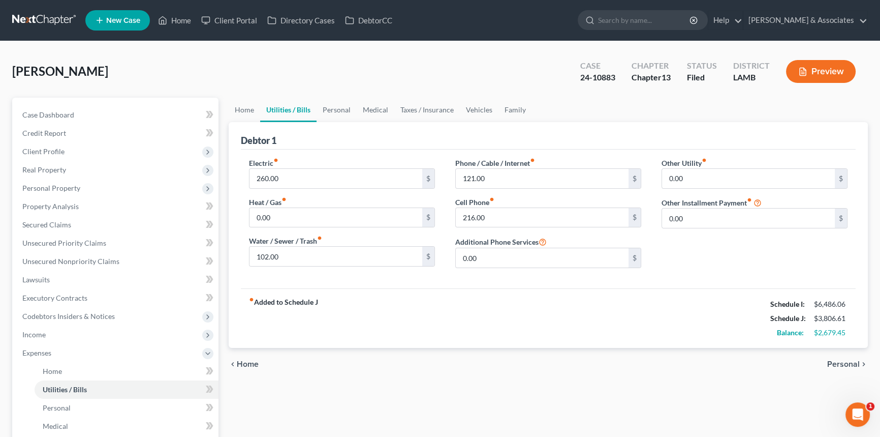
click at [681, 357] on div "chevron_left Home Personal chevron_right" at bounding box center [548, 364] width 639 height 33
click at [120, 334] on span "Income" at bounding box center [116, 334] width 204 height 18
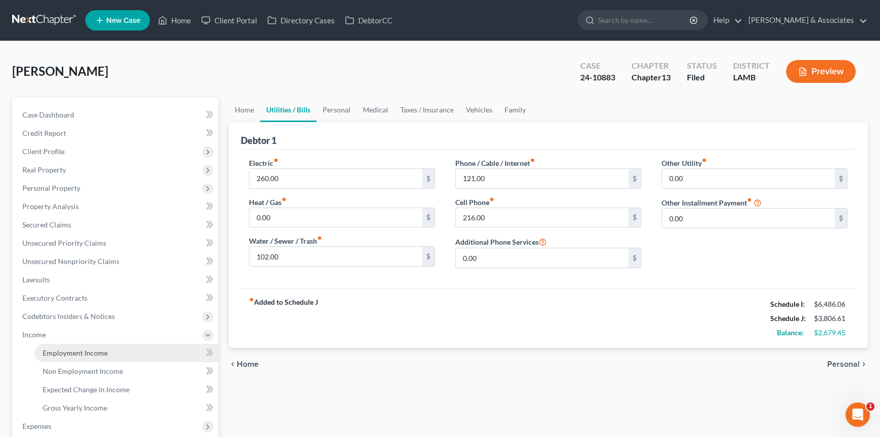
click at [103, 348] on span "Employment Income" at bounding box center [75, 352] width 65 height 9
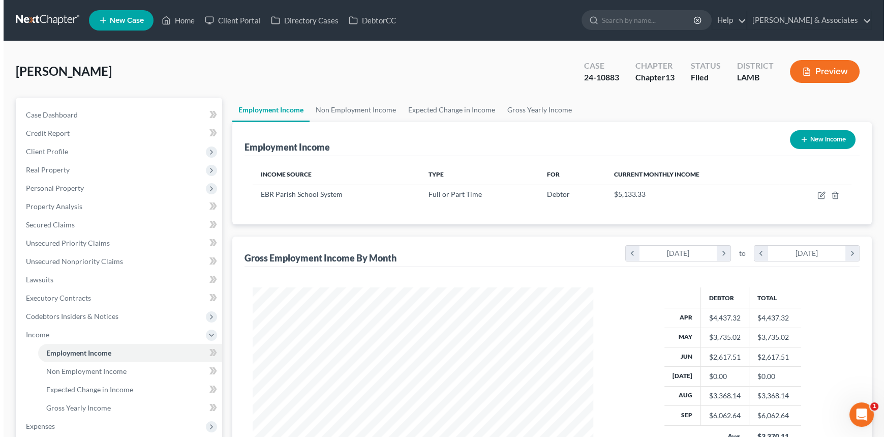
scroll to position [182, 361]
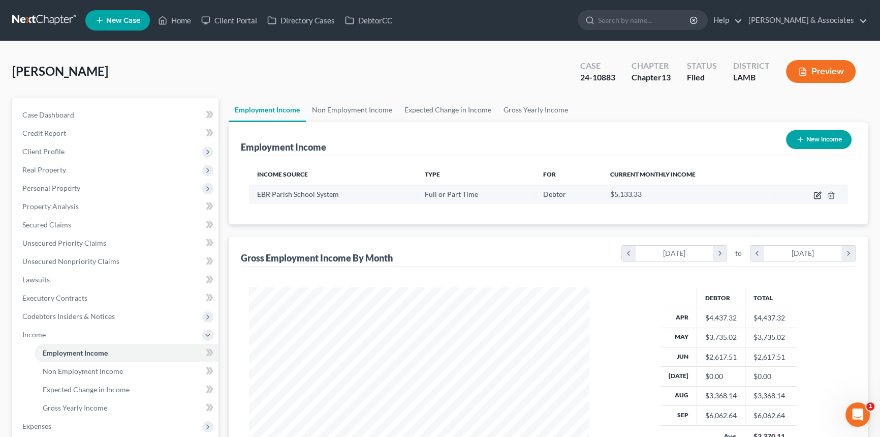
click at [816, 194] on icon "button" at bounding box center [818, 195] width 8 height 8
select select "0"
select select "19"
select select "0"
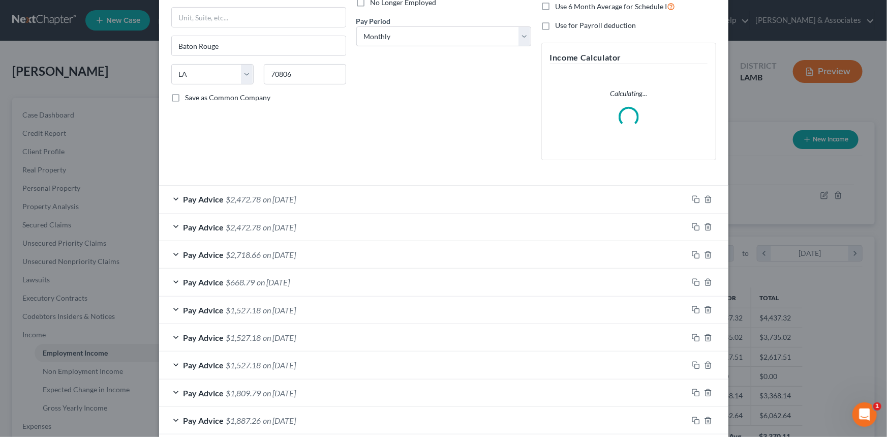
scroll to position [226, 0]
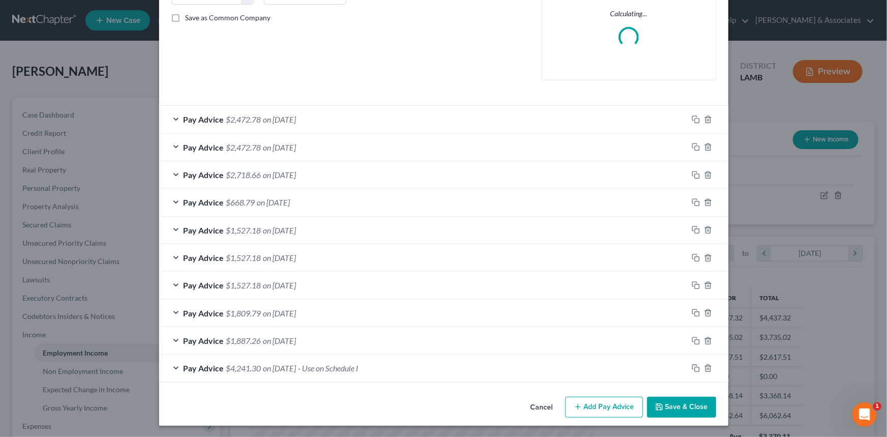
click at [447, 371] on div "Pay Advice $4,241.30 on 08/15/2021 - Use on Schedule I" at bounding box center [423, 367] width 529 height 27
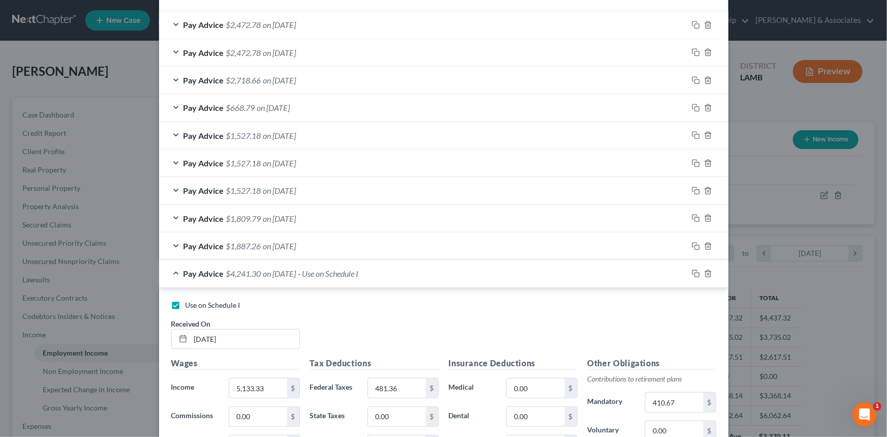
scroll to position [503, 0]
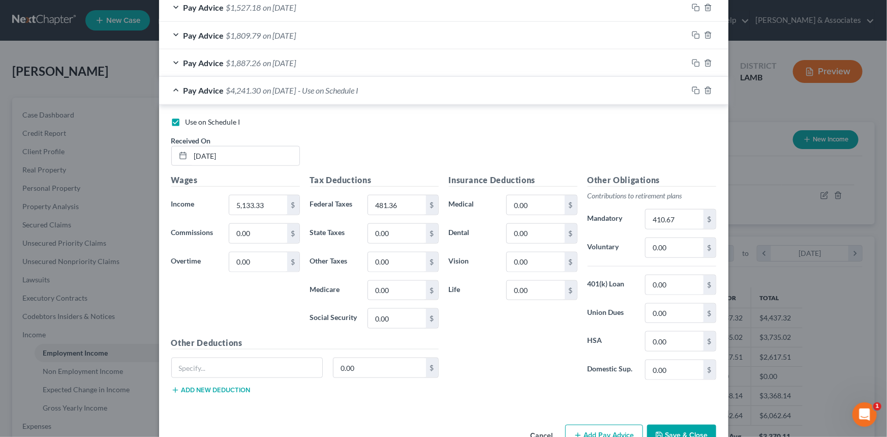
click at [478, 340] on div "Insurance Deductions Medical 0.00 $ Dental 0.00 $ Vision 0.00 $ Life 0.00 $" at bounding box center [513, 281] width 139 height 214
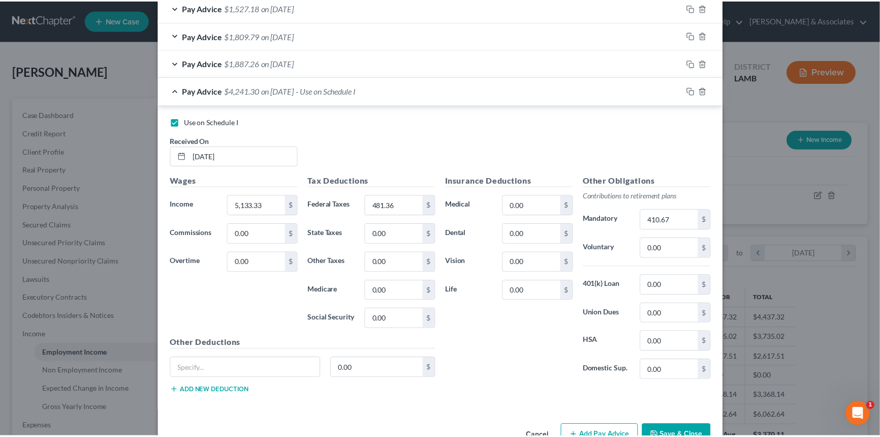
scroll to position [513, 0]
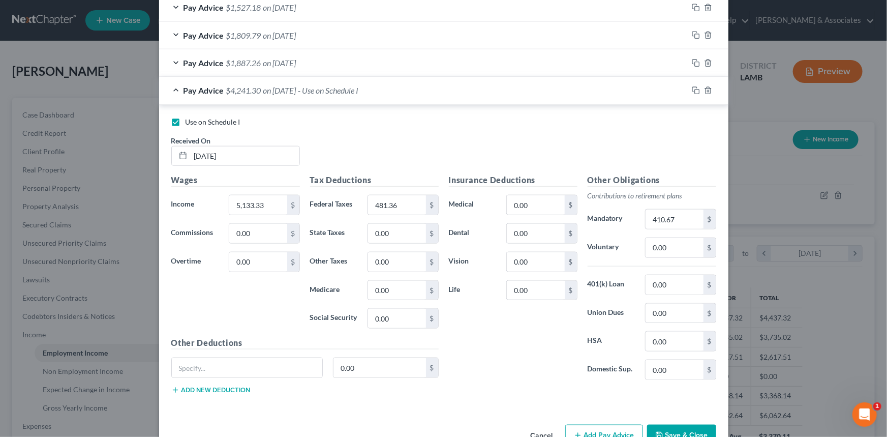
drag, startPoint x: 666, startPoint y: 427, endPoint x: 467, endPoint y: 412, distance: 199.8
click at [666, 428] on button "Save & Close" at bounding box center [681, 434] width 69 height 21
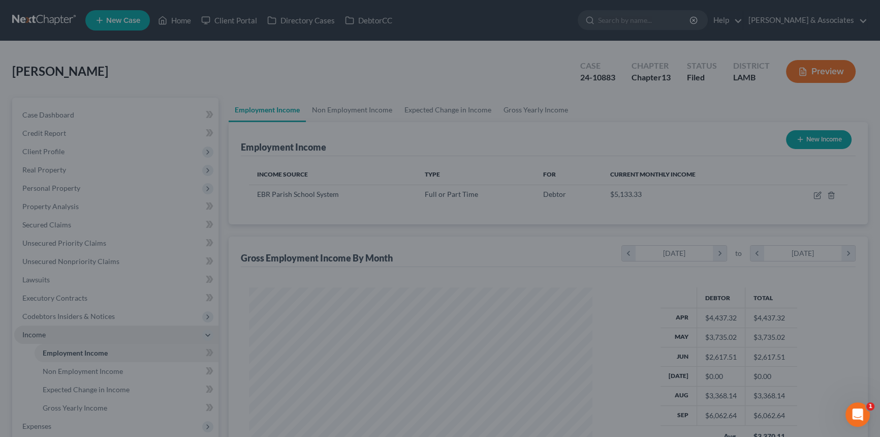
scroll to position [508062, 507883]
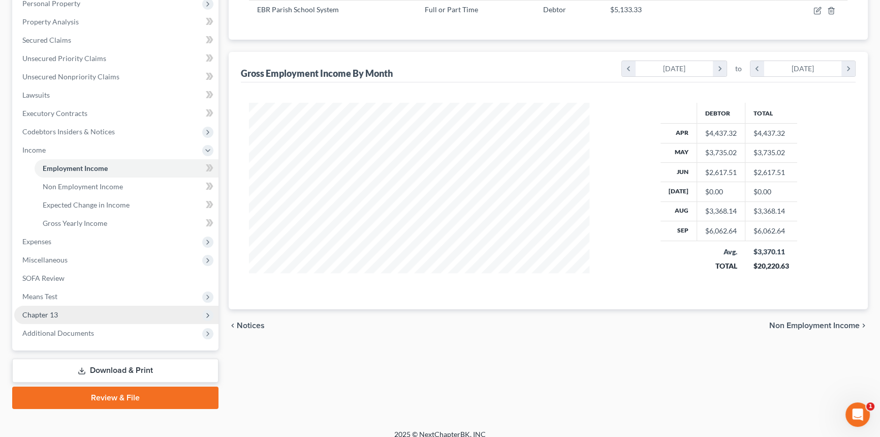
drag, startPoint x: 75, startPoint y: 306, endPoint x: 79, endPoint y: 311, distance: 6.1
click at [75, 306] on span "Chapter 13" at bounding box center [116, 314] width 204 height 18
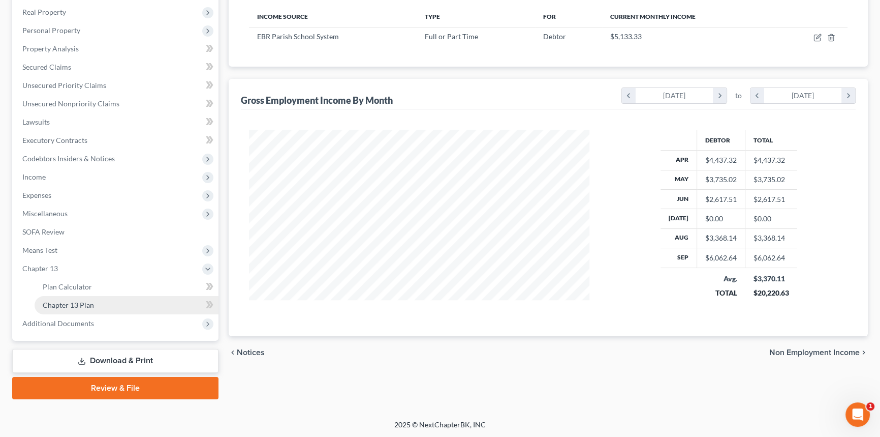
click at [93, 302] on span "Chapter 13 Plan" at bounding box center [68, 304] width 51 height 9
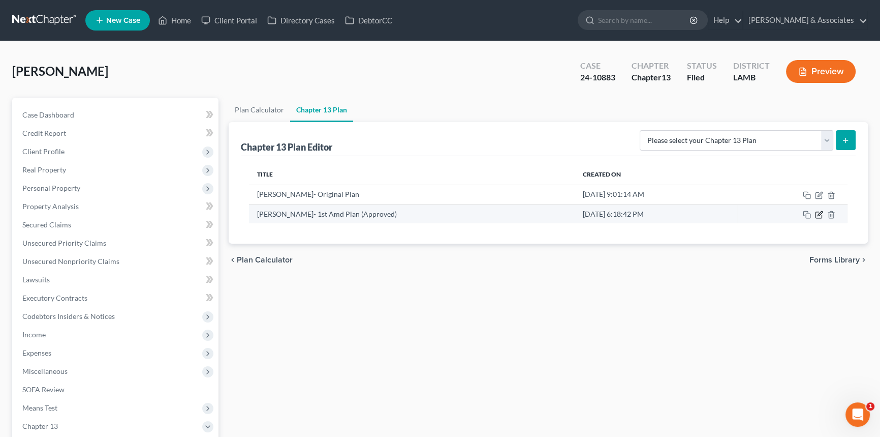
click at [818, 214] on icon "button" at bounding box center [820, 213] width 5 height 5
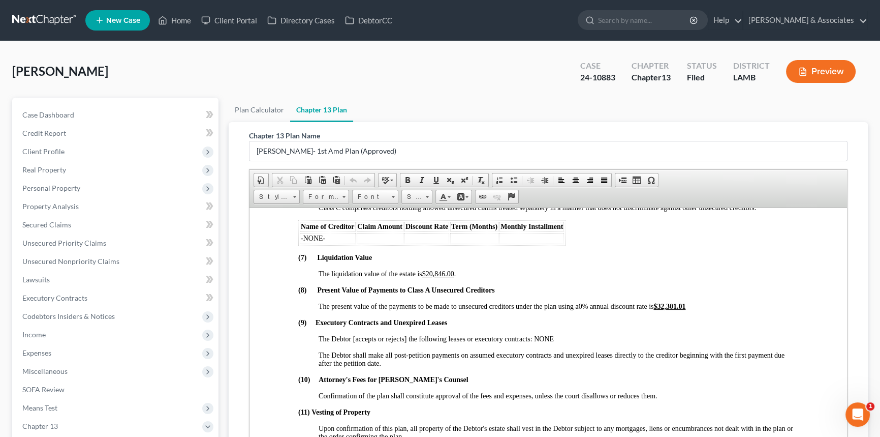
scroll to position [2079, 0]
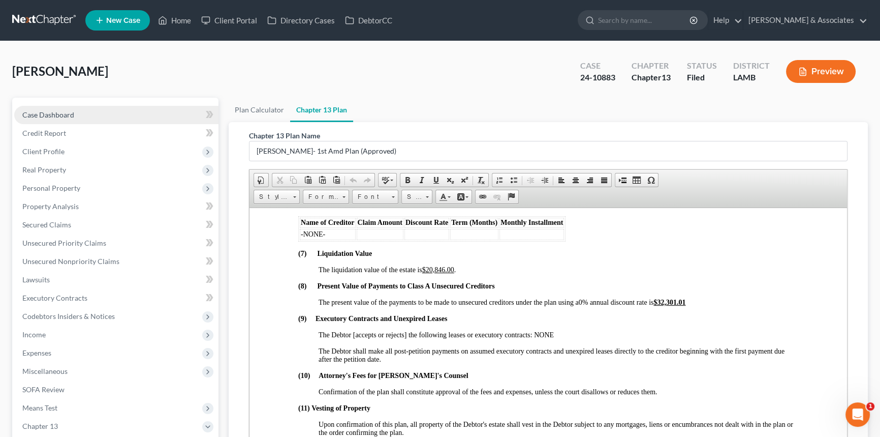
click at [121, 110] on link "Case Dashboard" at bounding box center [116, 115] width 204 height 18
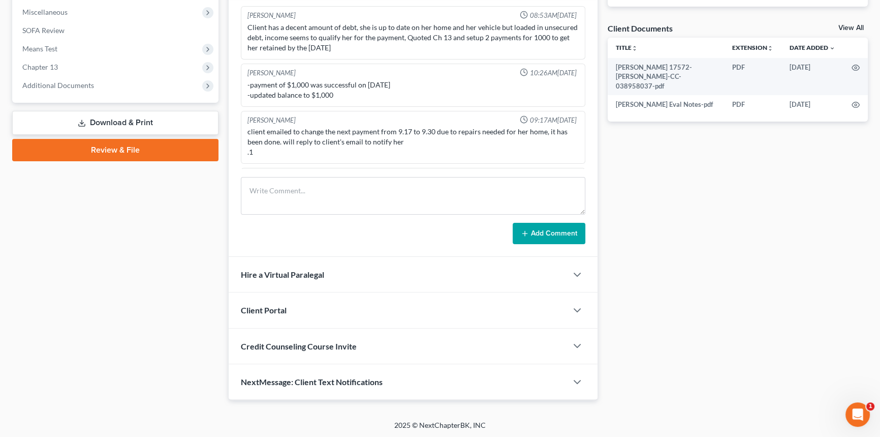
scroll to position [1245, 0]
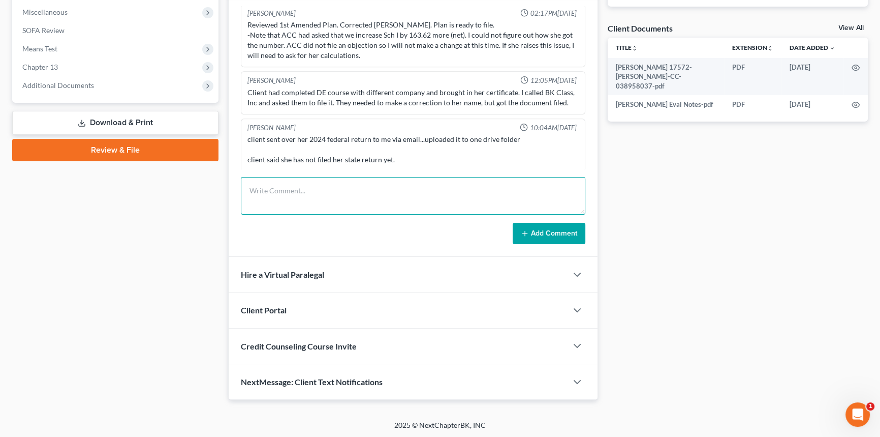
click at [300, 199] on textarea at bounding box center [413, 196] width 345 height 38
type textarea "Updated income in preparation for mod calculation"
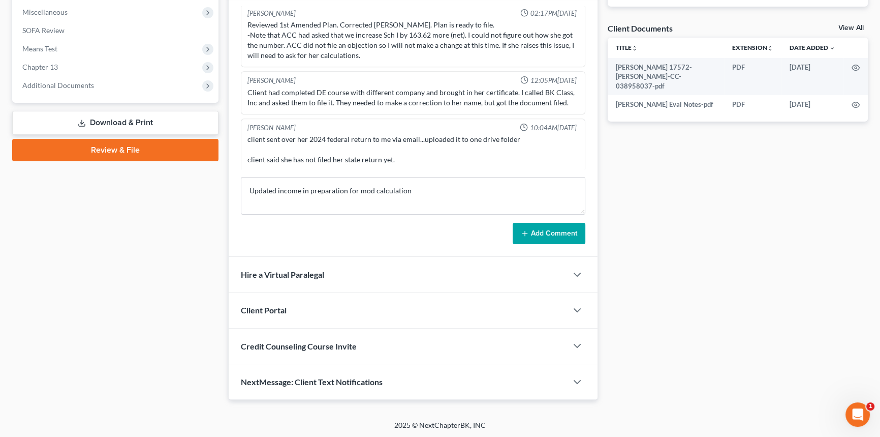
drag, startPoint x: 562, startPoint y: 233, endPoint x: 3, endPoint y: 18, distance: 599.5
click at [562, 233] on button "Add Comment" at bounding box center [549, 233] width 73 height 21
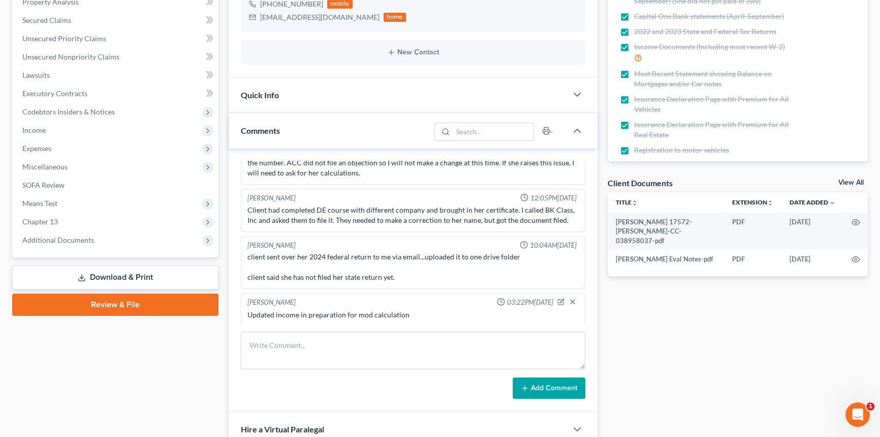
scroll to position [0, 0]
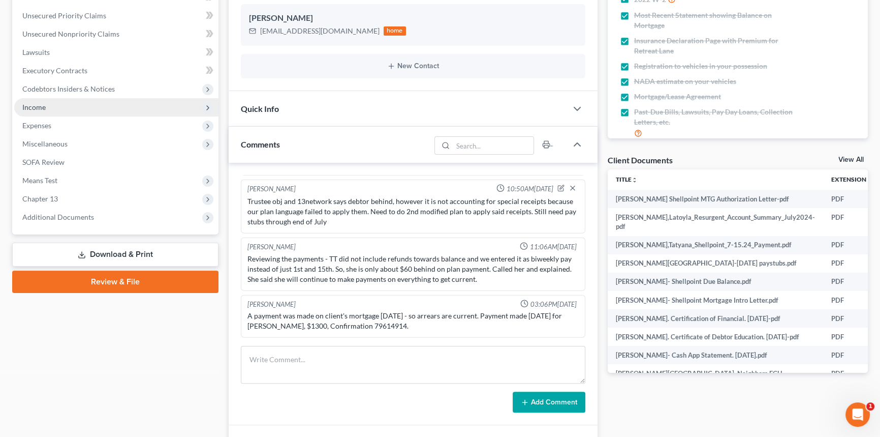
scroll to position [231, 0]
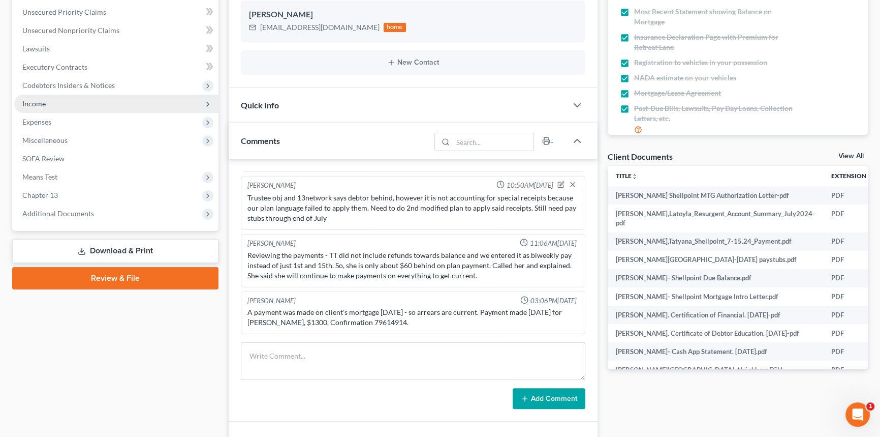
click at [41, 105] on span "Income" at bounding box center [33, 103] width 23 height 9
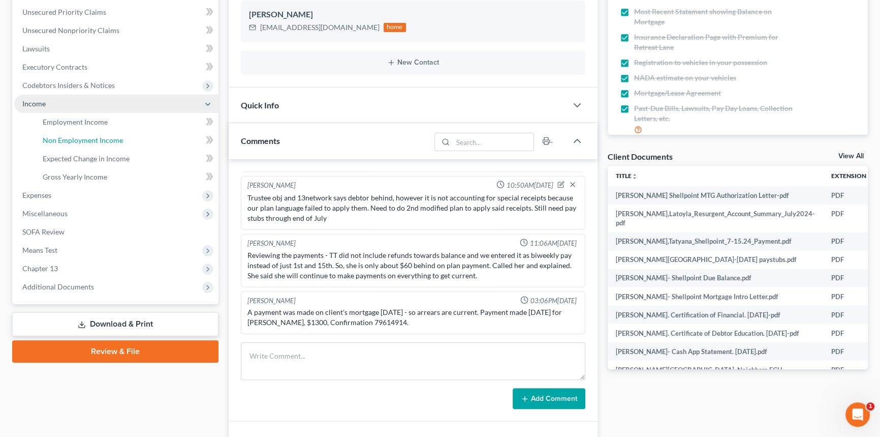
click at [51, 140] on span "Non Employment Income" at bounding box center [83, 140] width 80 height 9
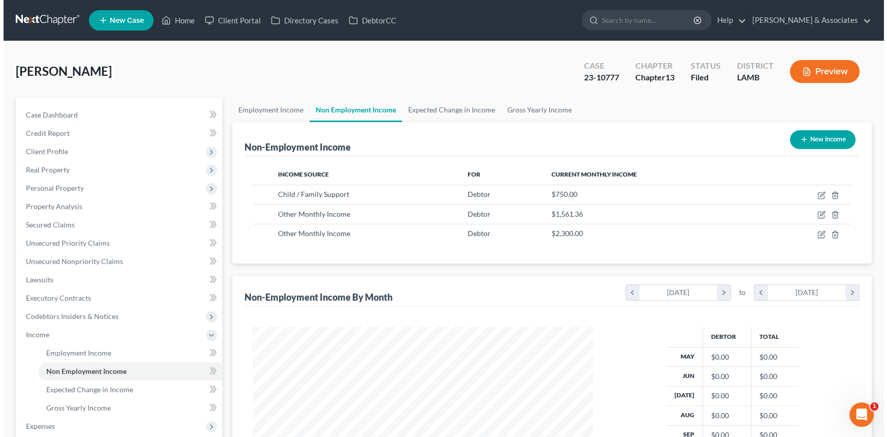
scroll to position [182, 361]
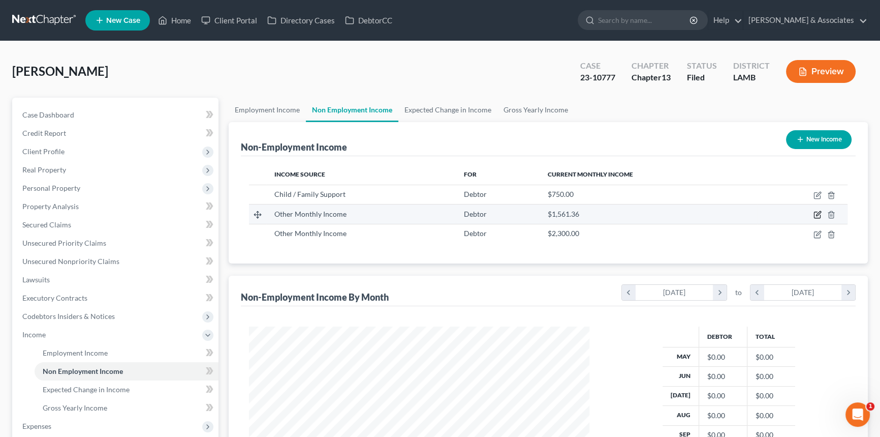
click at [815, 212] on icon "button" at bounding box center [818, 214] width 8 height 8
select select "13"
select select "0"
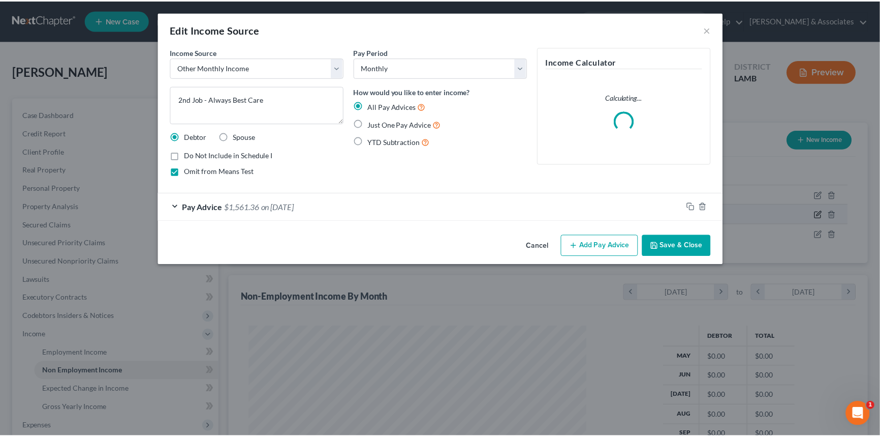
scroll to position [182, 364]
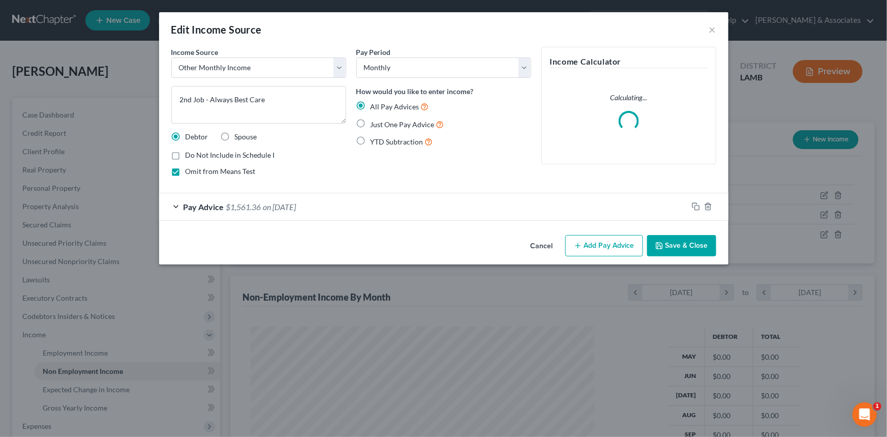
click at [531, 228] on div "Income Source * Select Unemployment Disability (from employer) Pension Retireme…" at bounding box center [443, 139] width 569 height 184
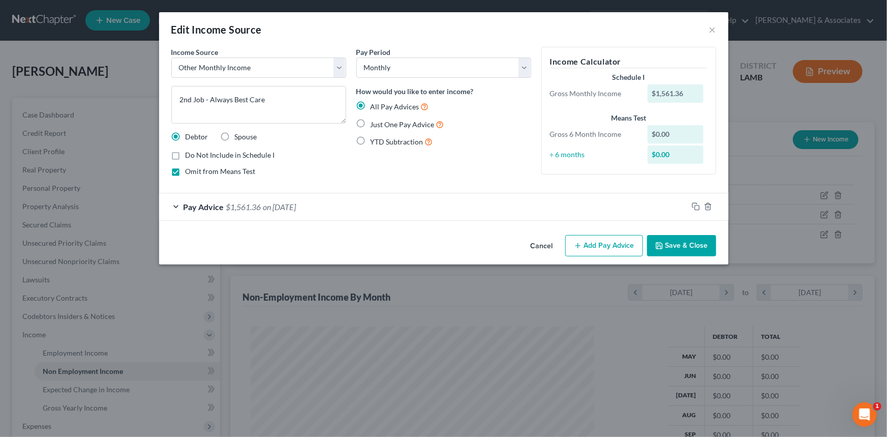
click at [542, 238] on button "Cancel" at bounding box center [541, 246] width 39 height 20
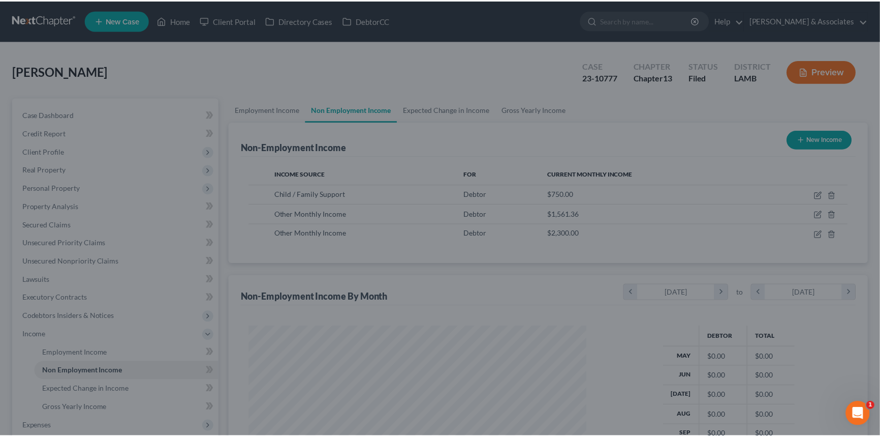
scroll to position [508062, 507883]
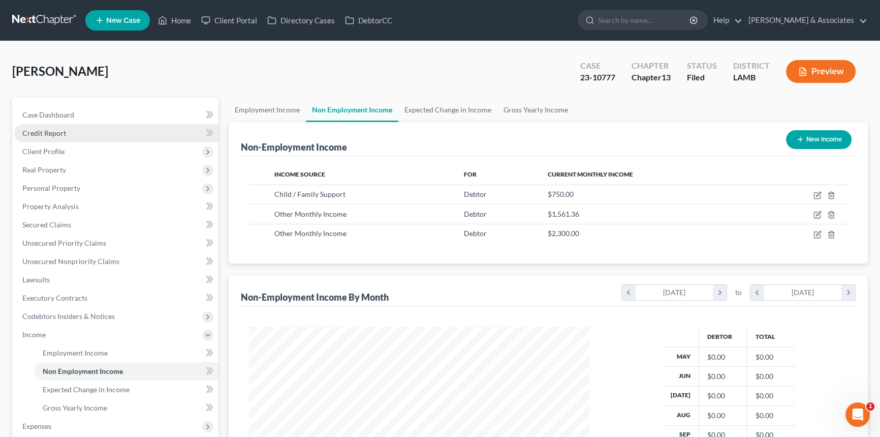
click at [84, 124] on link "Credit Report" at bounding box center [116, 133] width 204 height 18
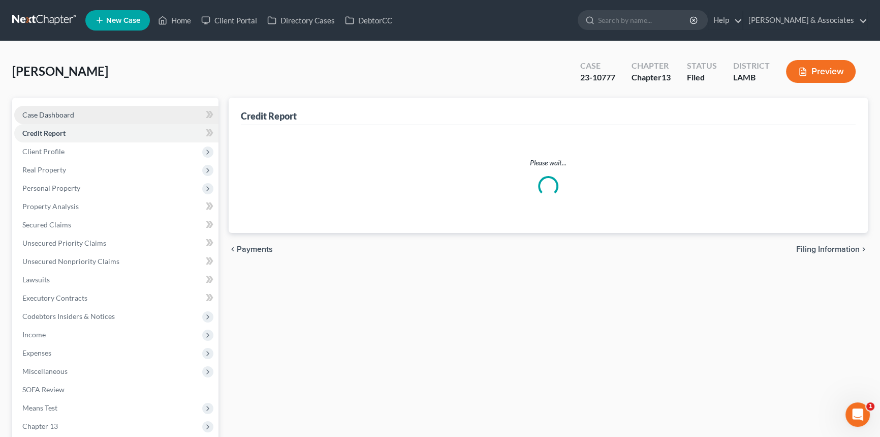
click at [90, 114] on link "Case Dashboard" at bounding box center [116, 115] width 204 height 18
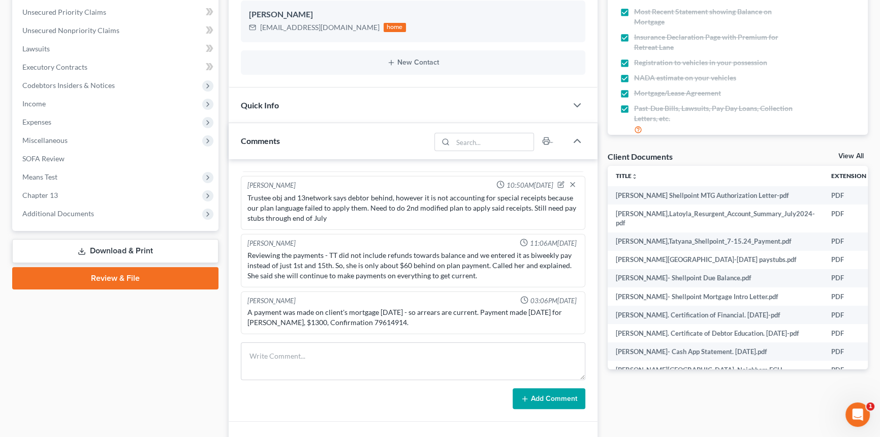
scroll to position [3418, 0]
click at [115, 218] on span "Additional Documents" at bounding box center [116, 213] width 204 height 18
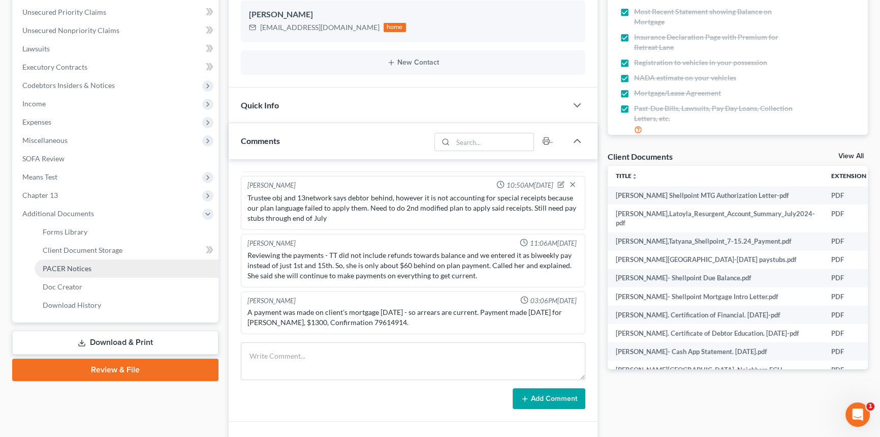
drag, startPoint x: 102, startPoint y: 268, endPoint x: 381, endPoint y: 291, distance: 280.0
click at [102, 269] on link "PACER Notices" at bounding box center [127, 268] width 184 height 18
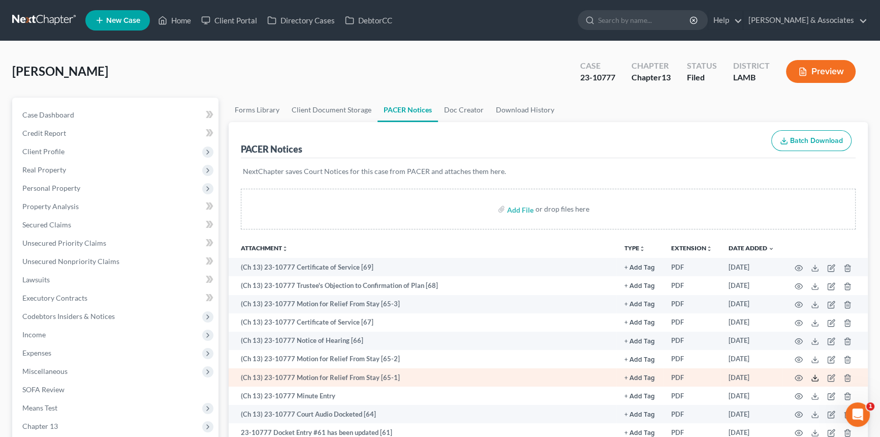
click at [814, 377] on icon at bounding box center [815, 378] width 8 height 8
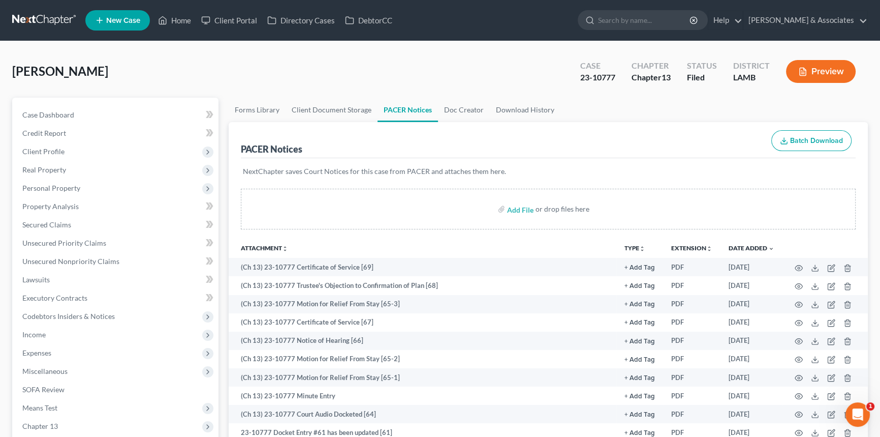
click at [38, 103] on div "Case Dashboard Payments Invoices Payments Payments Credit Report Client Profile…" at bounding box center [115, 325] width 206 height 455
click at [39, 110] on span "Case Dashboard" at bounding box center [48, 114] width 52 height 9
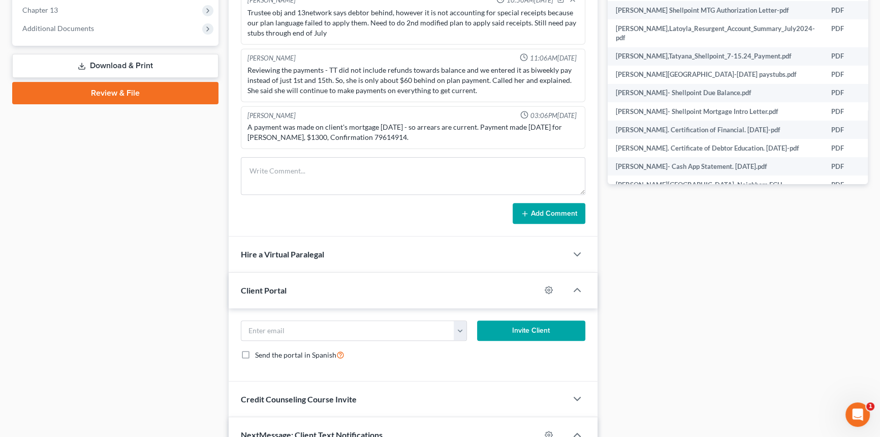
scroll to position [3418, 0]
click at [324, 154] on div "Richard Prunick 11:01AM, 09/25/2023 Consult today @ 3:30 PM. Intake done. Morle…" at bounding box center [413, 105] width 369 height 263
drag, startPoint x: 324, startPoint y: 154, endPoint x: 325, endPoint y: 165, distance: 11.2
click at [324, 155] on div "Richard Prunick 11:01AM, 09/25/2023 Consult today @ 3:30 PM. Intake done. Morle…" at bounding box center [413, 105] width 369 height 263
click at [325, 165] on textarea at bounding box center [413, 176] width 345 height 38
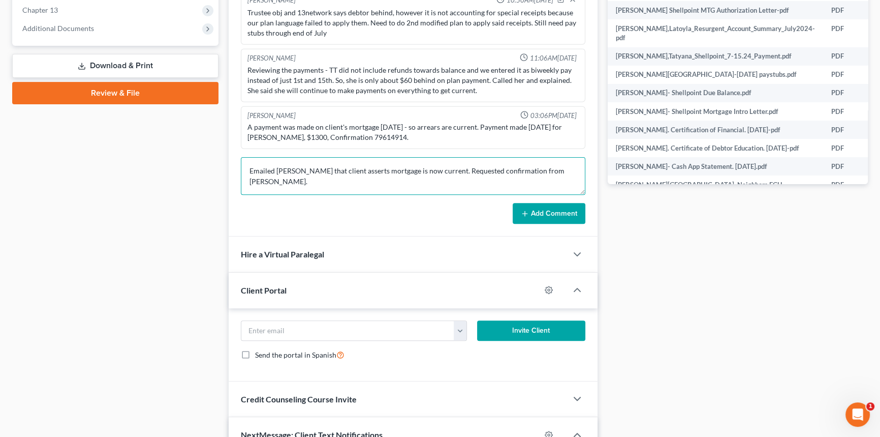
type textarea "Emailed Ashley Morris that client asserts mortgage is now current. Requested co…"
click at [544, 208] on button "Add Comment" at bounding box center [549, 213] width 73 height 21
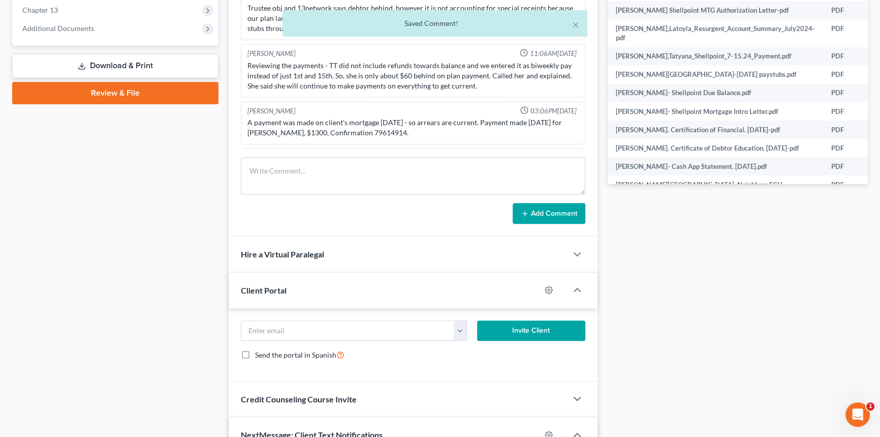
scroll to position [3653, 0]
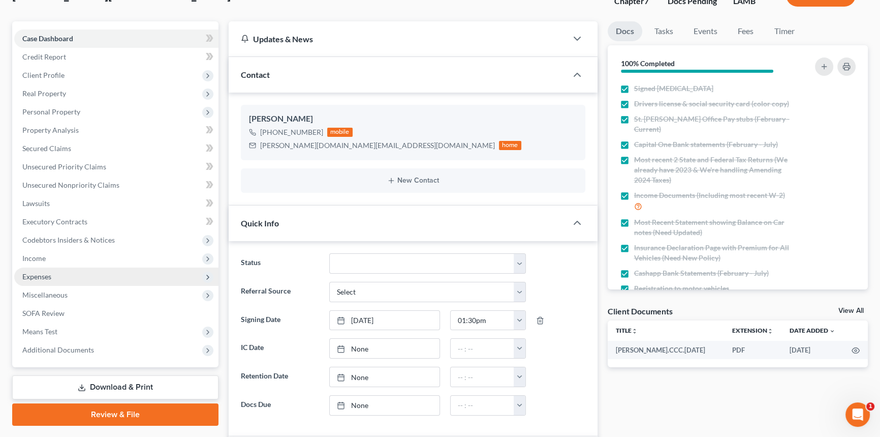
scroll to position [92, 0]
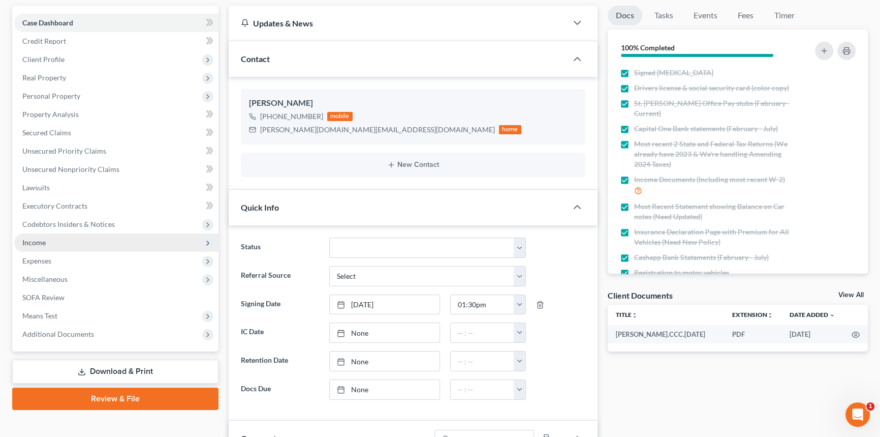
click at [90, 245] on span "Income" at bounding box center [116, 242] width 204 height 18
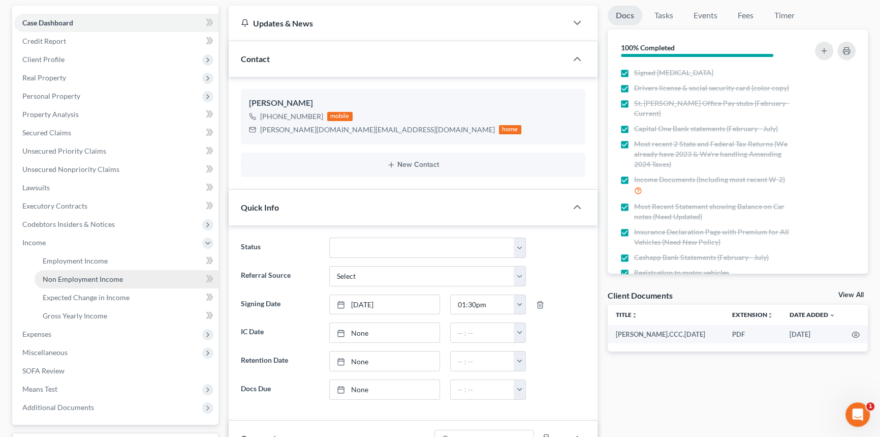
click at [93, 280] on span "Non Employment Income" at bounding box center [83, 278] width 80 height 9
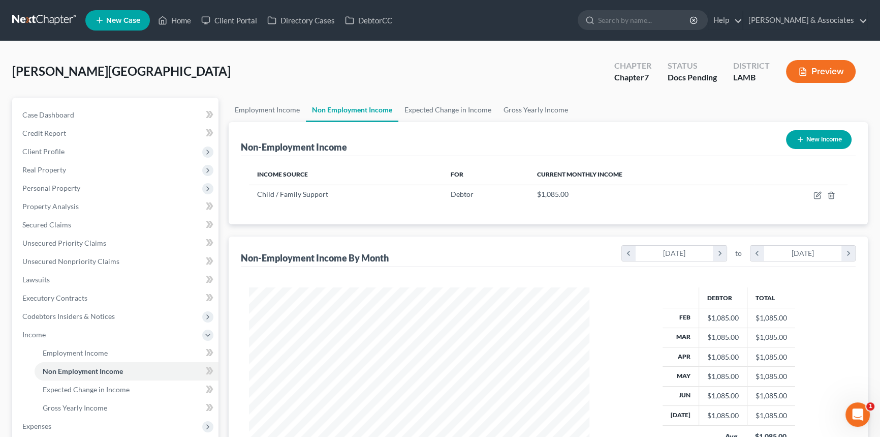
scroll to position [182, 361]
click at [90, 332] on span "Income" at bounding box center [116, 334] width 204 height 18
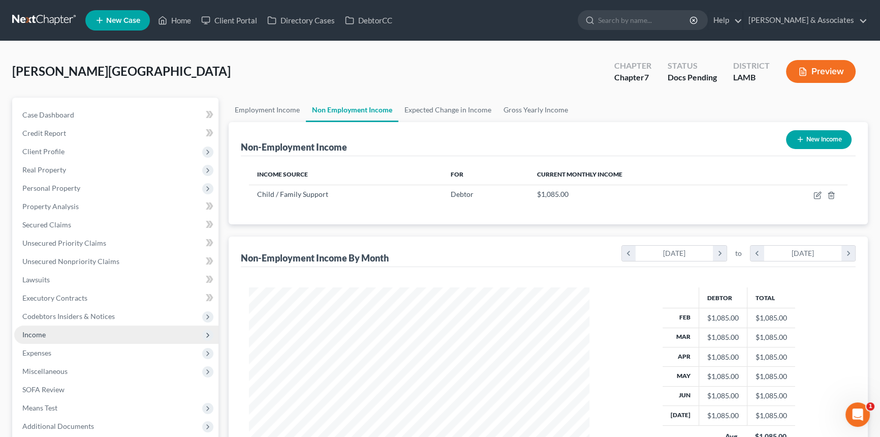
click at [78, 337] on span "Income" at bounding box center [116, 334] width 204 height 18
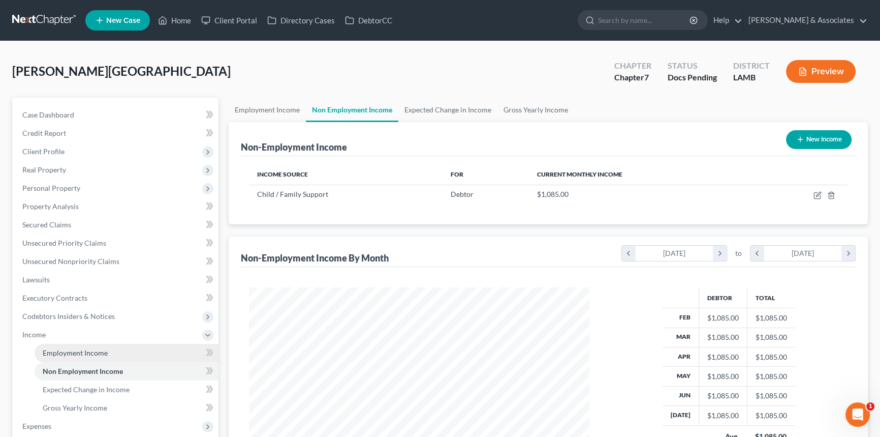
click at [87, 352] on span "Employment Income" at bounding box center [75, 352] width 65 height 9
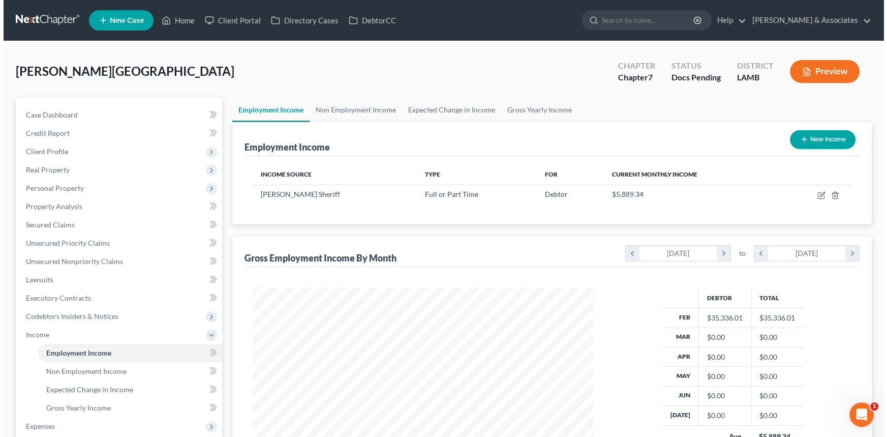
scroll to position [182, 361]
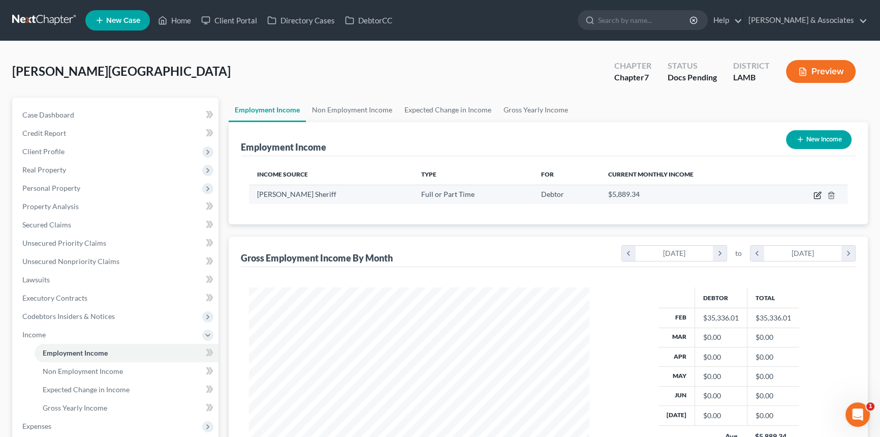
click at [816, 195] on icon "button" at bounding box center [818, 195] width 8 height 8
select select "0"
select select "19"
select select "0"
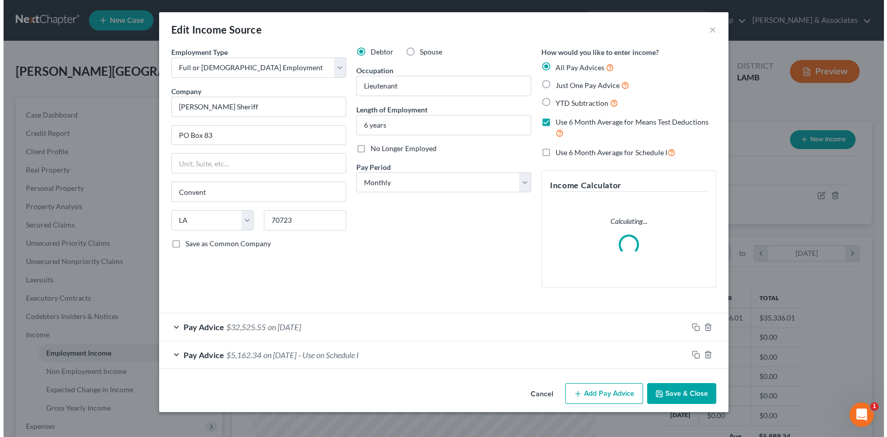
scroll to position [182, 364]
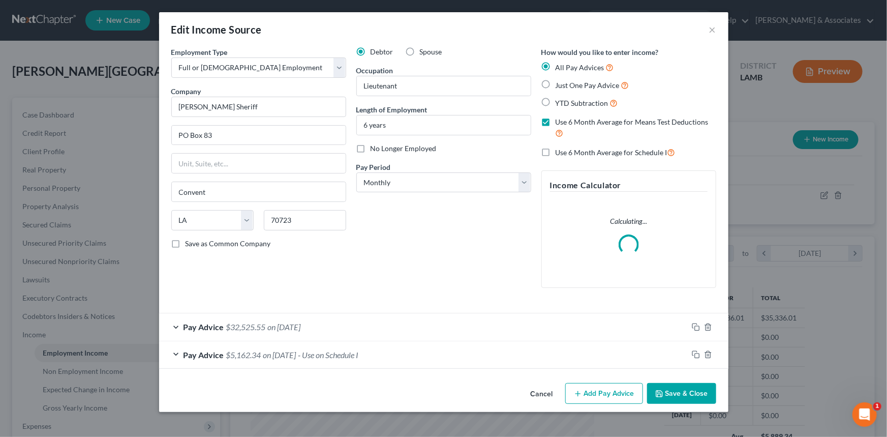
click at [318, 352] on div "Pay Advice $5,162.34 on [DATE] - Use on Schedule I" at bounding box center [423, 354] width 529 height 27
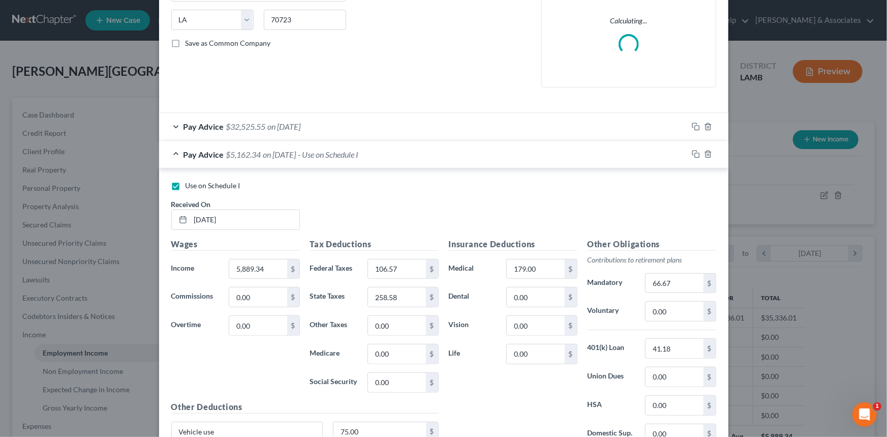
scroll to position [199, 0]
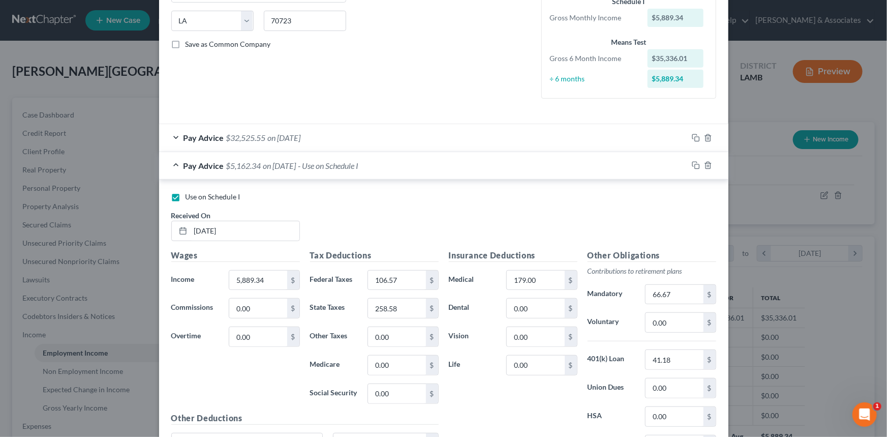
click at [375, 139] on div "Pay Advice $32,525.55 on [DATE]" at bounding box center [423, 137] width 529 height 27
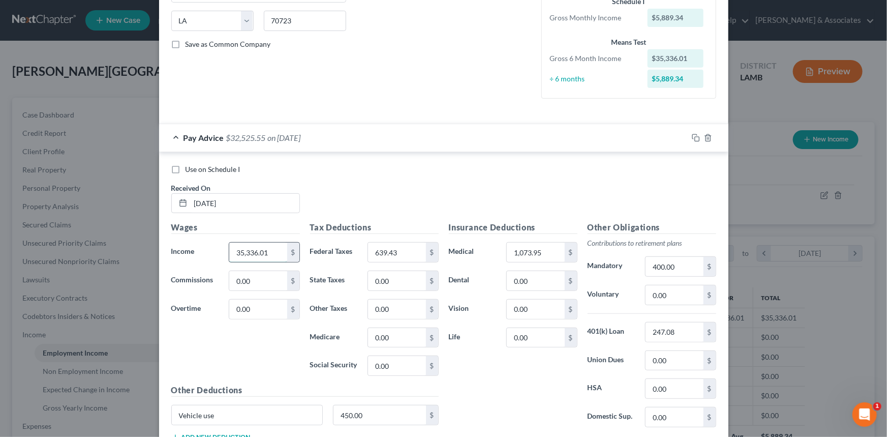
click at [264, 246] on input "35,336.01" at bounding box center [257, 251] width 57 height 19
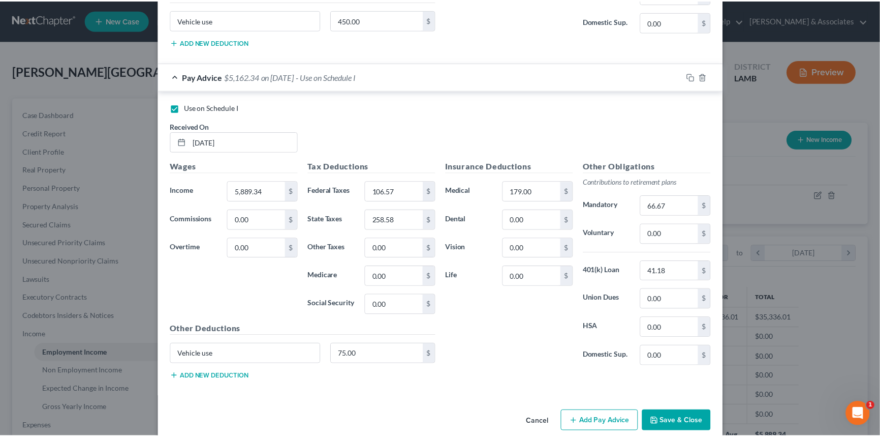
scroll to position [607, 0]
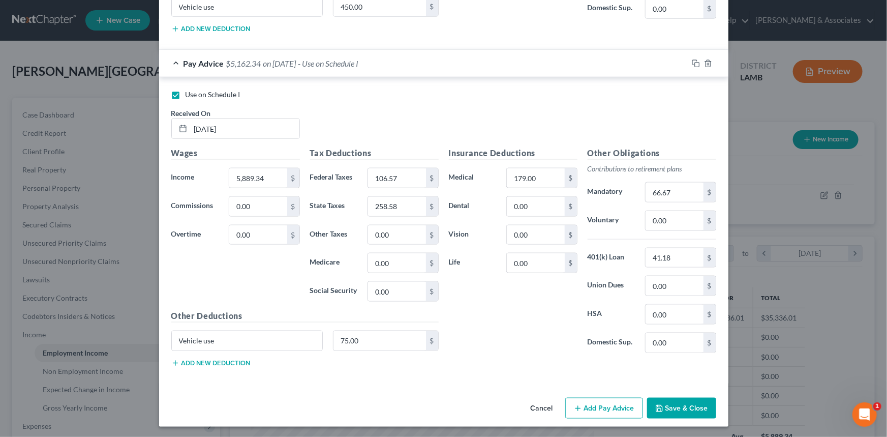
drag, startPoint x: 690, startPoint y: 408, endPoint x: 637, endPoint y: 409, distance: 52.4
click at [690, 408] on button "Save & Close" at bounding box center [681, 407] width 69 height 21
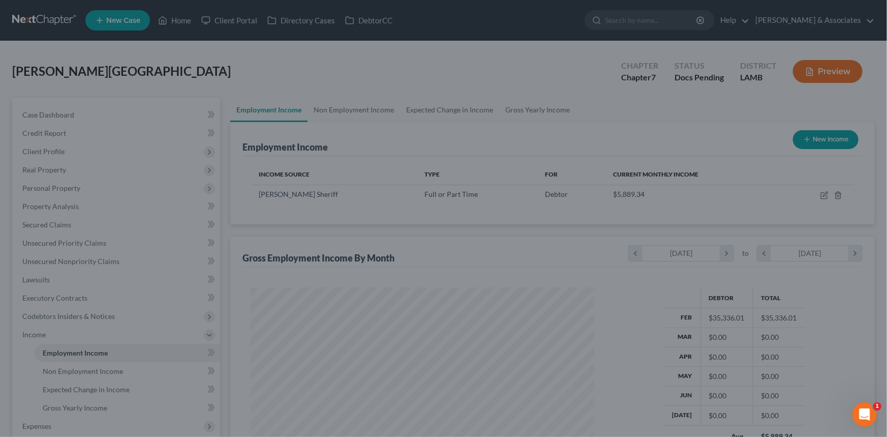
scroll to position [508062, 507883]
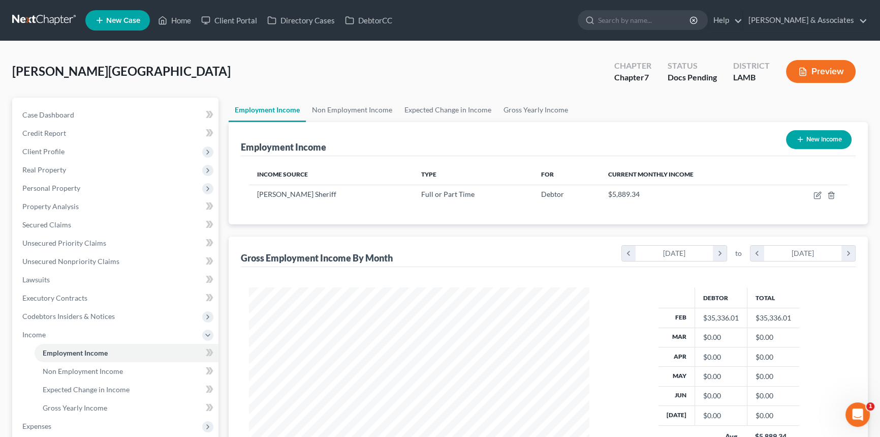
click at [820, 73] on button "Preview" at bounding box center [821, 71] width 70 height 23
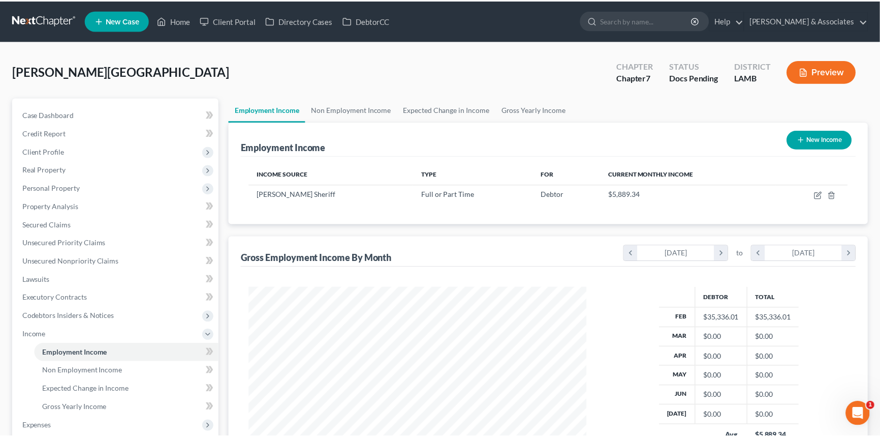
scroll to position [182, 364]
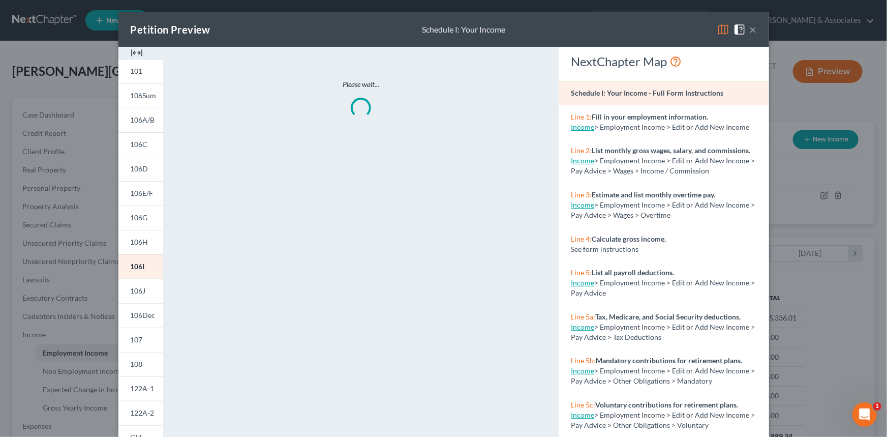
click at [717, 25] on img at bounding box center [723, 29] width 12 height 12
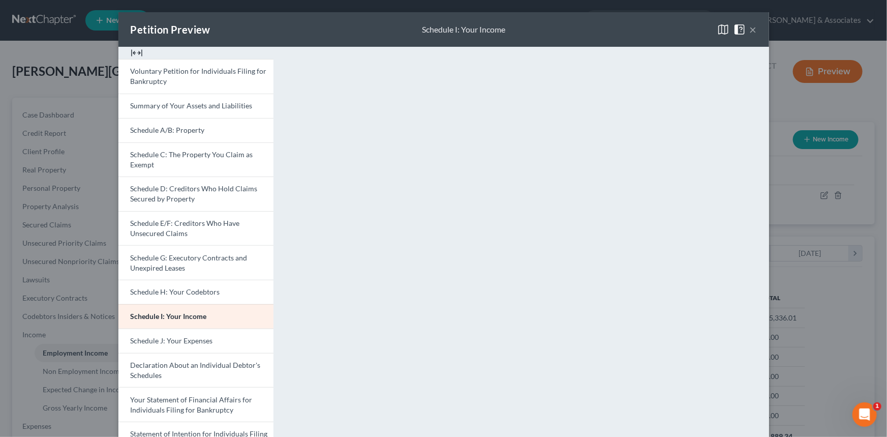
click at [751, 27] on button "×" at bounding box center [753, 29] width 7 height 12
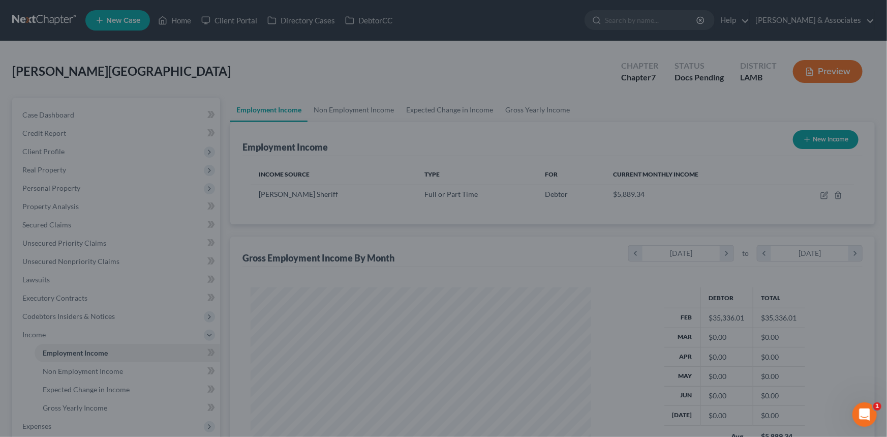
scroll to position [508062, 507883]
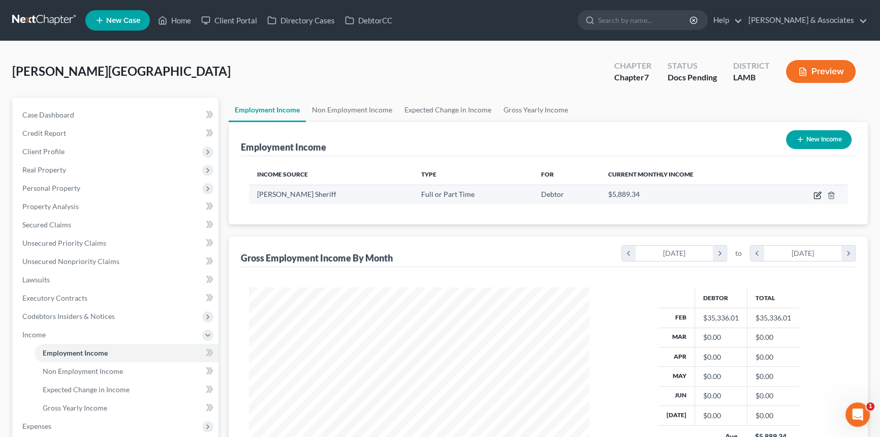
click at [819, 194] on td at bounding box center [811, 193] width 73 height 19
click at [818, 194] on icon "button" at bounding box center [818, 195] width 8 height 8
select select "0"
select select "19"
select select "0"
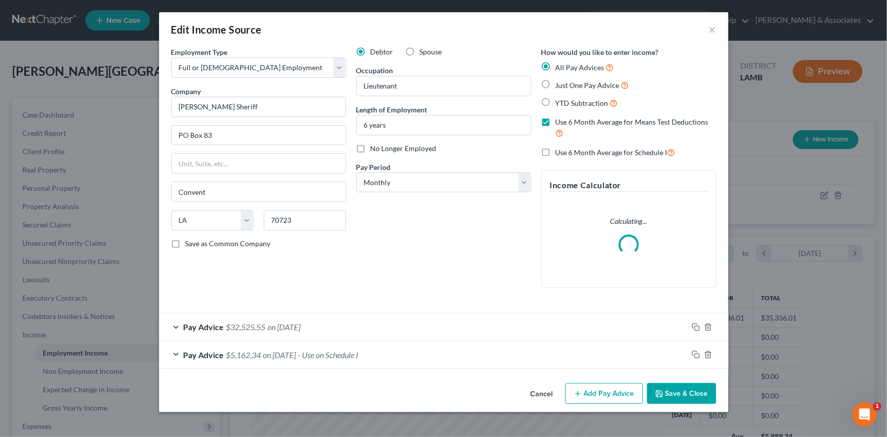
scroll to position [182, 364]
click at [296, 353] on span "on [DATE]" at bounding box center [279, 355] width 33 height 10
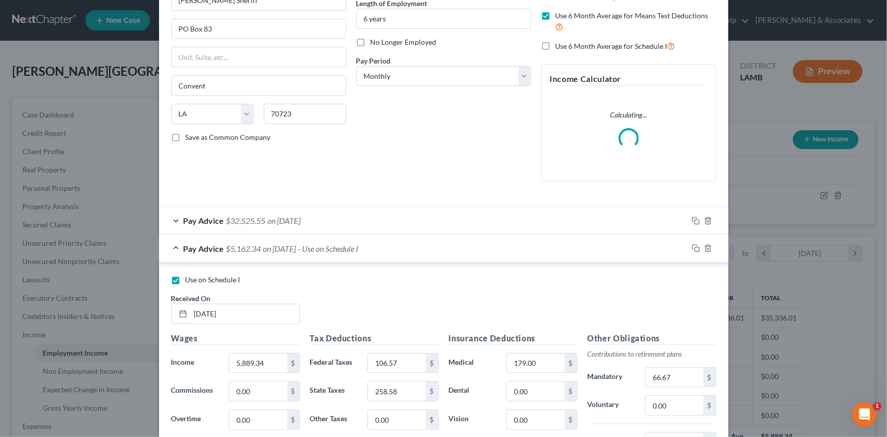
scroll to position [277, 0]
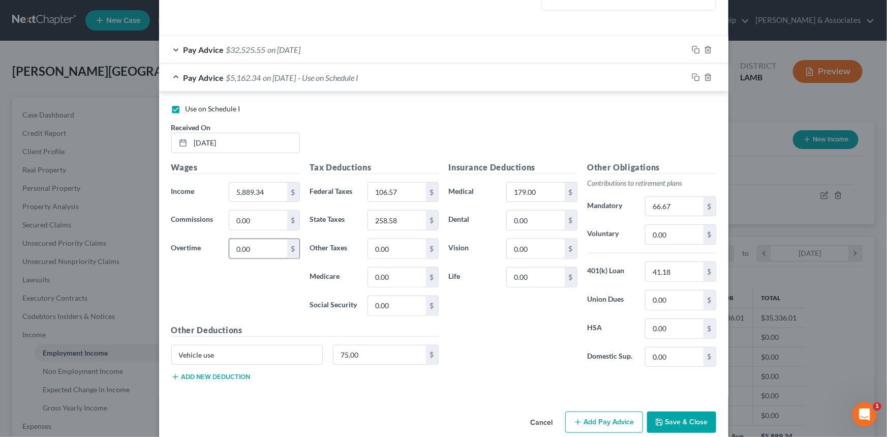
click at [255, 251] on input "0.00" at bounding box center [257, 248] width 57 height 19
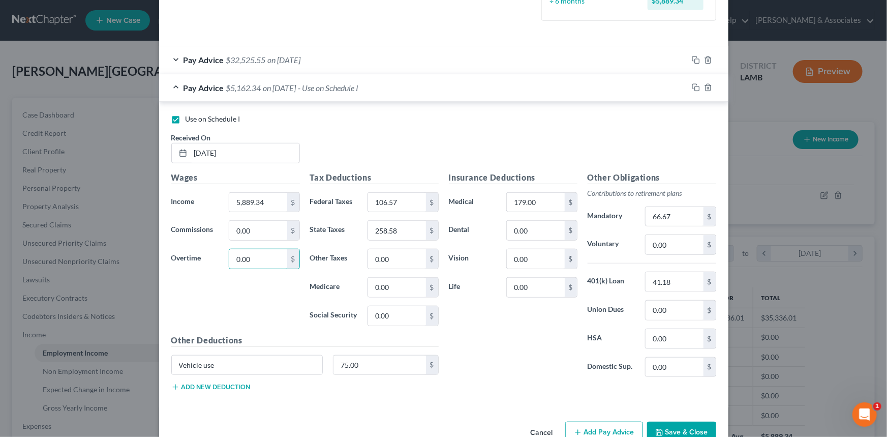
click at [260, 274] on div "Wages Income * 5,889.34 $ Commissions 0.00 $ Overtime 0.00 $" at bounding box center [235, 252] width 139 height 163
click at [662, 94] on div "Pay Advice $5,162.34 on [DATE] - Use on Schedule I" at bounding box center [423, 87] width 529 height 27
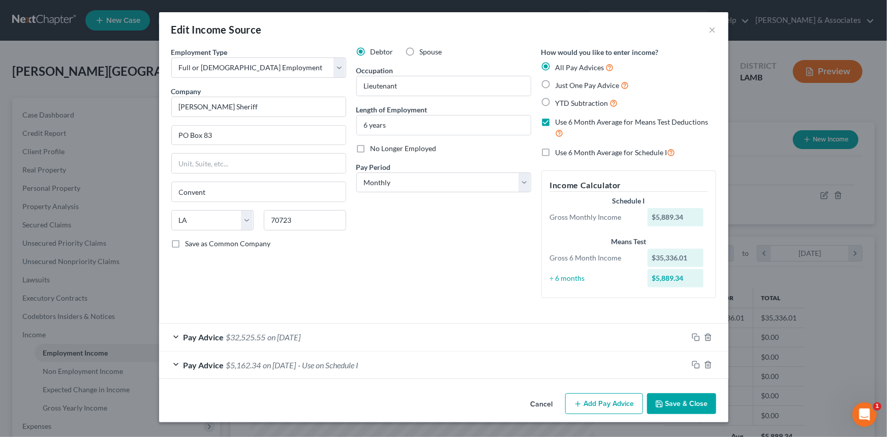
scroll to position [0, 0]
click at [393, 359] on div "Pay Advice $5,162.34 on [DATE] - Use on Schedule I" at bounding box center [423, 364] width 529 height 27
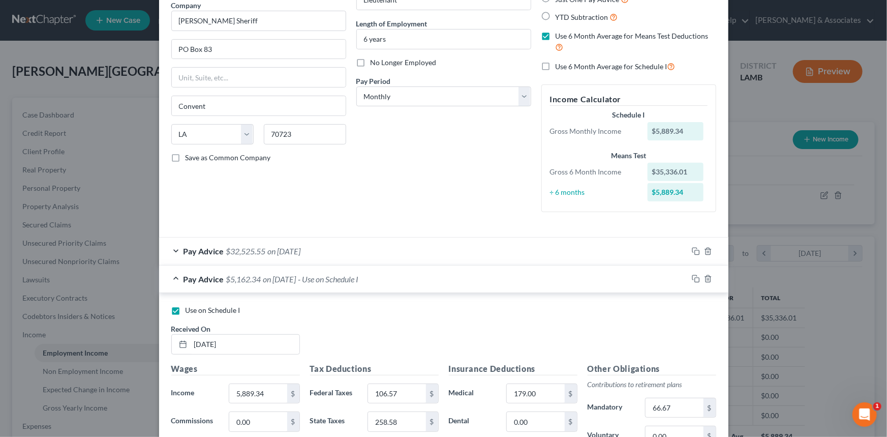
scroll to position [184, 0]
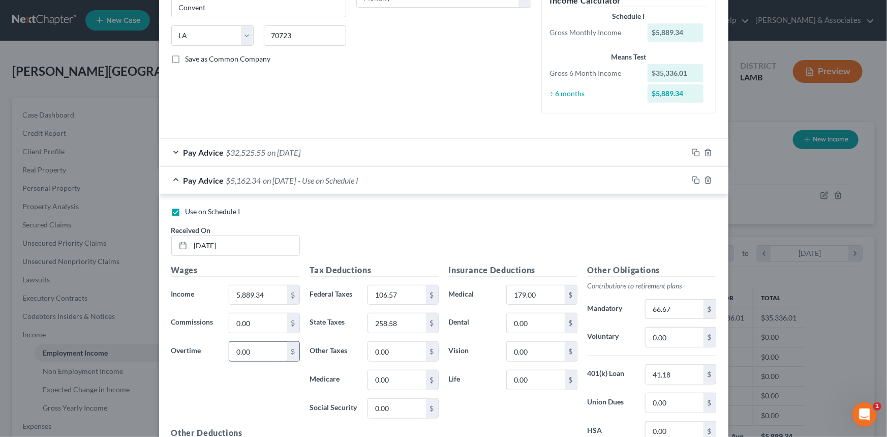
click at [255, 346] on input "0.00" at bounding box center [257, 351] width 57 height 19
type input "500"
click at [402, 243] on div "Use on Schedule I Received On * [DATE]" at bounding box center [443, 234] width 555 height 57
click at [692, 183] on icon "button" at bounding box center [696, 180] width 8 height 8
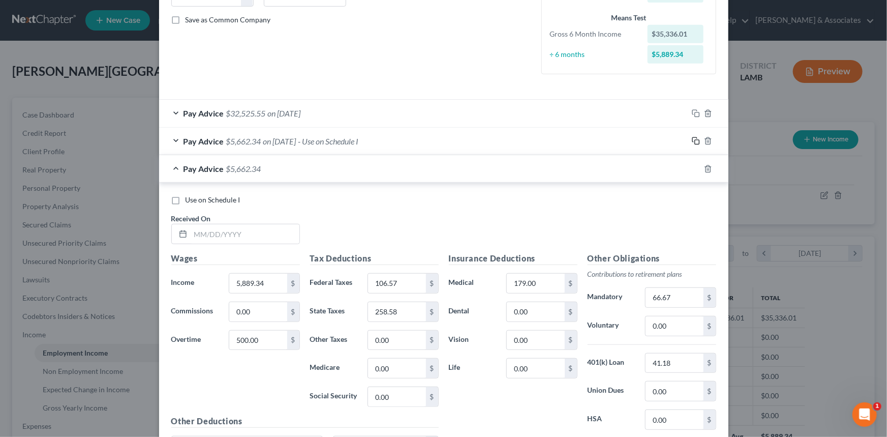
scroll to position [277, 0]
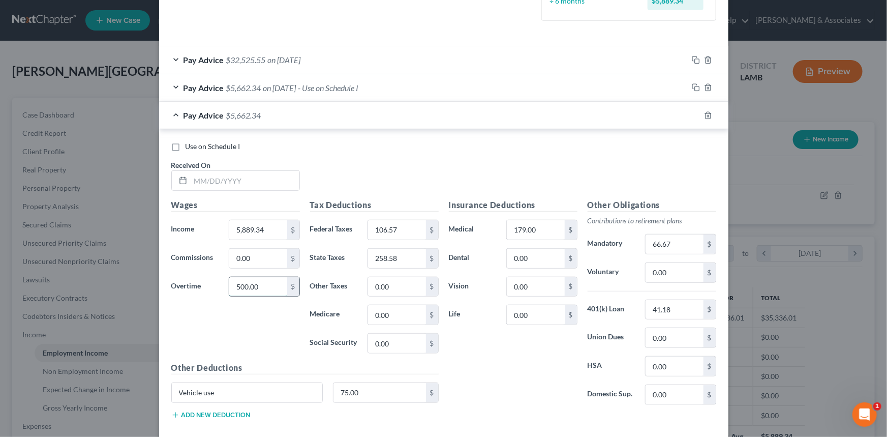
click at [254, 286] on input "500.00" at bounding box center [257, 286] width 57 height 19
type input "0"
click at [252, 194] on div "Use on Schedule I Received On *" at bounding box center [443, 169] width 555 height 57
click at [252, 179] on input "text" at bounding box center [245, 180] width 109 height 19
click at [706, 114] on icon "button" at bounding box center [708, 115] width 8 height 8
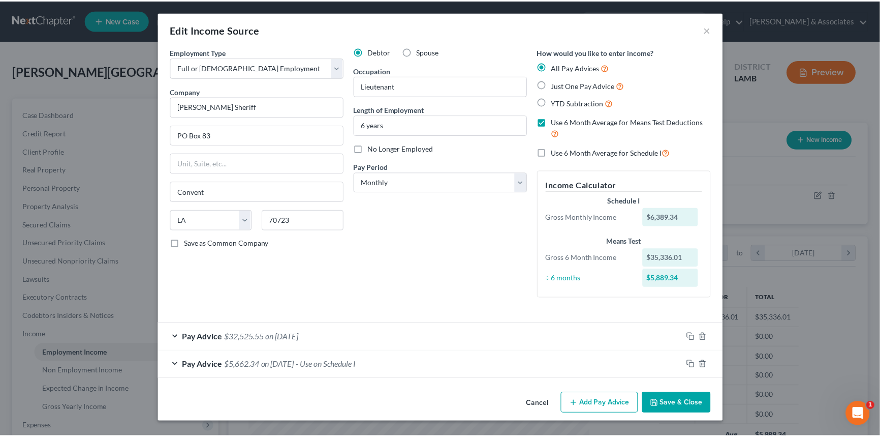
scroll to position [0, 0]
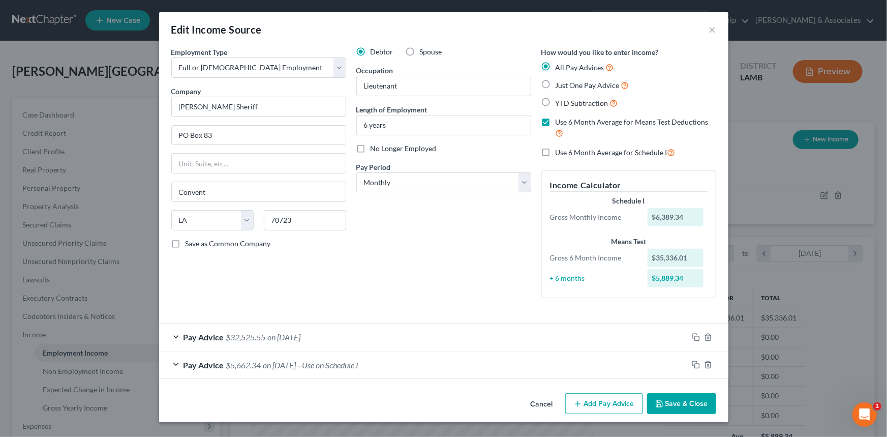
click at [703, 414] on div "Cancel Add Pay Advice Save & Close" at bounding box center [443, 406] width 569 height 34
click at [544, 402] on button "Cancel" at bounding box center [541, 404] width 39 height 20
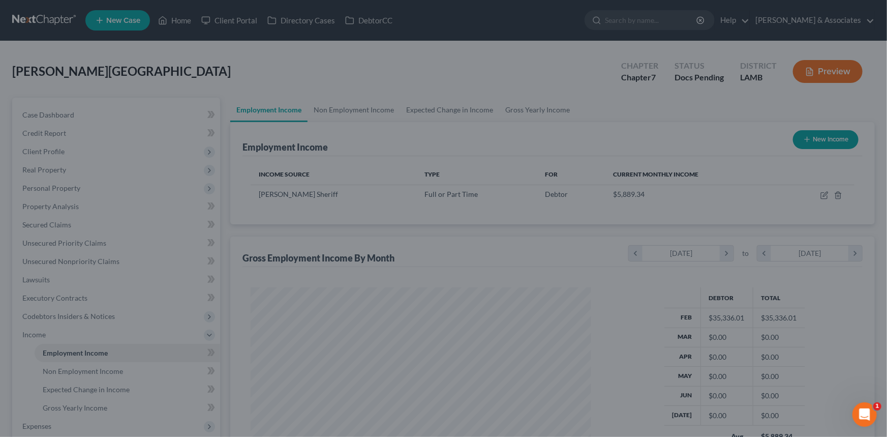
scroll to position [508062, 507883]
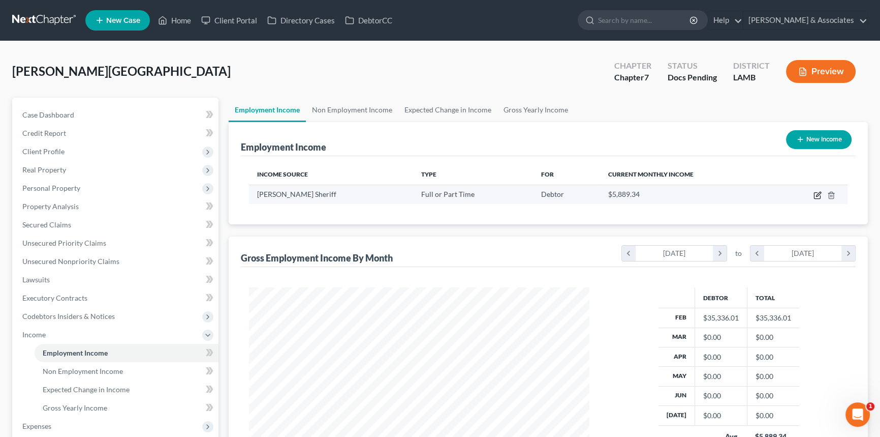
click at [814, 197] on icon "button" at bounding box center [817, 196] width 6 height 6
select select "0"
select select "19"
select select "0"
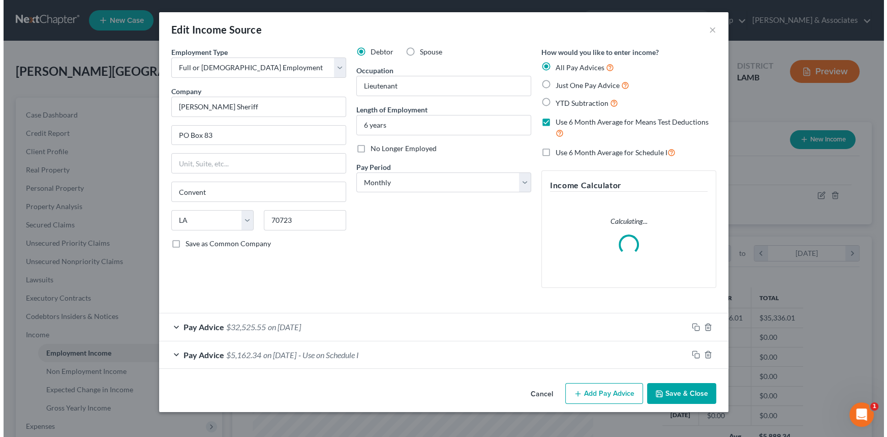
scroll to position [182, 364]
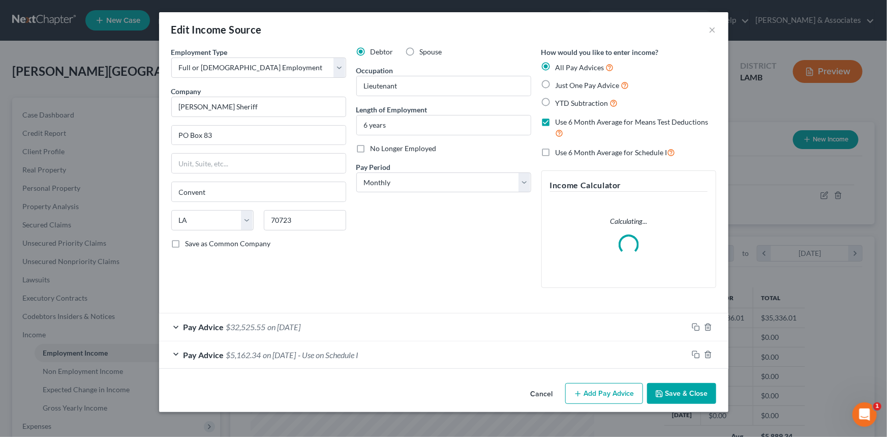
click at [388, 347] on div "Pay Advice $5,162.34 on [DATE] - Use on Schedule I" at bounding box center [423, 354] width 529 height 27
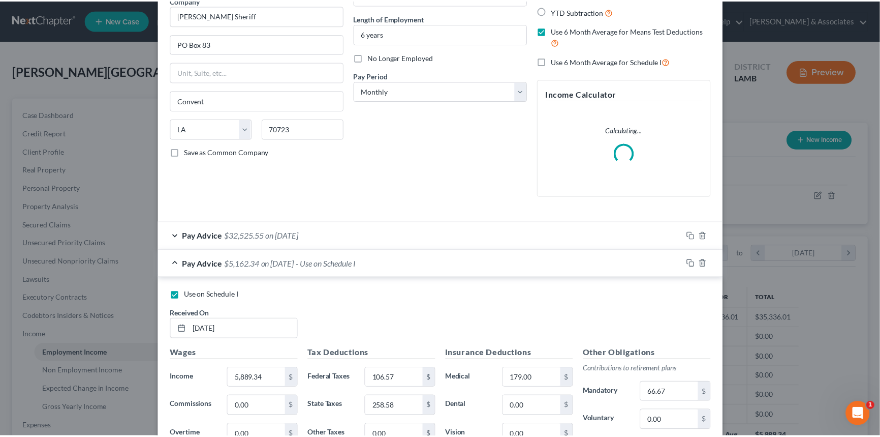
scroll to position [277, 0]
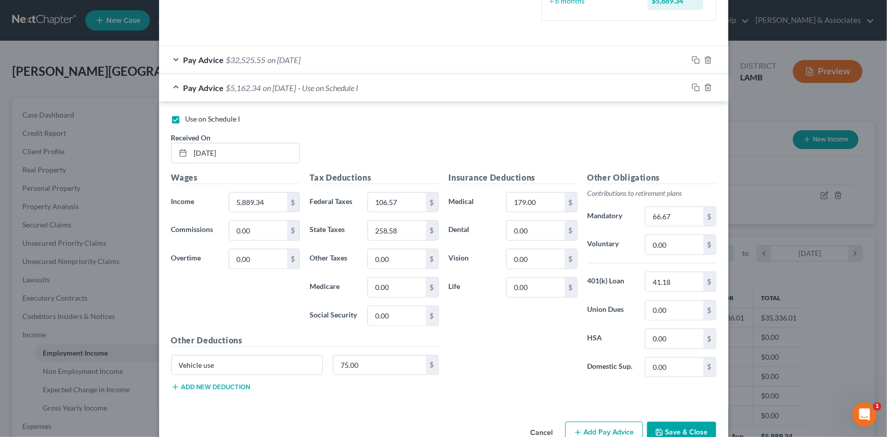
click at [666, 430] on button "Save & Close" at bounding box center [681, 431] width 69 height 21
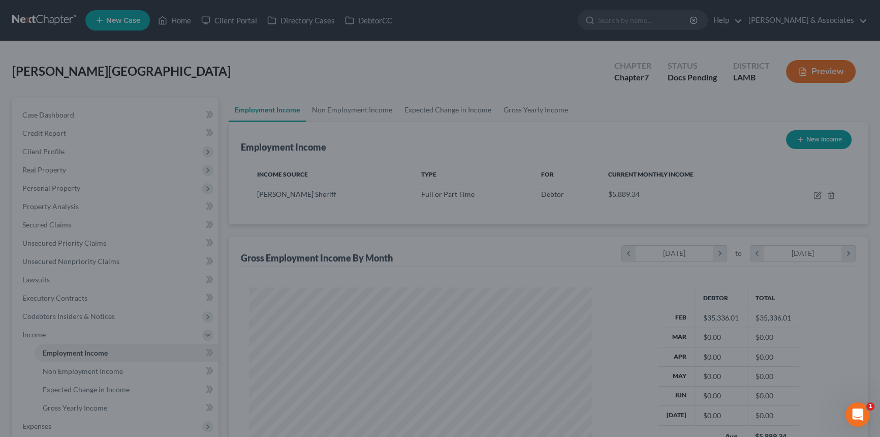
scroll to position [508062, 507883]
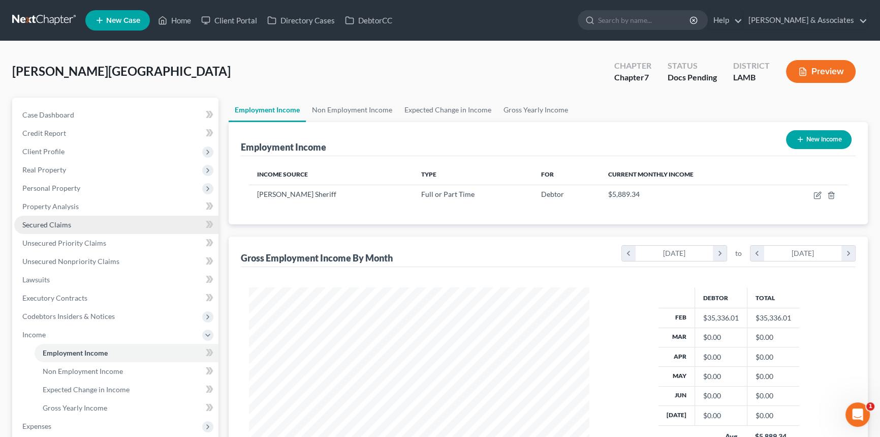
click at [76, 224] on link "Secured Claims" at bounding box center [116, 224] width 204 height 18
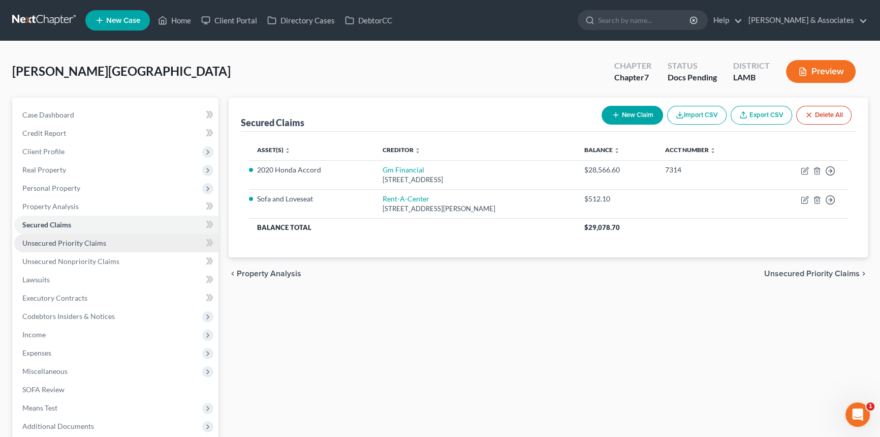
click at [104, 235] on link "Unsecured Priority Claims" at bounding box center [116, 243] width 204 height 18
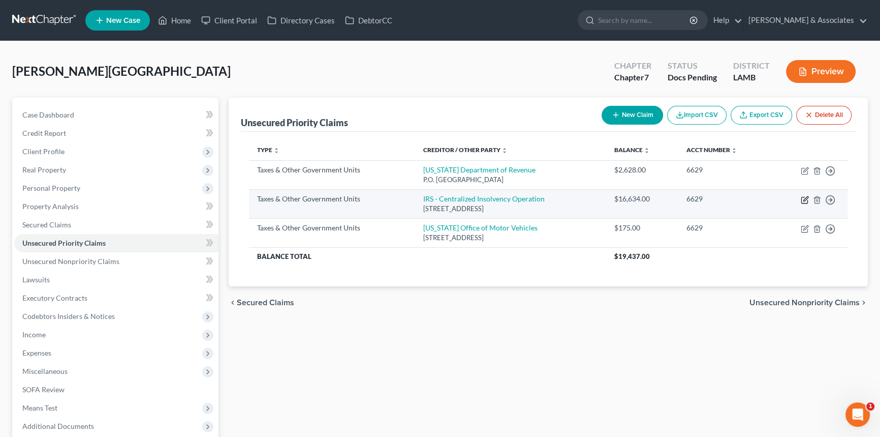
click at [806, 197] on icon "button" at bounding box center [805, 200] width 8 height 8
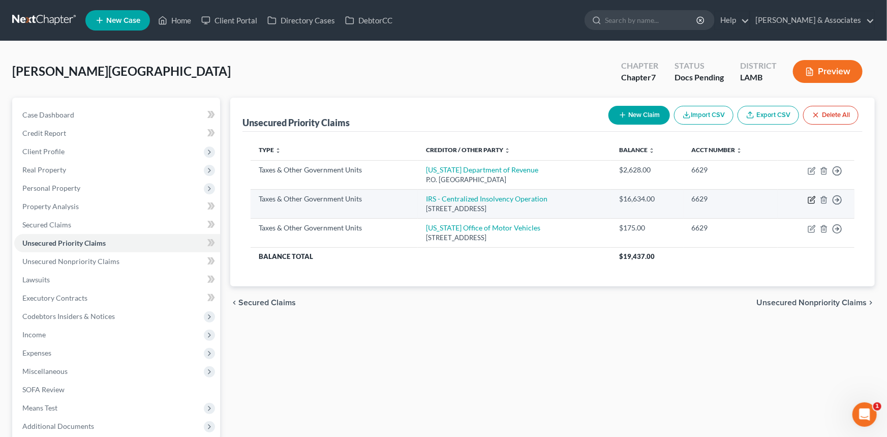
select select "0"
select select "39"
select select "0"
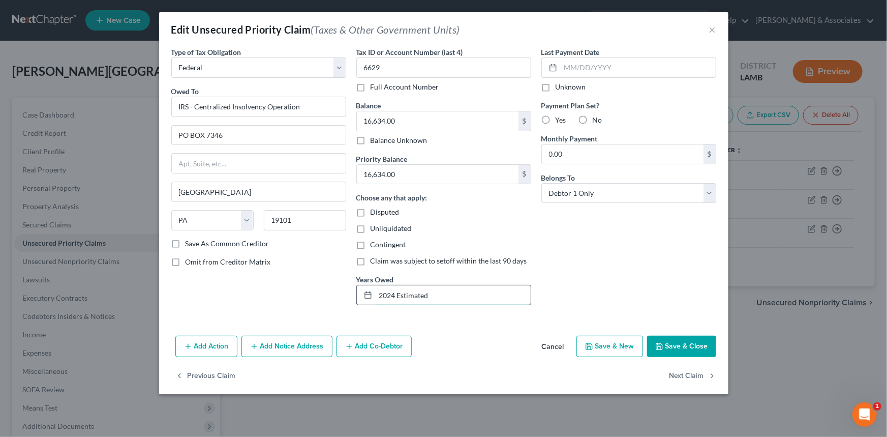
drag, startPoint x: 448, startPoint y: 292, endPoint x: 393, endPoint y: 298, distance: 54.7
click at [393, 298] on input "2024 Estimated" at bounding box center [453, 294] width 155 height 19
type input "2024"
click at [704, 346] on button "Save & Close" at bounding box center [681, 345] width 69 height 21
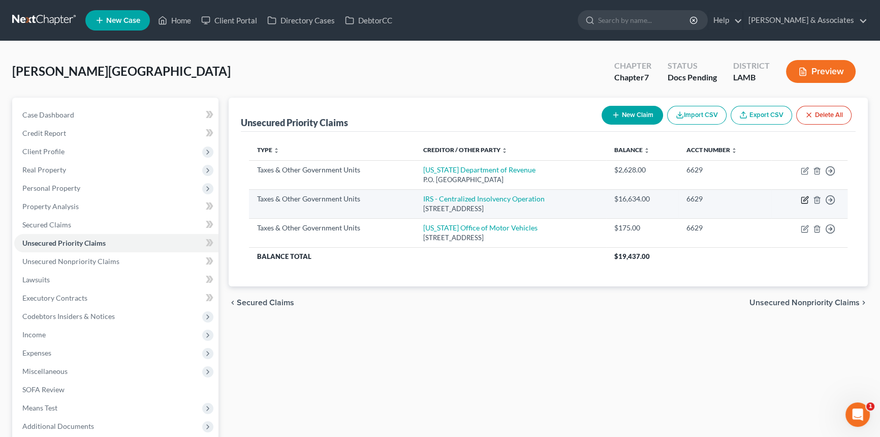
click at [802, 199] on icon "button" at bounding box center [805, 200] width 8 height 8
select select "0"
select select "39"
select select "0"
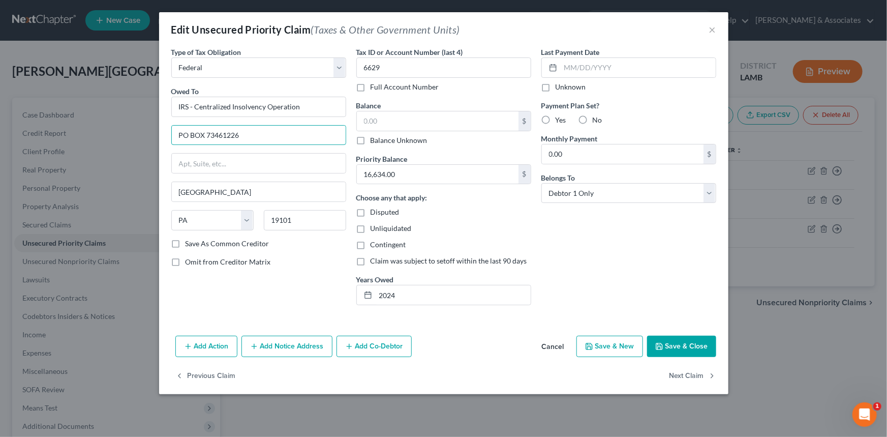
type input "PO BOX 73461226"
click at [553, 348] on button "Cancel" at bounding box center [553, 346] width 39 height 20
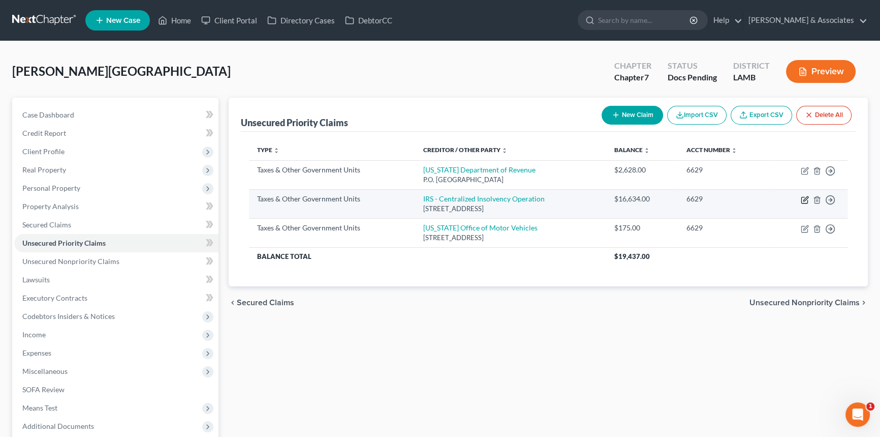
click at [802, 197] on icon "button" at bounding box center [805, 200] width 6 height 6
select select "0"
select select "39"
select select "0"
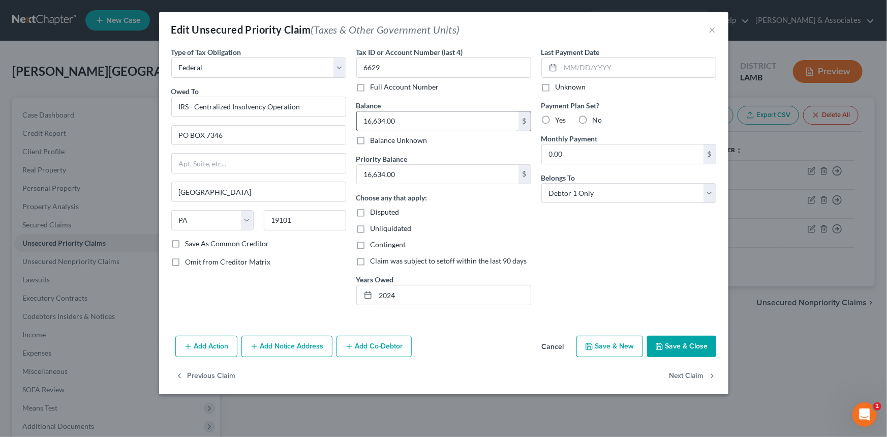
click at [485, 117] on input "16,634.00" at bounding box center [438, 120] width 162 height 19
type input "12,261"
click at [457, 164] on div "Priority Balance 16,634.00 $" at bounding box center [443, 168] width 175 height 31
click at [454, 175] on input "16,634.00" at bounding box center [438, 174] width 162 height 19
type input "12,261"
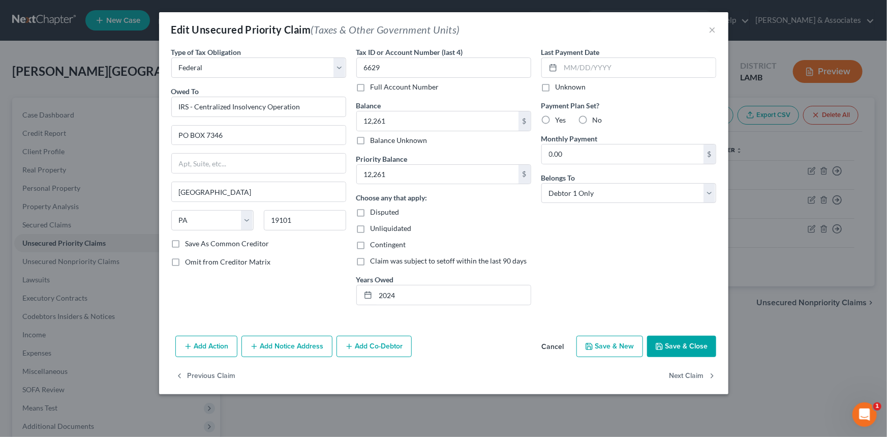
click at [661, 343] on icon "button" at bounding box center [659, 346] width 8 height 8
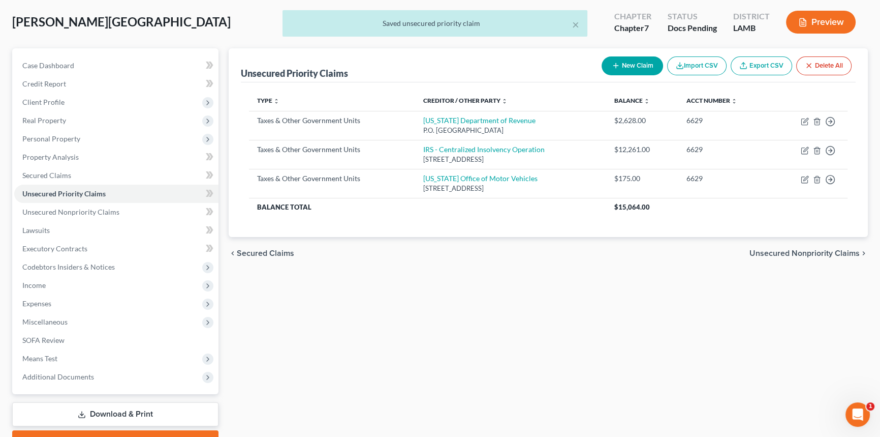
scroll to position [102, 0]
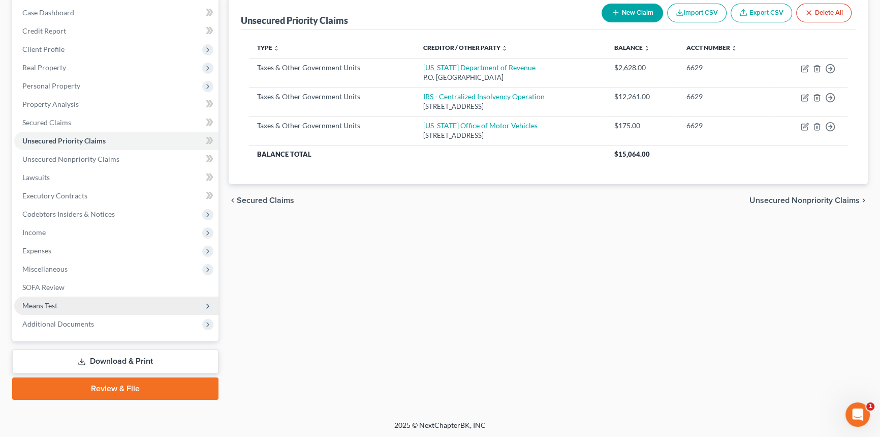
click at [60, 301] on span "Means Test" at bounding box center [116, 305] width 204 height 18
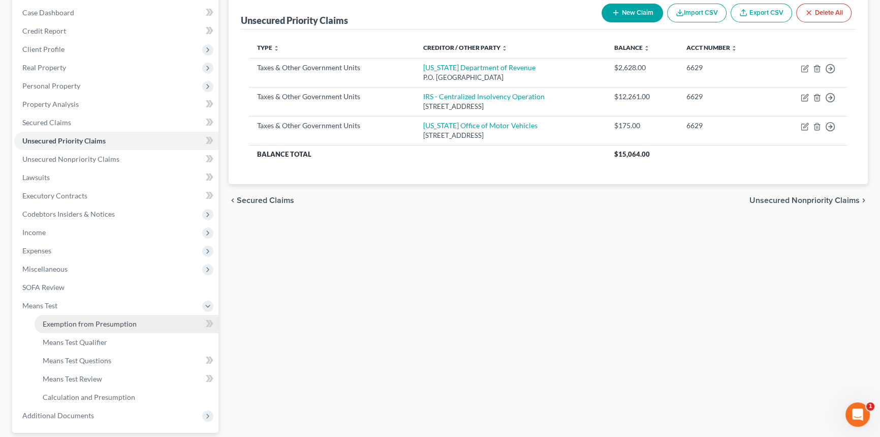
click at [67, 319] on span "Exemption from Presumption" at bounding box center [90, 323] width 94 height 9
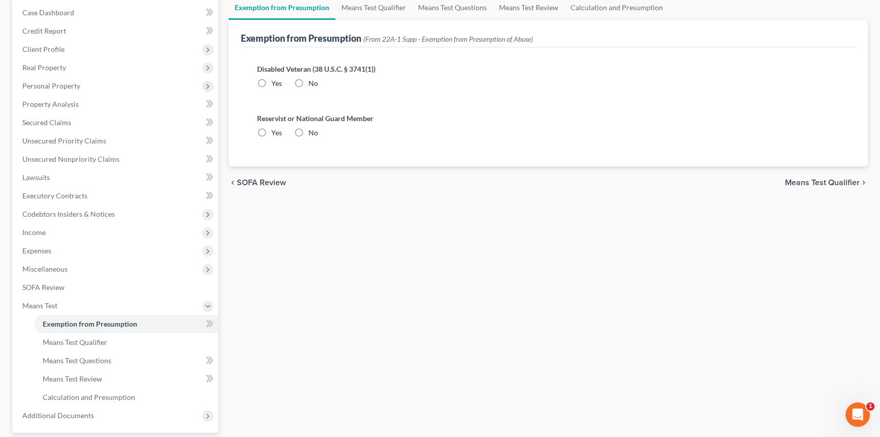
scroll to position [16, 0]
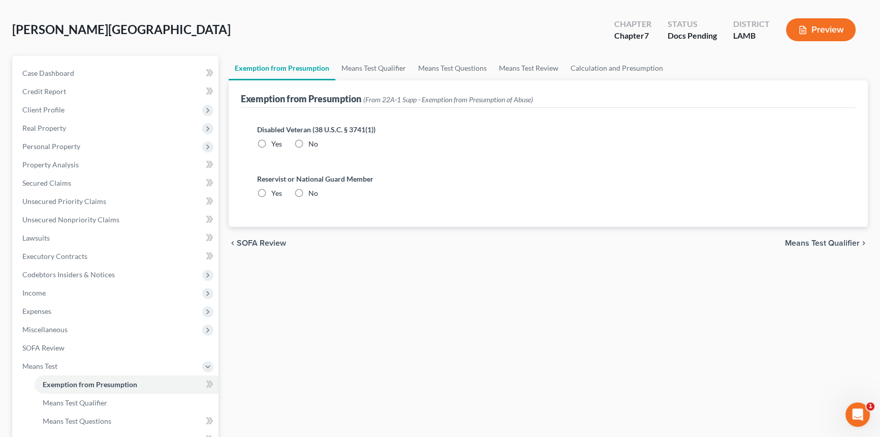
radio input "true"
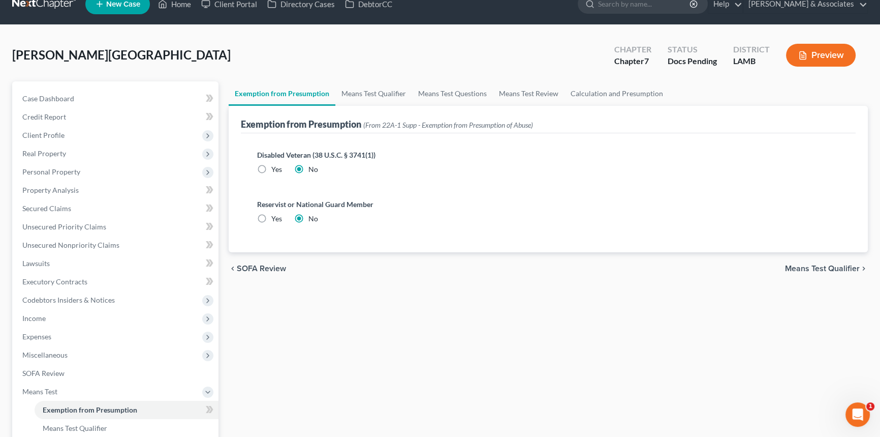
scroll to position [0, 0]
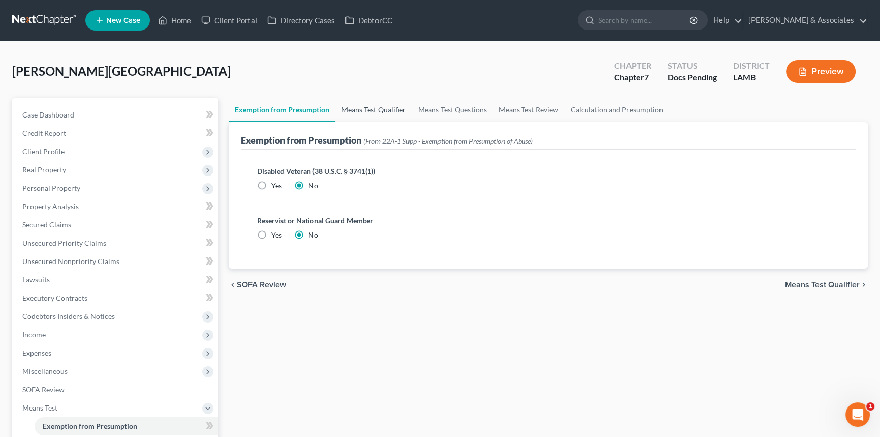
click at [369, 100] on link "Means Test Qualifier" at bounding box center [373, 110] width 77 height 24
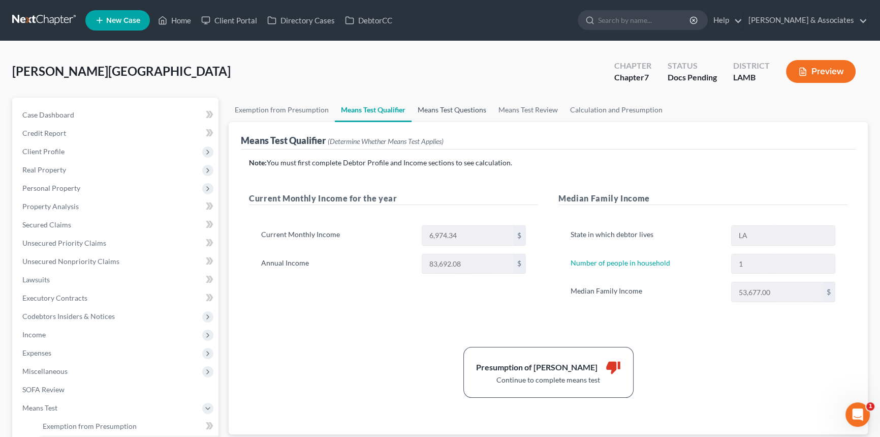
click at [445, 115] on link "Means Test Questions" at bounding box center [452, 110] width 81 height 24
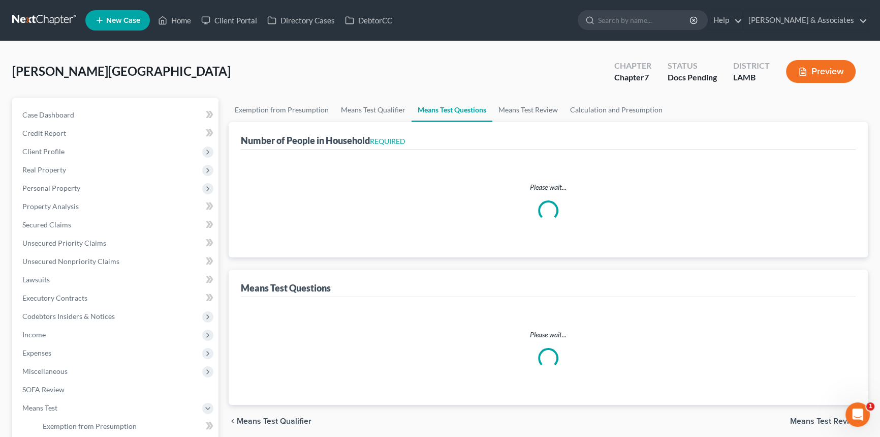
select select "2"
select select "60"
select select "1"
select select "60"
select select "2"
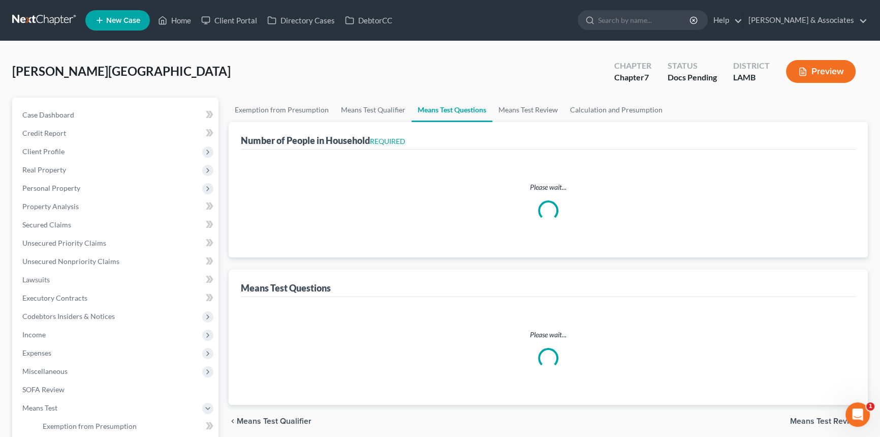
select select "1"
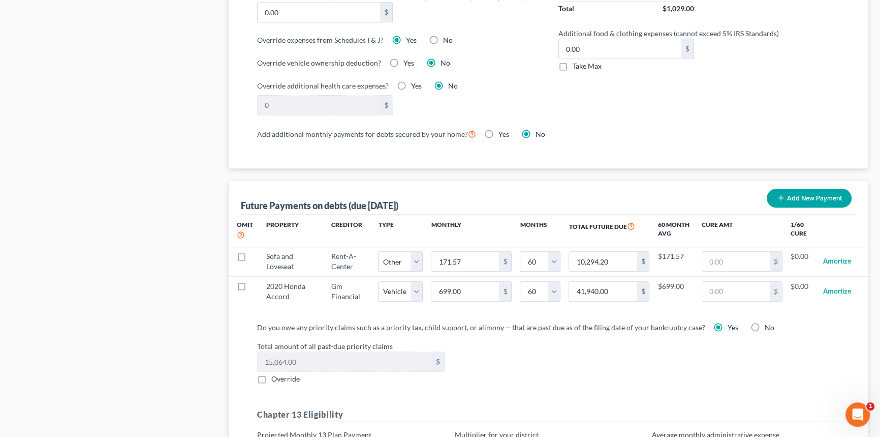
scroll to position [970, 0]
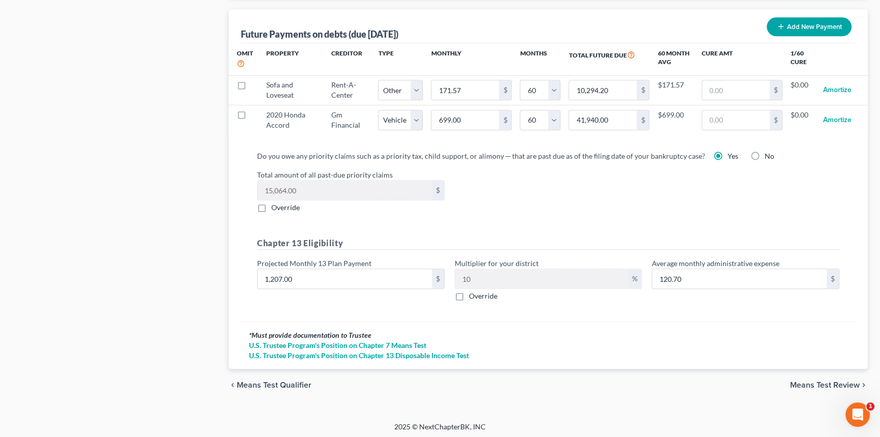
click at [818, 387] on div "chevron_left Means Test Qualifier Means Test Review chevron_right" at bounding box center [548, 384] width 639 height 33
click at [819, 383] on span "Means Test Review" at bounding box center [825, 385] width 70 height 8
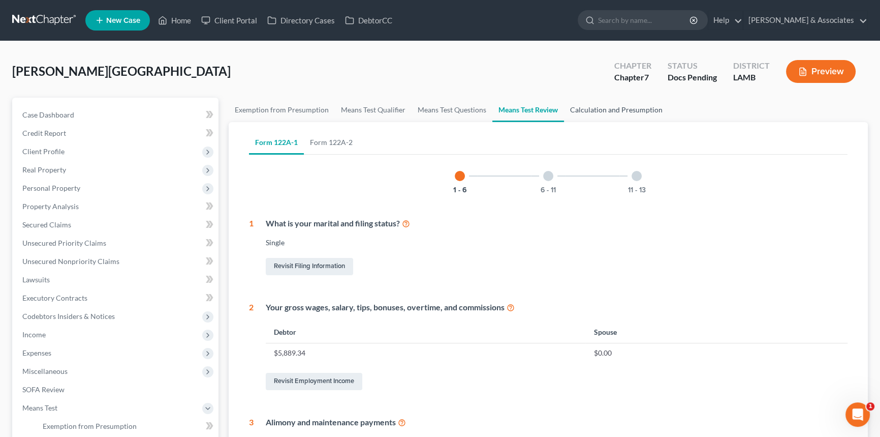
click at [604, 108] on link "Calculation and Presumption" at bounding box center [616, 110] width 105 height 24
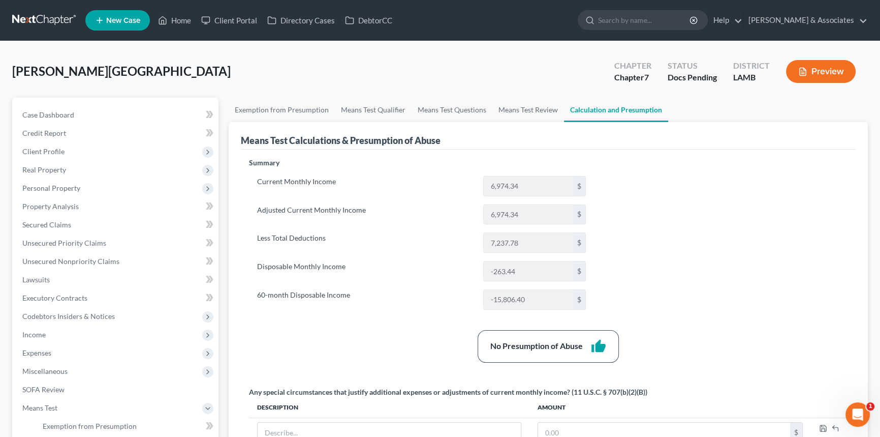
click at [660, 286] on div "Summary Current Monthly Income 6,974.34 $ Adjusted Current Monthly Income 6,974…" at bounding box center [548, 313] width 609 height 310
click at [805, 72] on icon "button" at bounding box center [803, 72] width 6 height 8
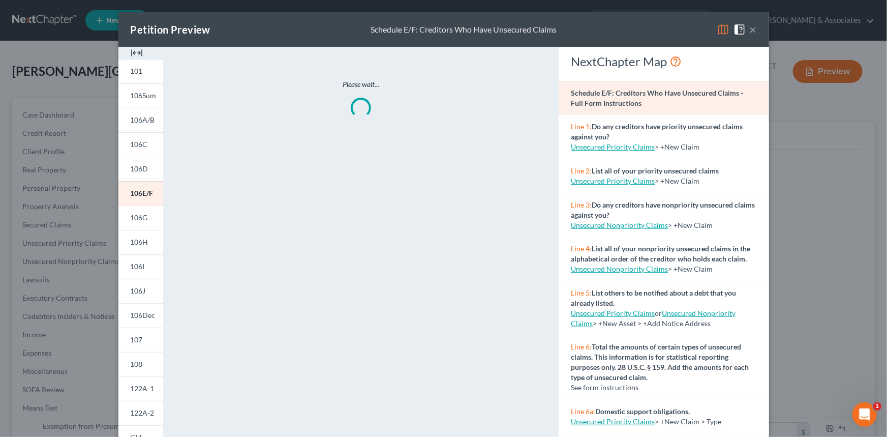
click at [721, 27] on img at bounding box center [723, 29] width 12 height 12
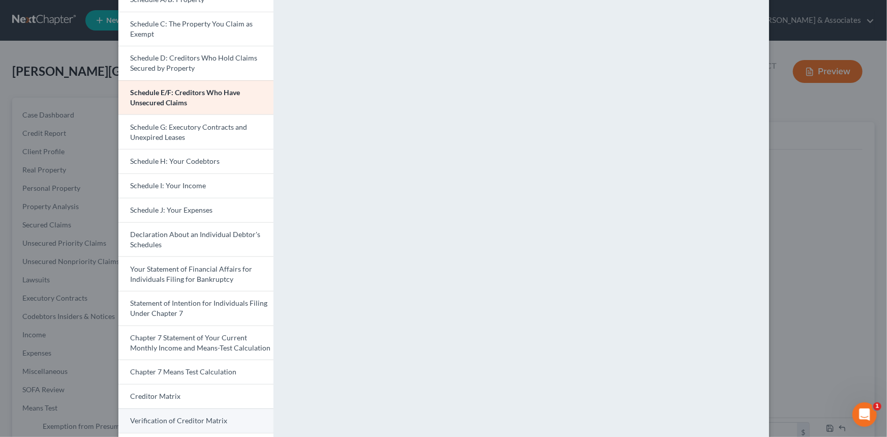
scroll to position [228, 0]
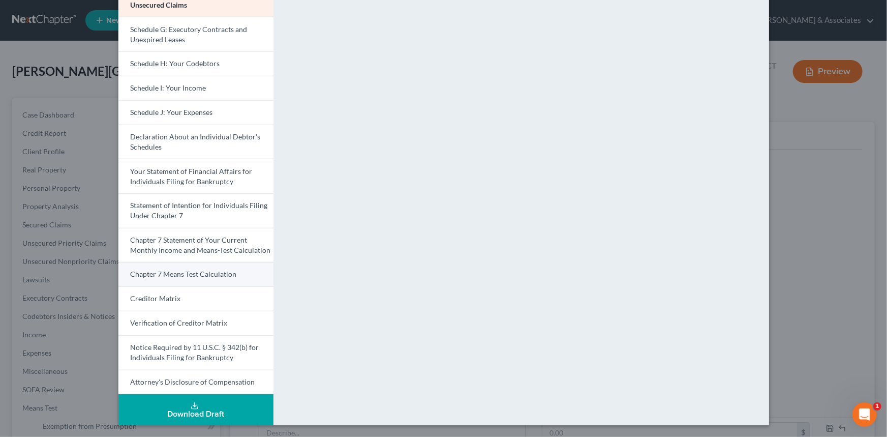
click at [188, 279] on link "Chapter 7 Means Test Calculation" at bounding box center [195, 274] width 155 height 24
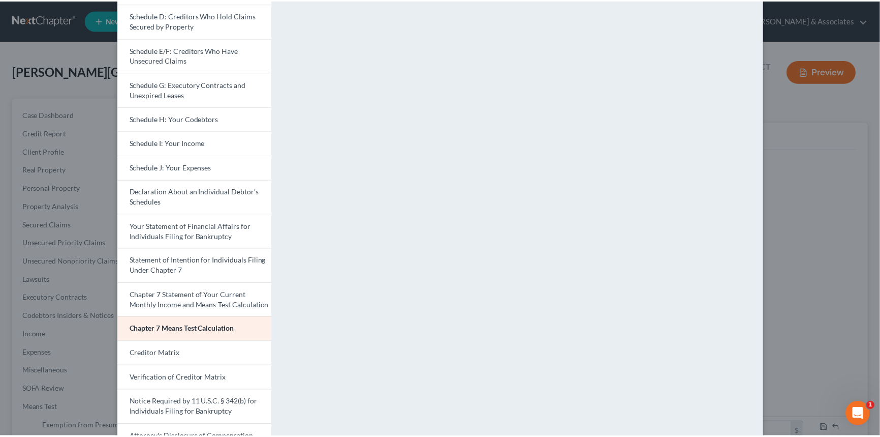
scroll to position [89, 0]
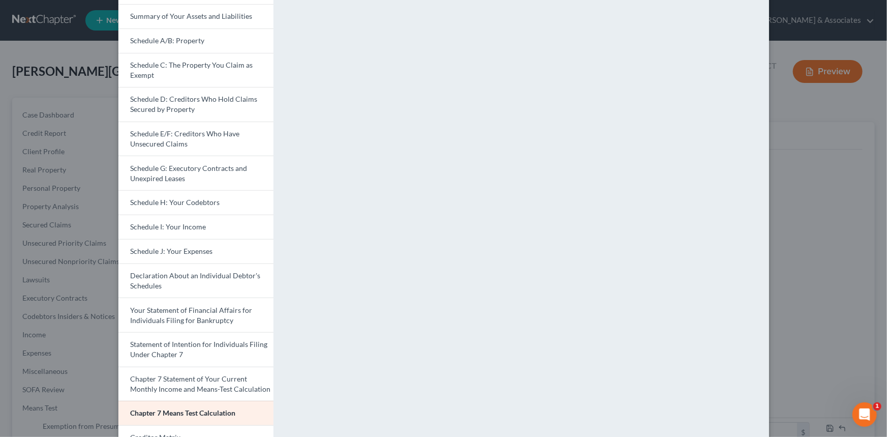
click at [799, 239] on div "Petition Preview Chapter 7 Means Test Calculation × Voluntary Petition for Indi…" at bounding box center [443, 218] width 887 height 437
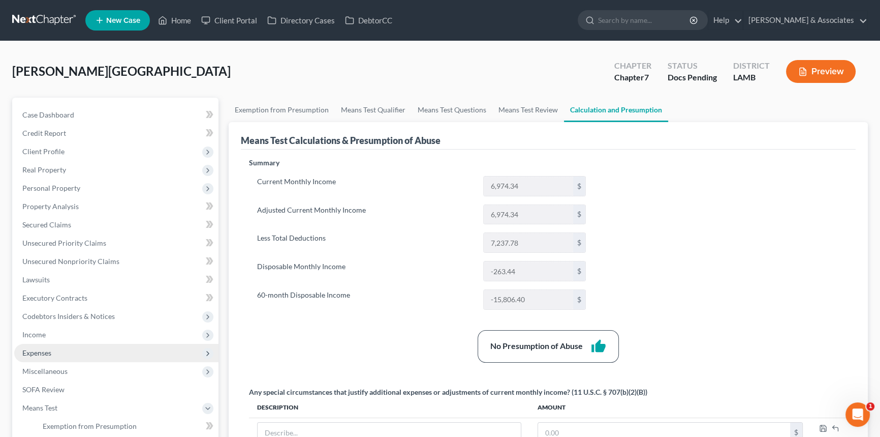
click at [39, 345] on span "Expenses" at bounding box center [116, 353] width 204 height 18
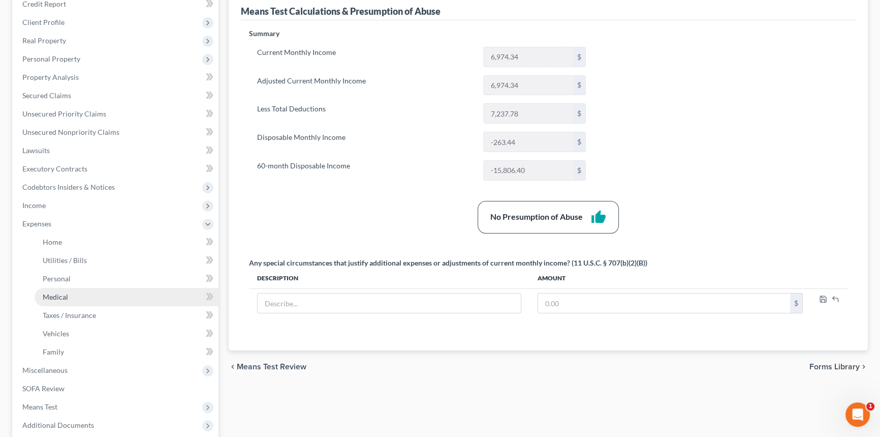
scroll to position [138, 0]
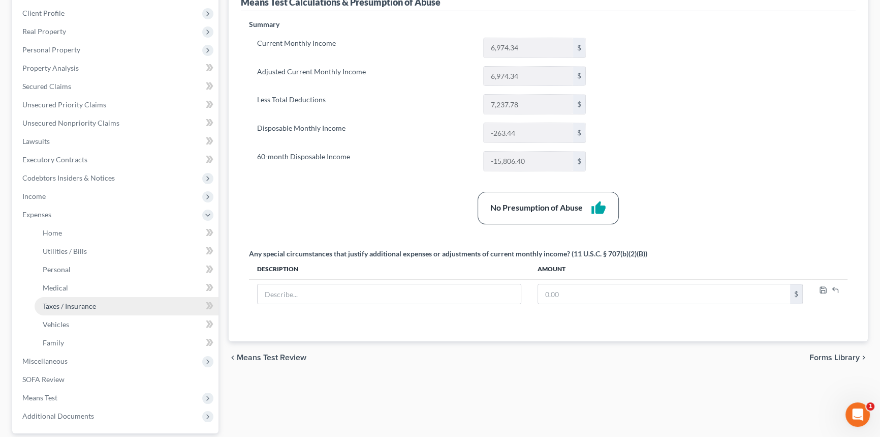
click at [91, 301] on span "Taxes / Insurance" at bounding box center [69, 305] width 53 height 9
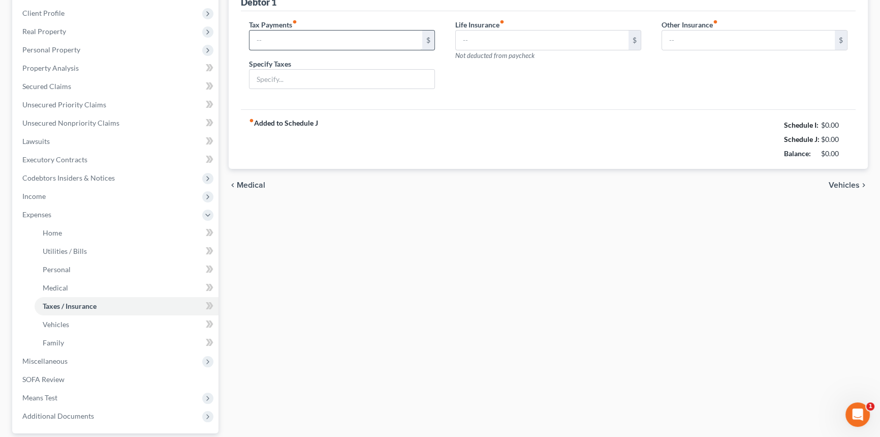
scroll to position [5, 0]
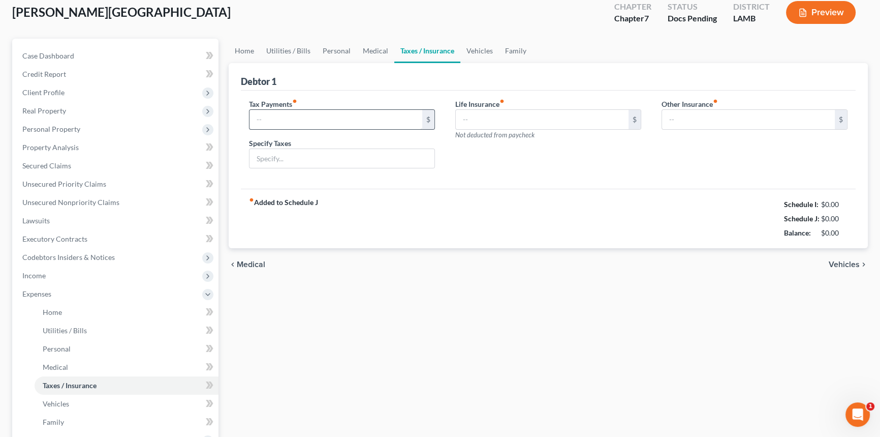
type input "1,063.08"
type input "Federal and State income taxes not yet withheld"
type input "37.13"
type input "0.00"
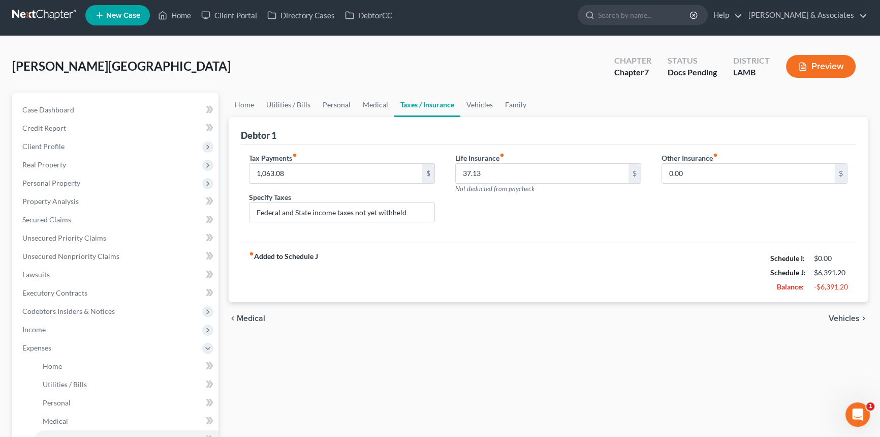
scroll to position [0, 0]
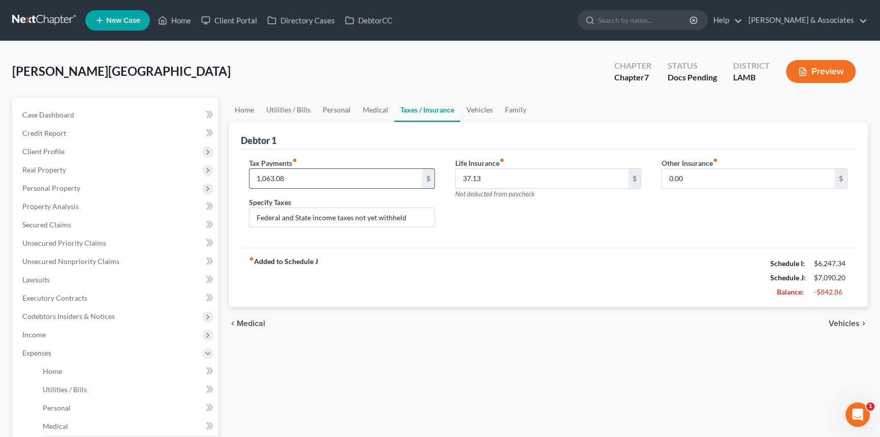
click at [274, 175] on input "1,063.08" at bounding box center [336, 178] width 173 height 19
click at [263, 175] on input "1,063.08" at bounding box center [336, 178] width 173 height 19
drag, startPoint x: 266, startPoint y: 175, endPoint x: 223, endPoint y: 174, distance: 42.7
click at [229, 176] on div "Debtor 1 Tax Payments fiber_manual_record 1,063.08 $ Specify Taxes Federal and …" at bounding box center [548, 215] width 639 height 186
type input "863.08"
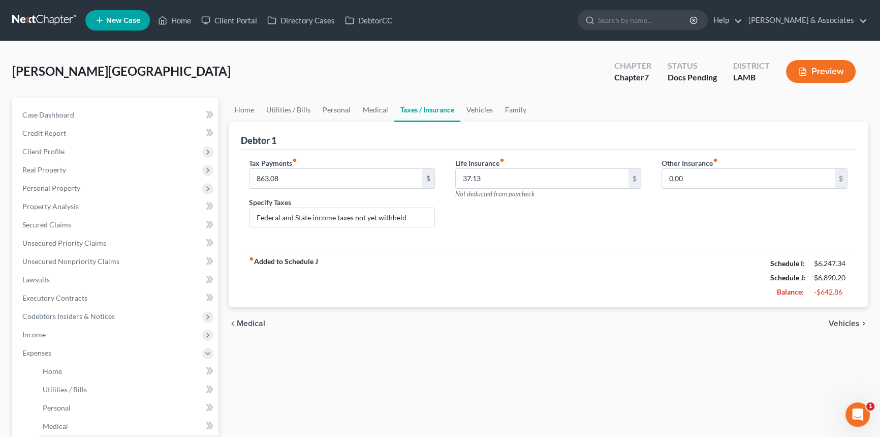
click at [479, 418] on div "Home Utilities / Bills Personal Medical Taxes / Insurance Vehicles Family Debto…" at bounding box center [549, 364] width 650 height 532
drag, startPoint x: 448, startPoint y: 330, endPoint x: 223, endPoint y: 357, distance: 226.2
click at [440, 332] on div "chevron_left Medical Vehicles chevron_right" at bounding box center [548, 323] width 639 height 33
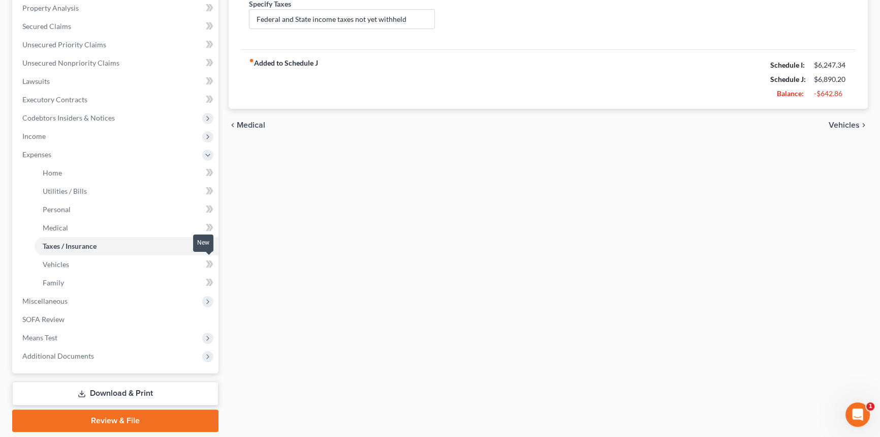
scroll to position [230, 0]
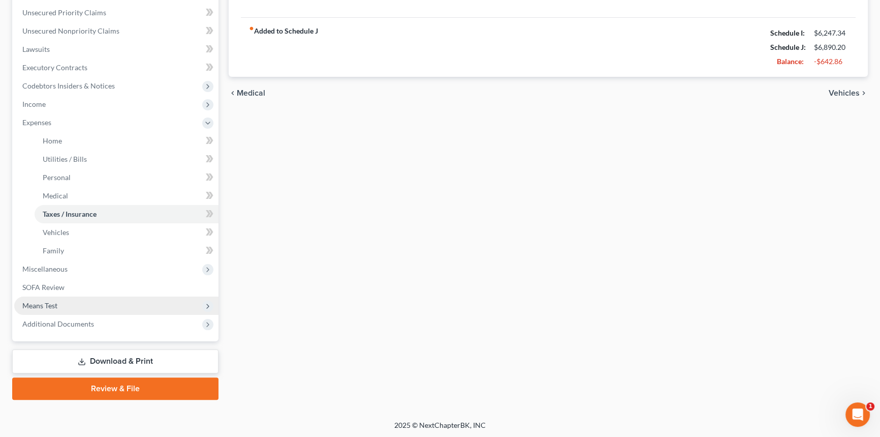
click at [65, 301] on span "Means Test" at bounding box center [116, 305] width 204 height 18
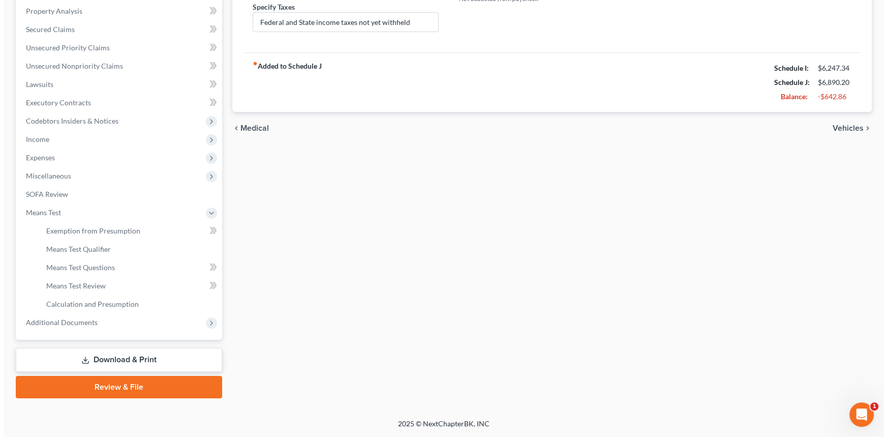
scroll to position [194, 0]
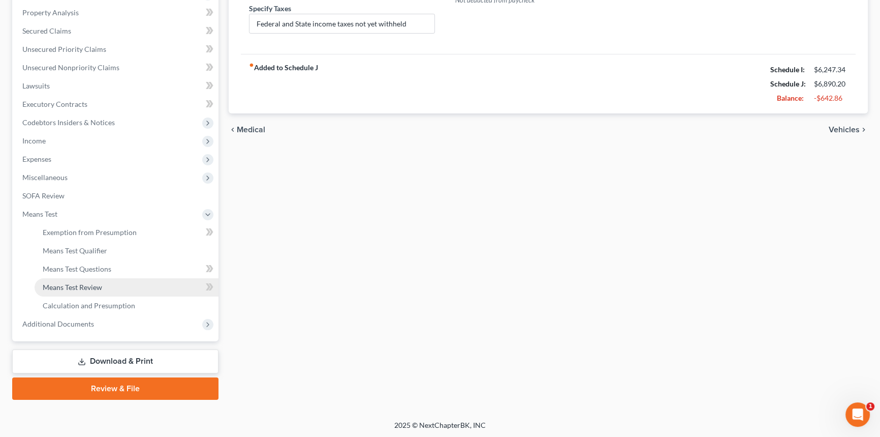
click at [101, 283] on span "Means Test Review" at bounding box center [72, 287] width 59 height 9
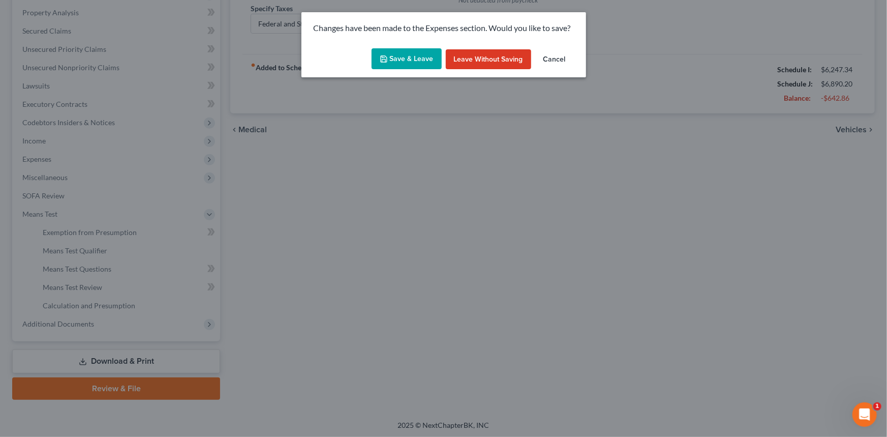
click at [392, 56] on button "Save & Leave" at bounding box center [407, 58] width 70 height 21
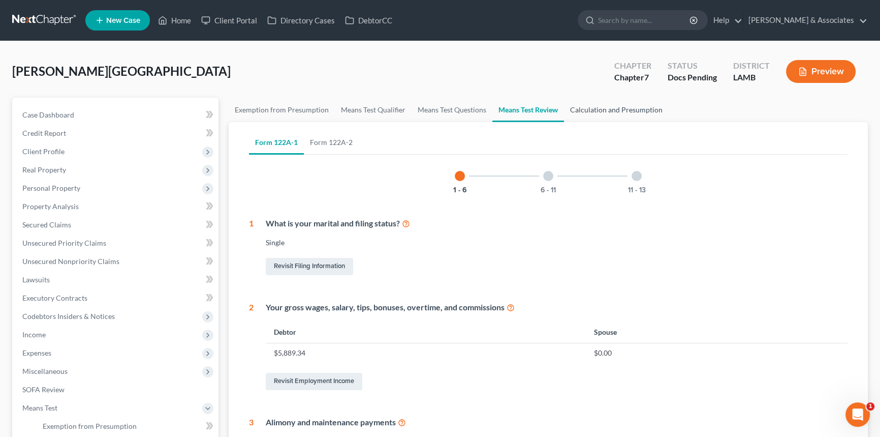
click at [617, 100] on link "Calculation and Presumption" at bounding box center [616, 110] width 105 height 24
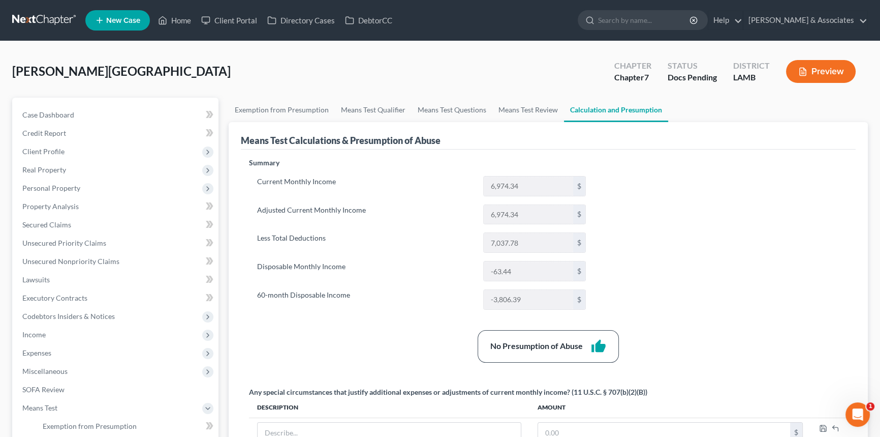
click at [750, 301] on div "Summary Current Monthly Income 6,974.34 $ Adjusted Current Monthly Income 6,974…" at bounding box center [548, 313] width 609 height 310
click at [74, 108] on link "Case Dashboard" at bounding box center [116, 115] width 204 height 18
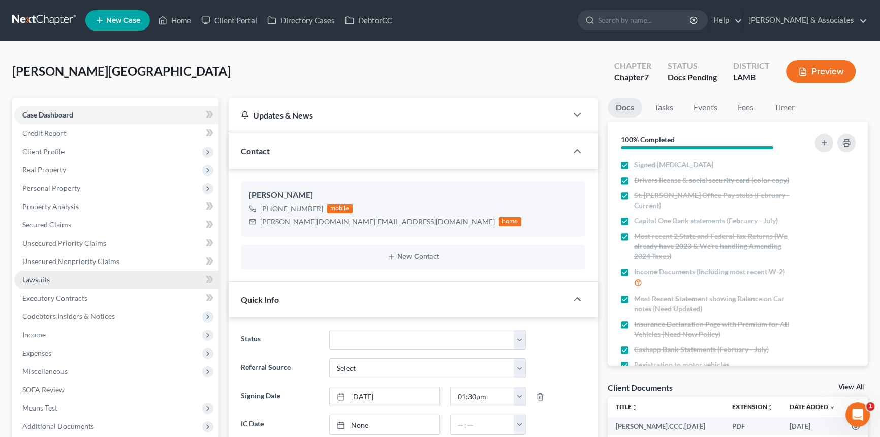
scroll to position [419, 0]
